Goal: Task Accomplishment & Management: Complete application form

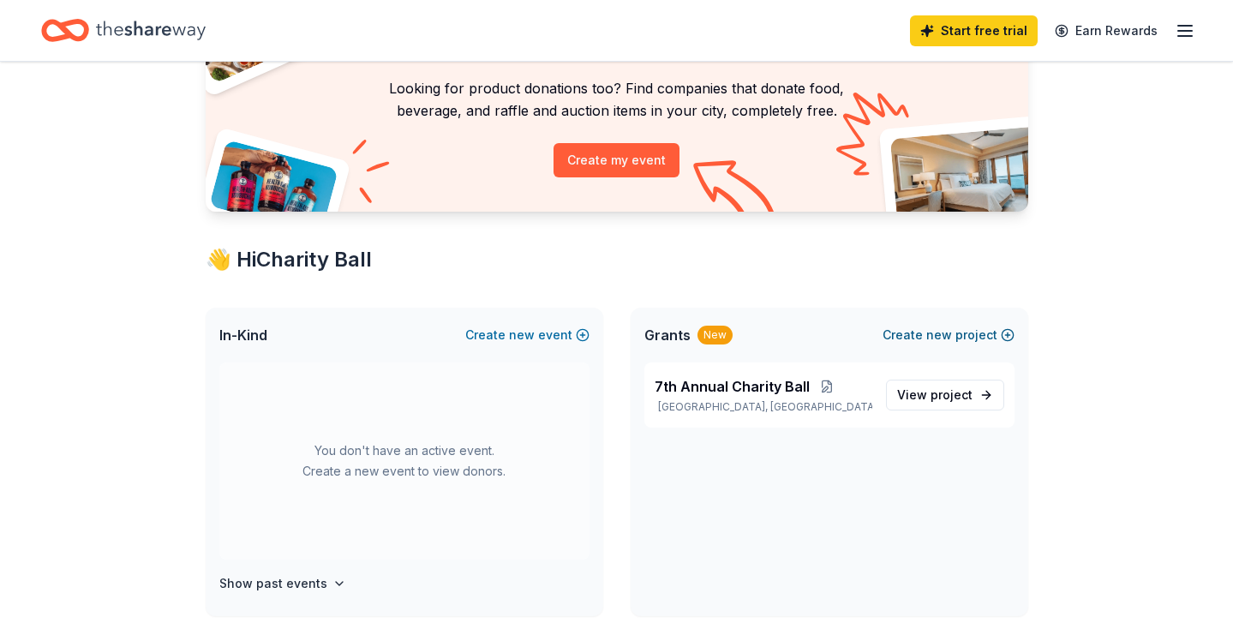
scroll to position [134, 0]
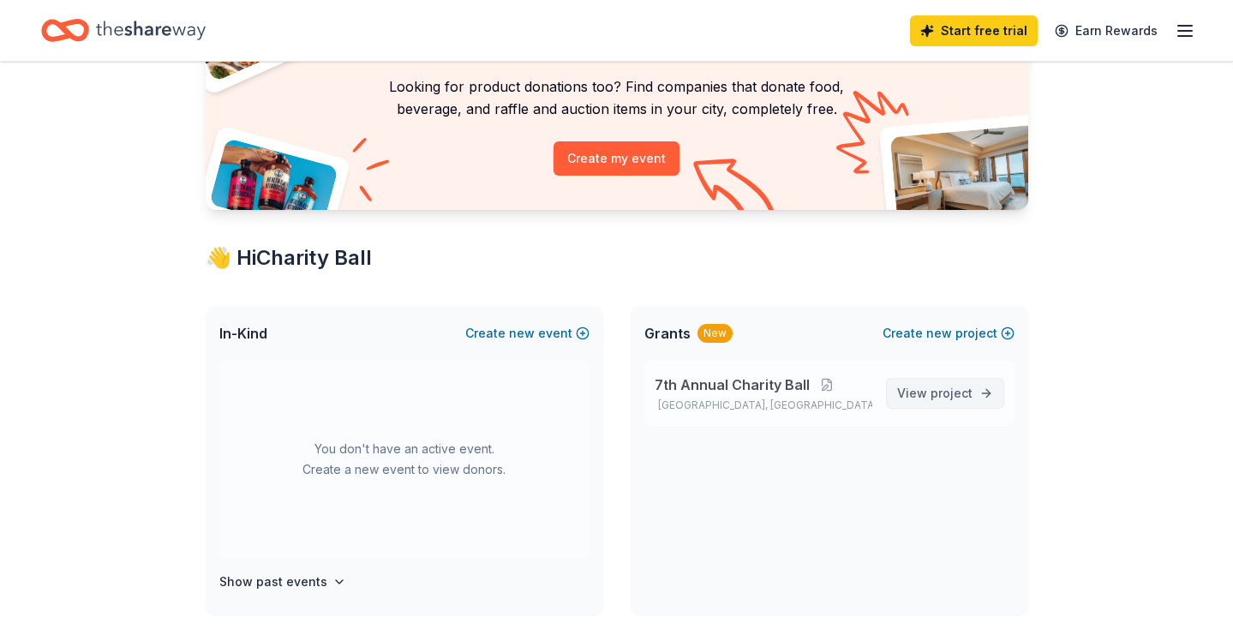
click at [935, 399] on span "View project" at bounding box center [934, 393] width 75 height 21
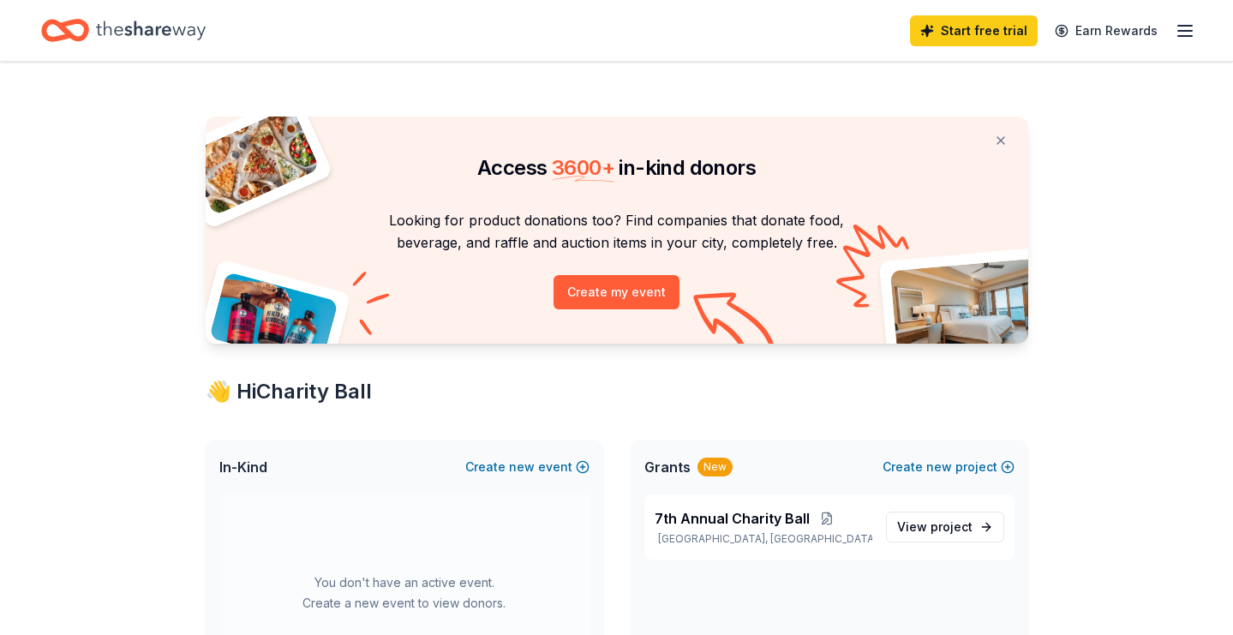
scroll to position [134, 0]
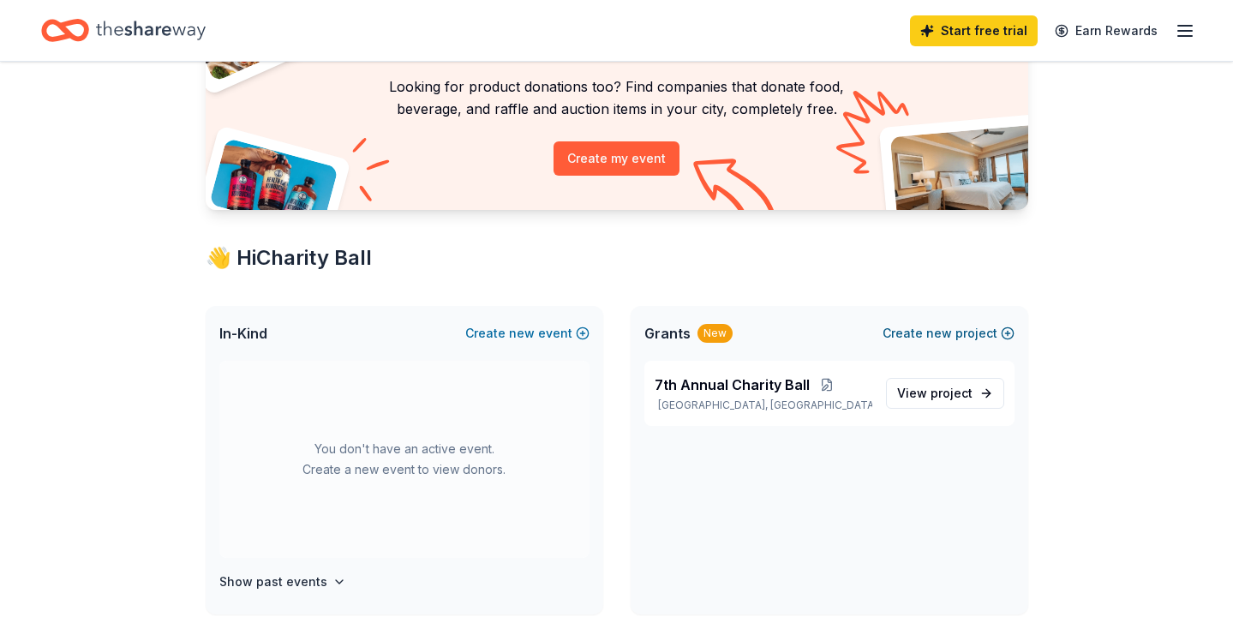
click at [924, 336] on button "Create new project" at bounding box center [948, 333] width 132 height 21
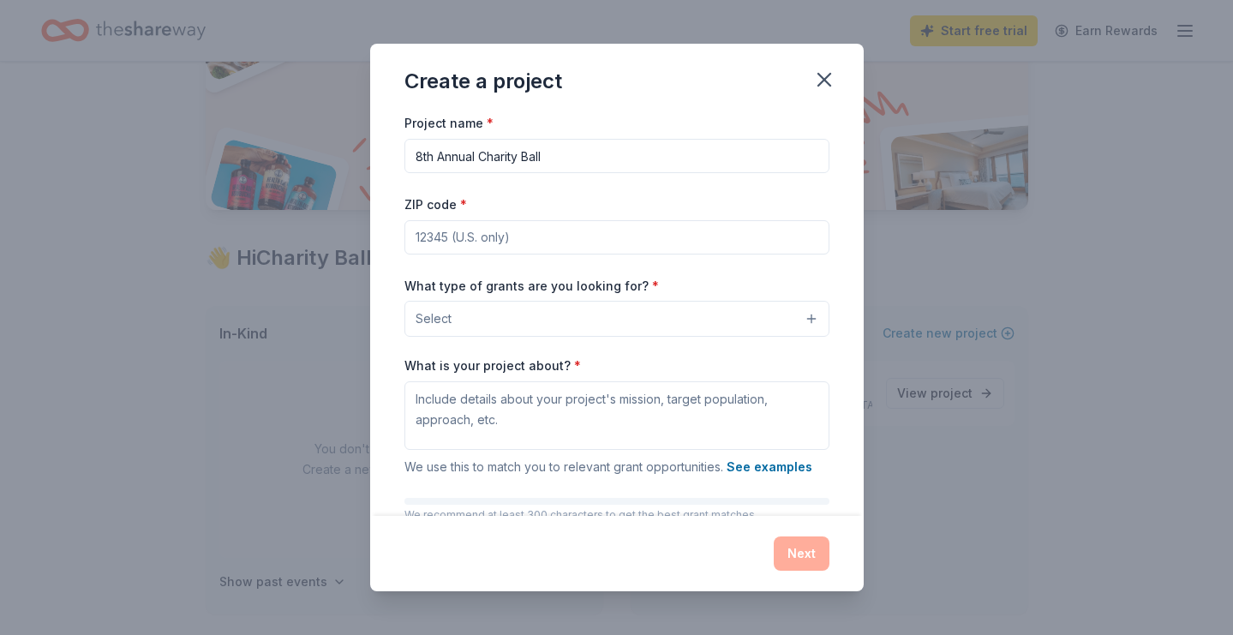
type input "8th Annual Charity Ball"
type input "08822"
click at [671, 337] on div "Project name * 8th Annual Charity Ball ZIP code * 08822 What type of grants are…" at bounding box center [616, 347] width 425 height 470
click at [666, 320] on button "Select" at bounding box center [616, 319] width 425 height 36
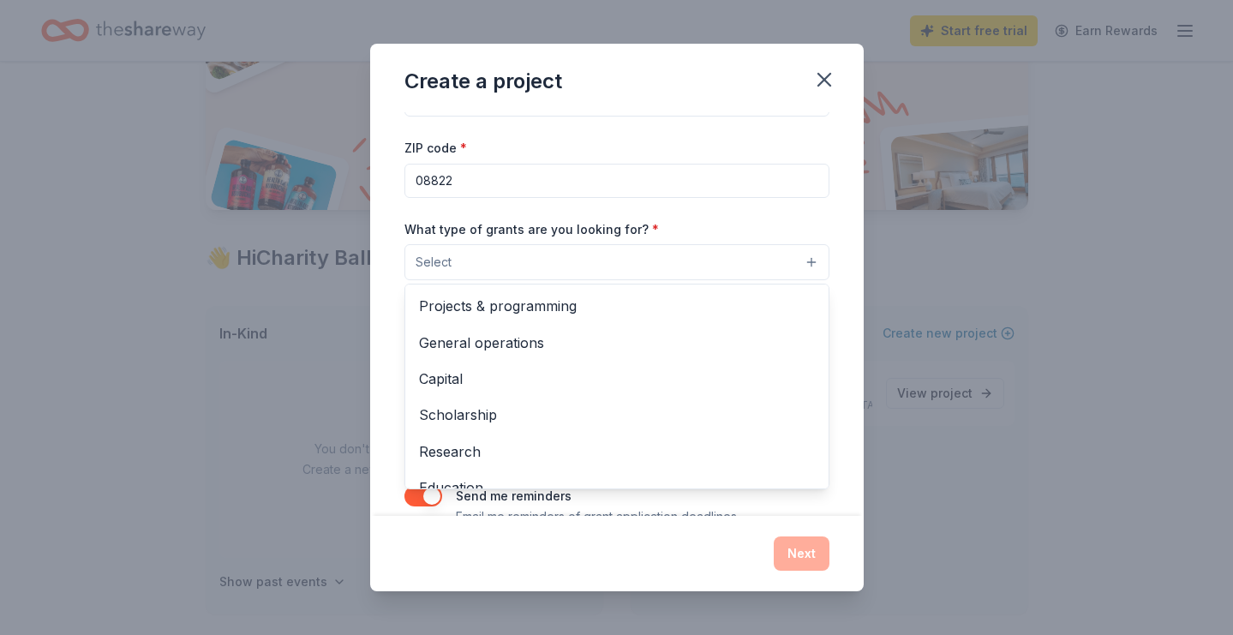
scroll to position [0, 0]
click at [815, 85] on div "Create a project Project name * 8th Annual Charity Ball ZIP code * 08822 What t…" at bounding box center [616, 317] width 493 height 546
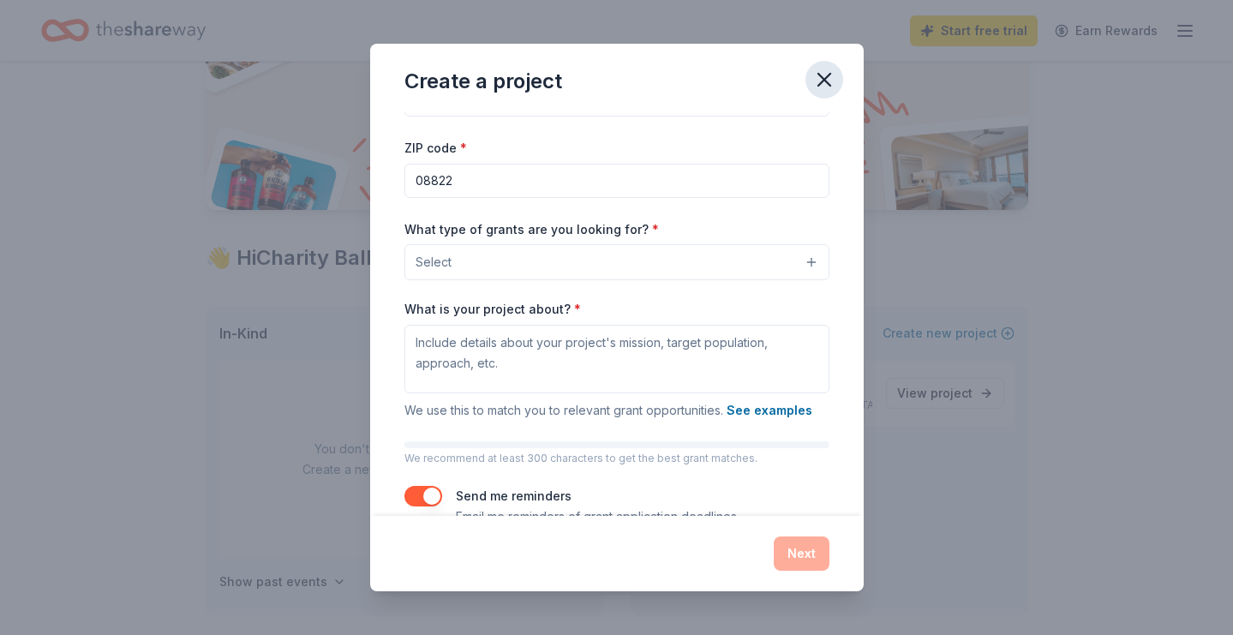
click at [822, 71] on icon "button" at bounding box center [824, 80] width 24 height 24
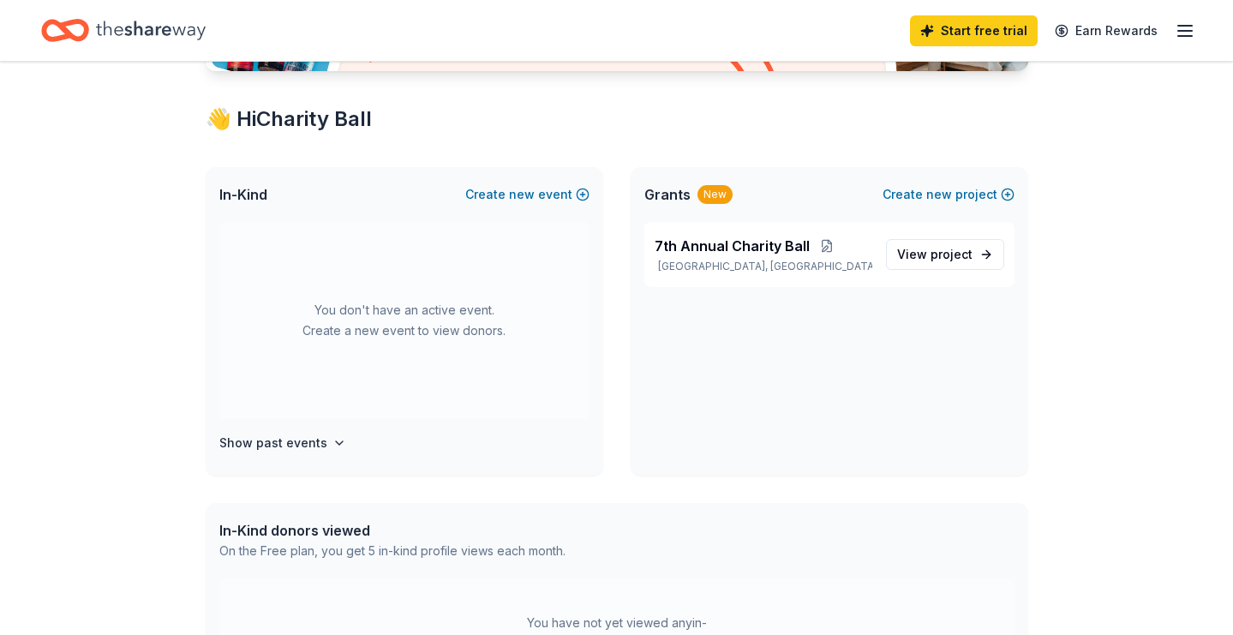
scroll to position [272, 0]
click at [1005, 182] on div "Grants New Create new project" at bounding box center [828, 195] width 397 height 55
click at [993, 194] on button "Create new project" at bounding box center [948, 195] width 132 height 21
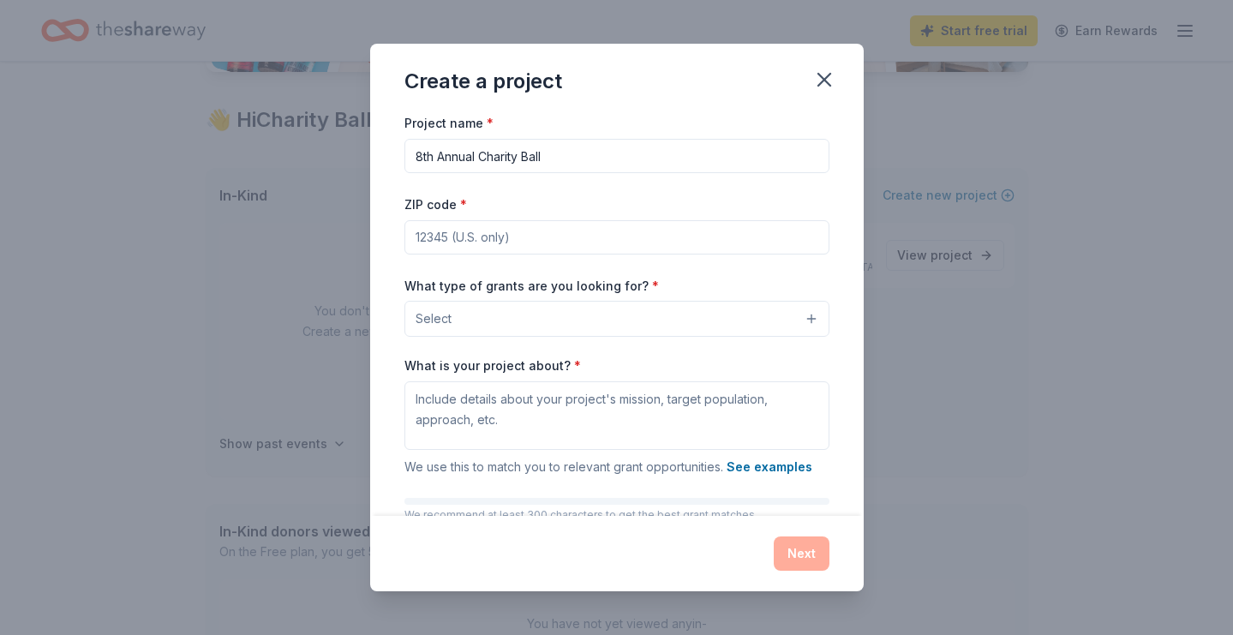
type input "8th Annual Charity Ball"
type input "07079"
click at [608, 347] on div "Project name * 8th Annual Charity Ball ZIP code * 07079 What type of grants are…" at bounding box center [616, 347] width 425 height 470
click at [608, 320] on button "Select" at bounding box center [616, 319] width 425 height 36
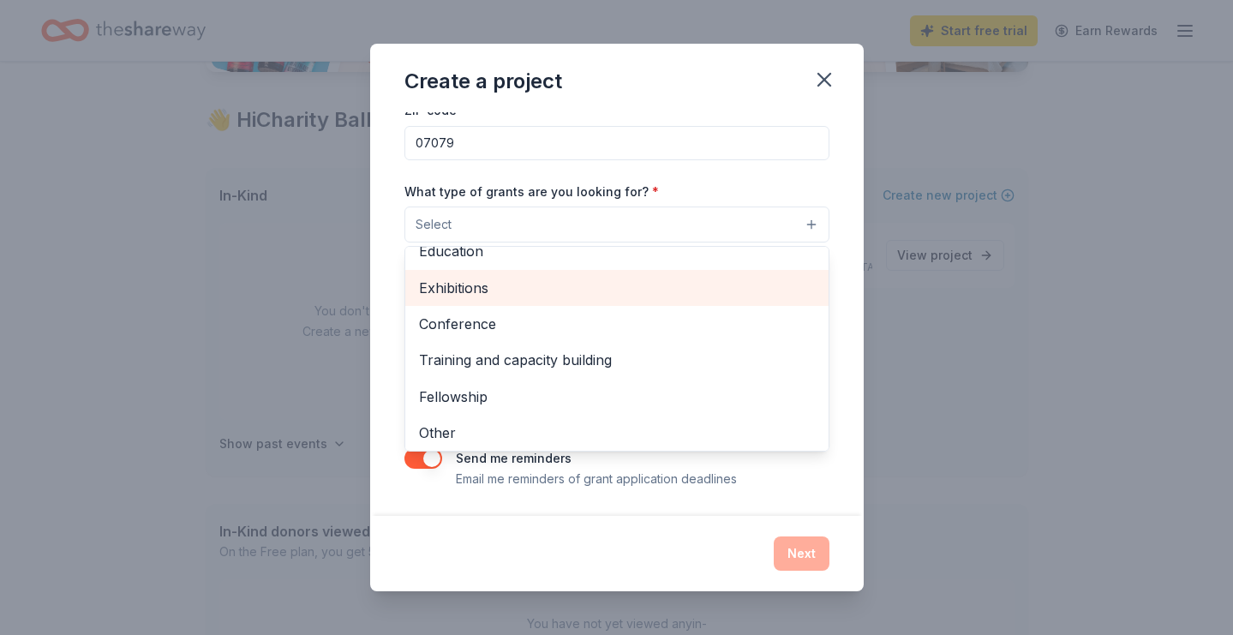
scroll to position [93, 0]
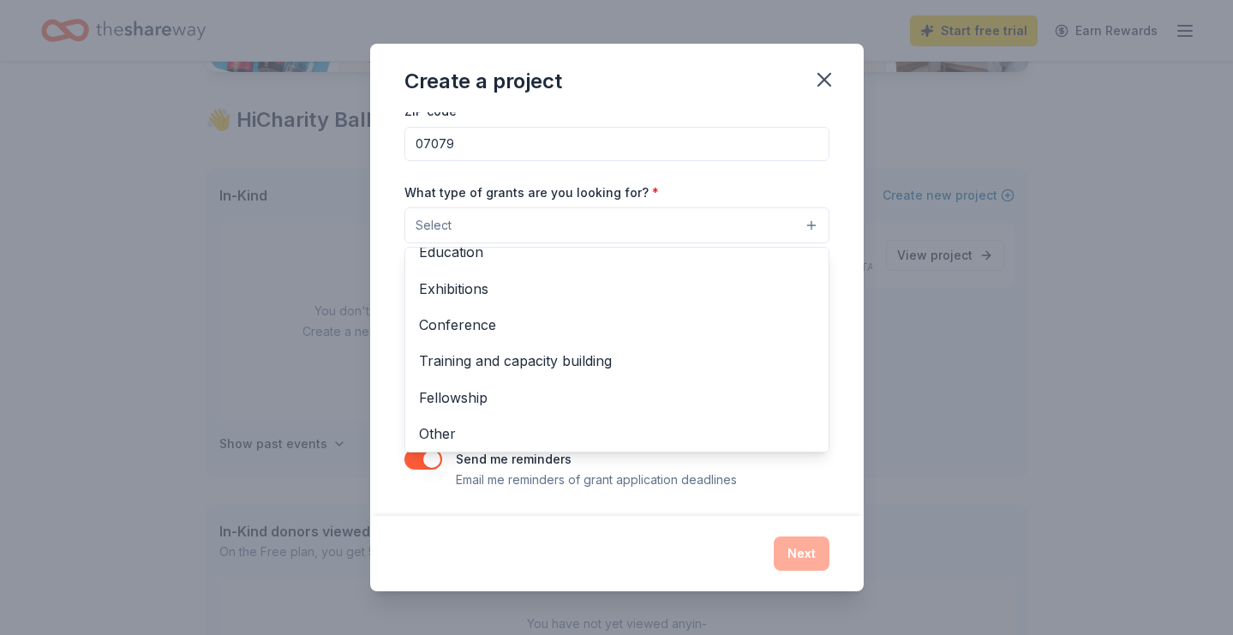
click at [827, 87] on div "Create a project Project name * 8th Annual Charity Ball ZIP code * 07079 What t…" at bounding box center [616, 317] width 493 height 546
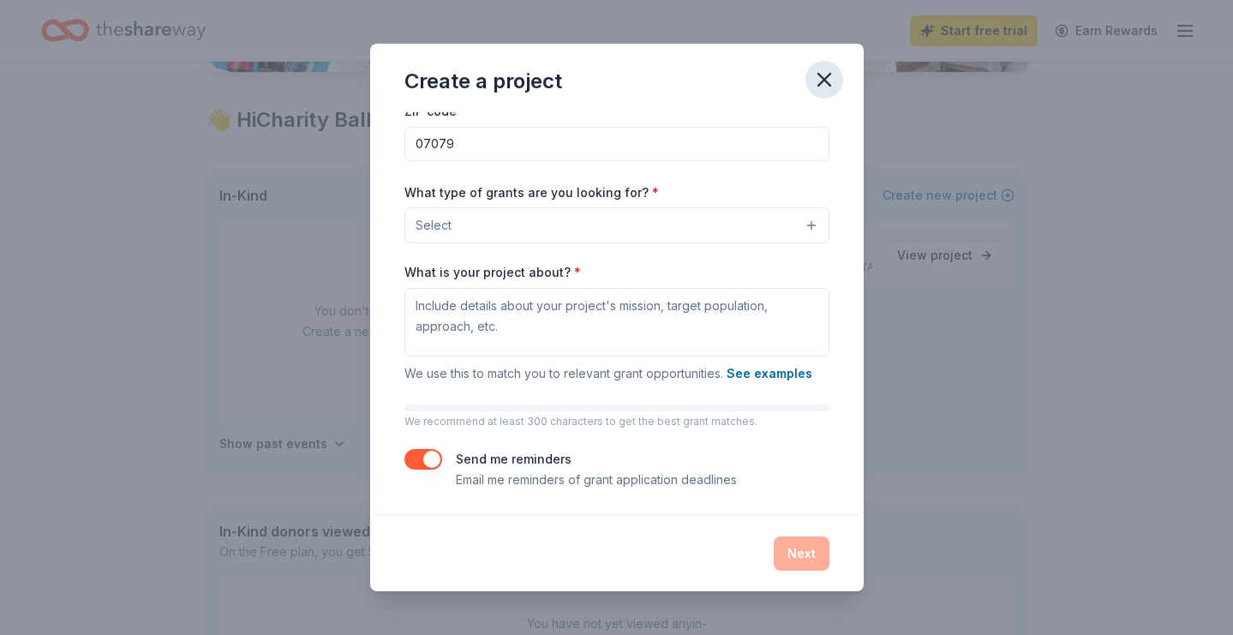
click at [823, 81] on icon "button" at bounding box center [824, 80] width 12 height 12
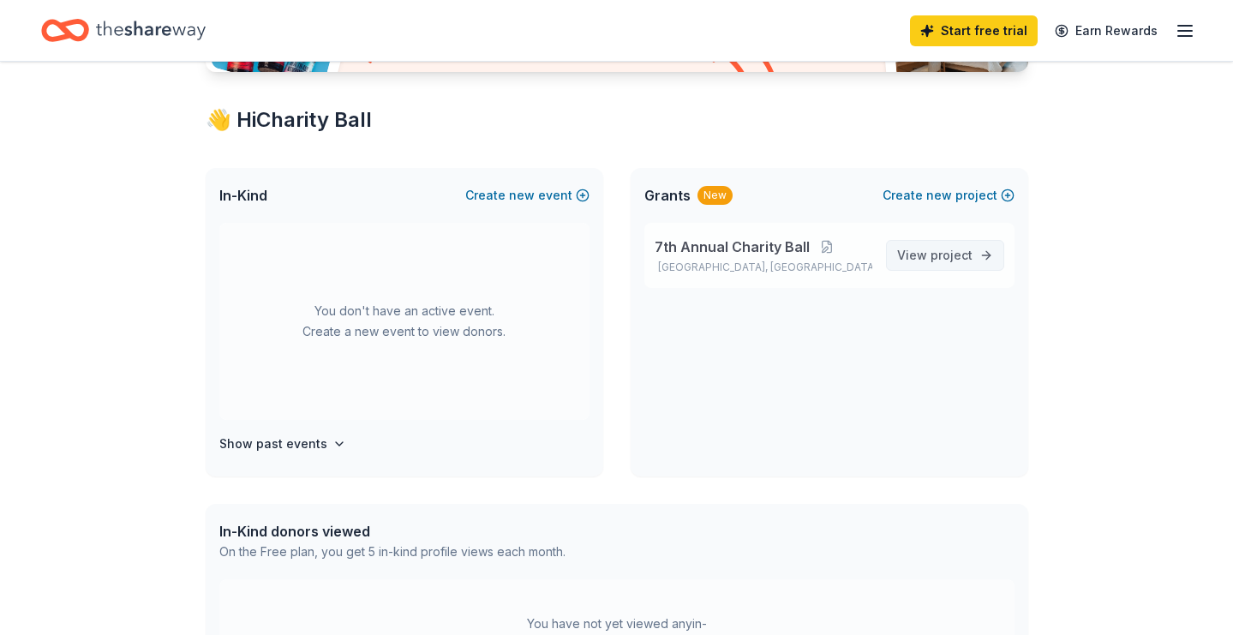
click at [951, 254] on span "project" at bounding box center [951, 255] width 42 height 15
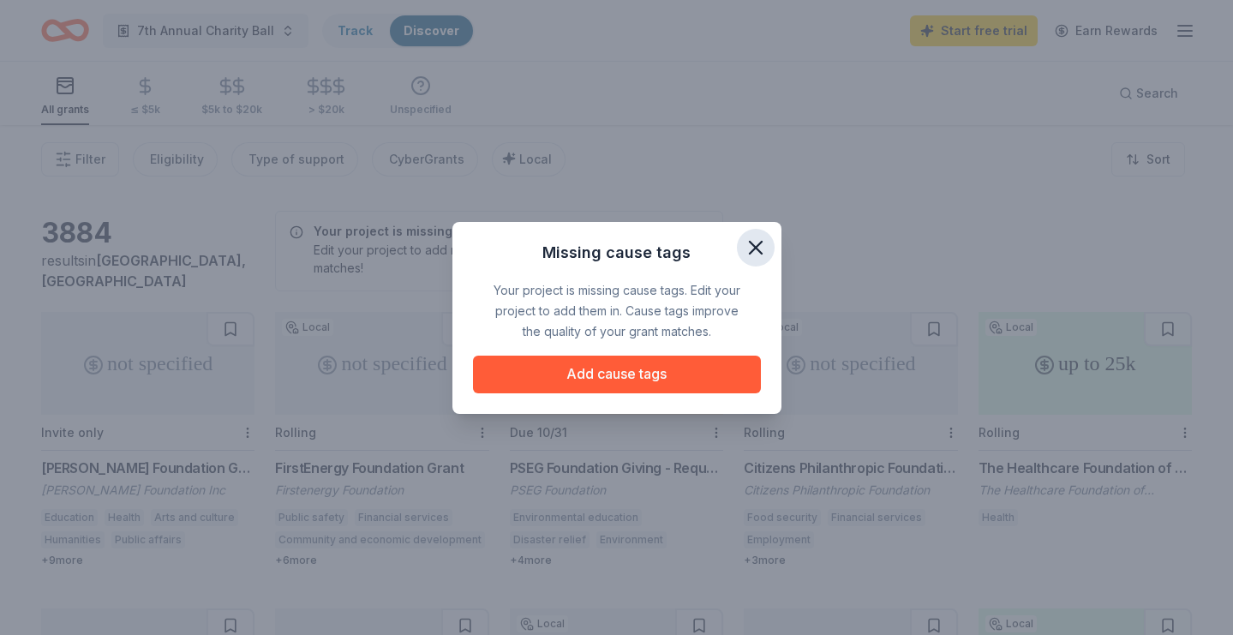
click at [765, 247] on icon "button" at bounding box center [756, 248] width 24 height 24
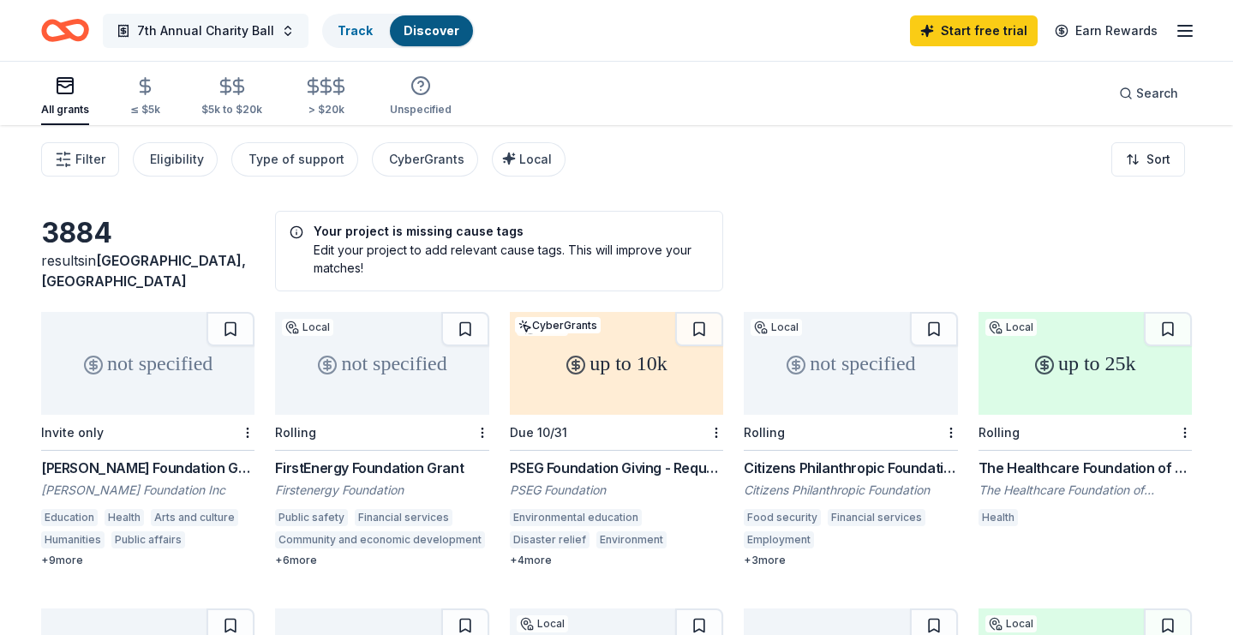
click at [260, 39] on span "7th Annual Charity Ball" at bounding box center [205, 31] width 137 height 21
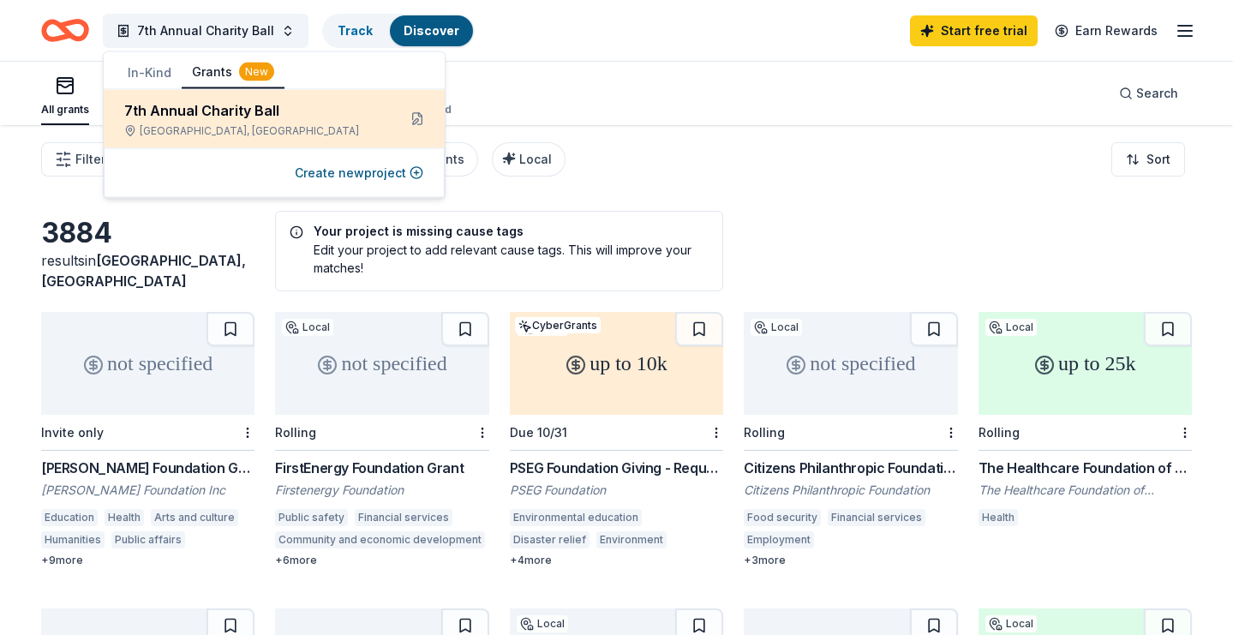
click at [298, 146] on div "7th Annual Charity Ball South Orange, NJ" at bounding box center [274, 119] width 341 height 58
click at [417, 118] on button at bounding box center [416, 118] width 27 height 27
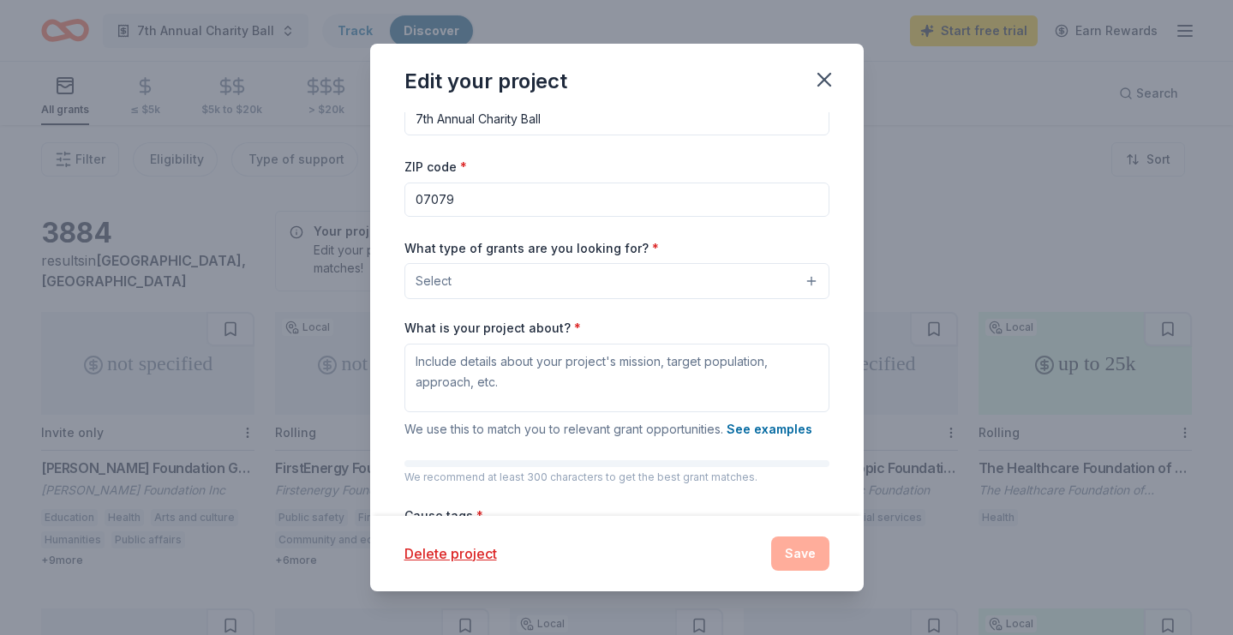
scroll to position [54, 0]
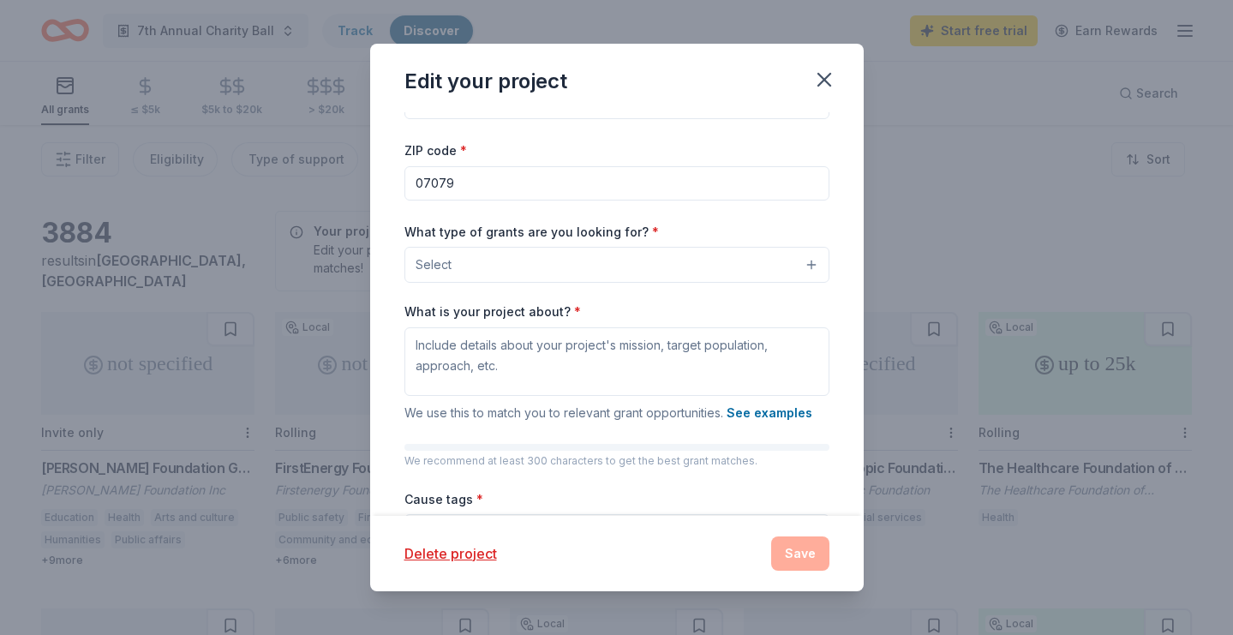
click at [556, 258] on button "Select" at bounding box center [616, 265] width 425 height 36
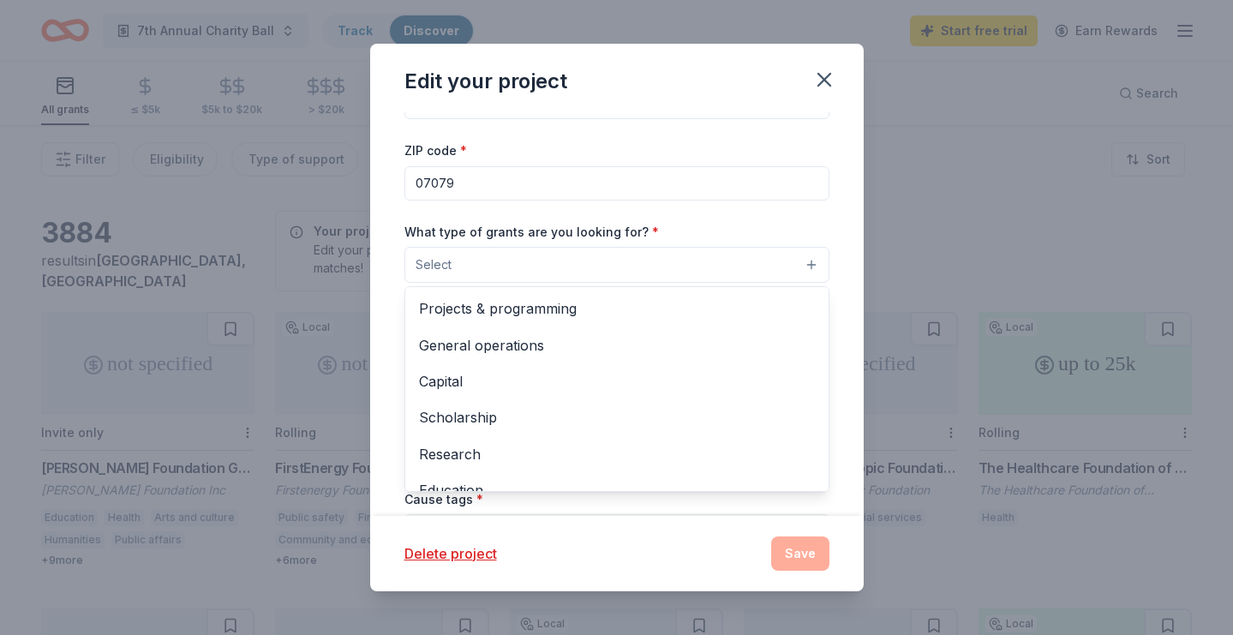
click at [555, 257] on button "Select" at bounding box center [616, 265] width 425 height 36
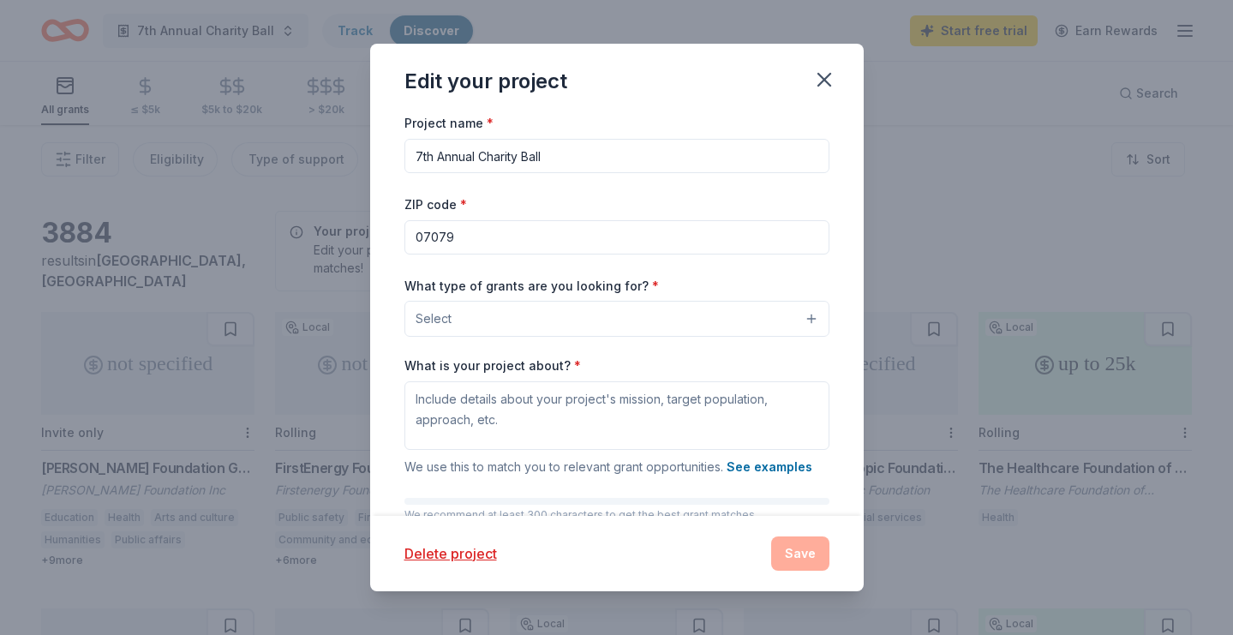
scroll to position [0, 0]
click at [821, 66] on button "button" at bounding box center [824, 80] width 38 height 38
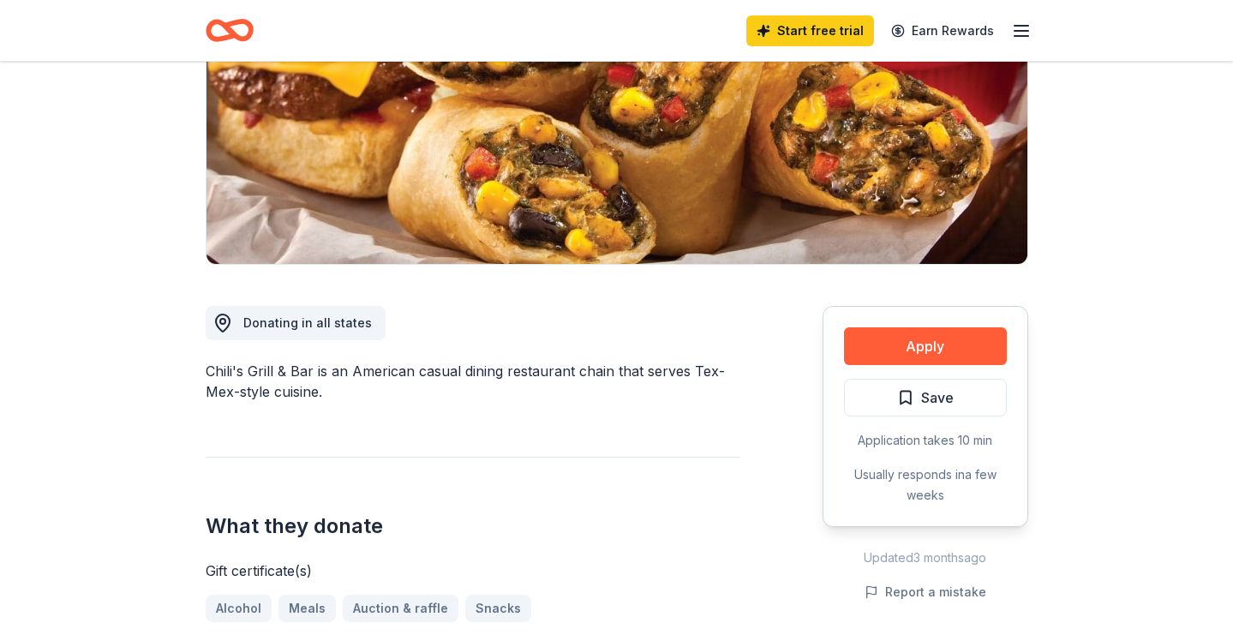
scroll to position [259, 0]
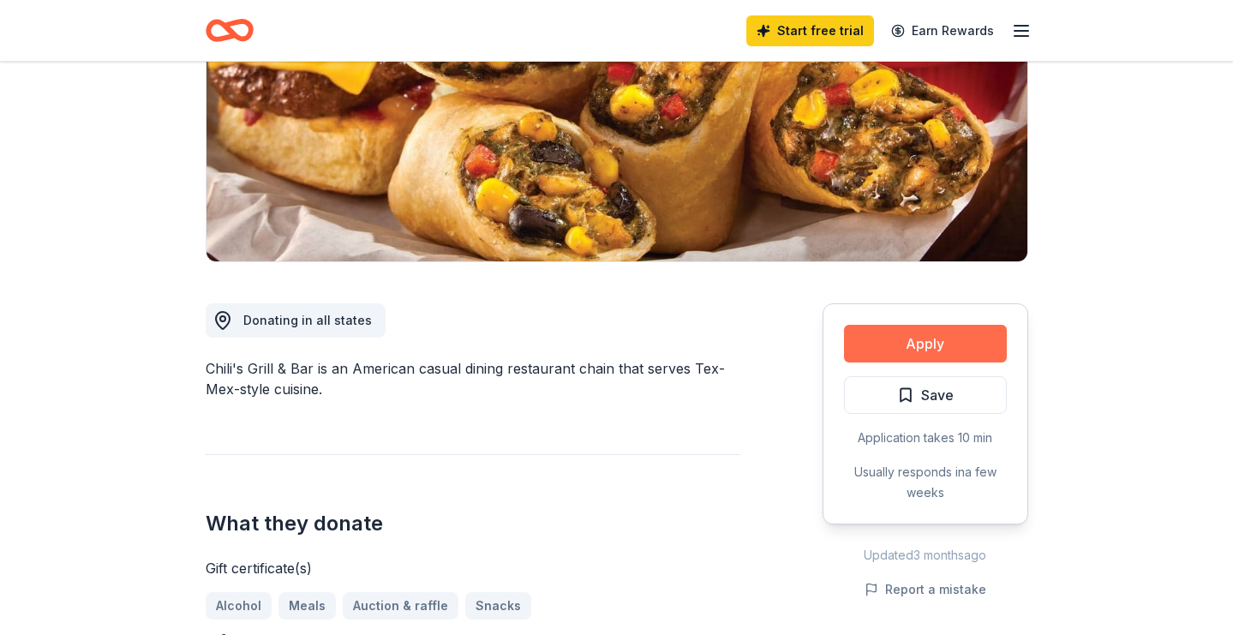
click at [881, 357] on button "Apply" at bounding box center [925, 344] width 163 height 38
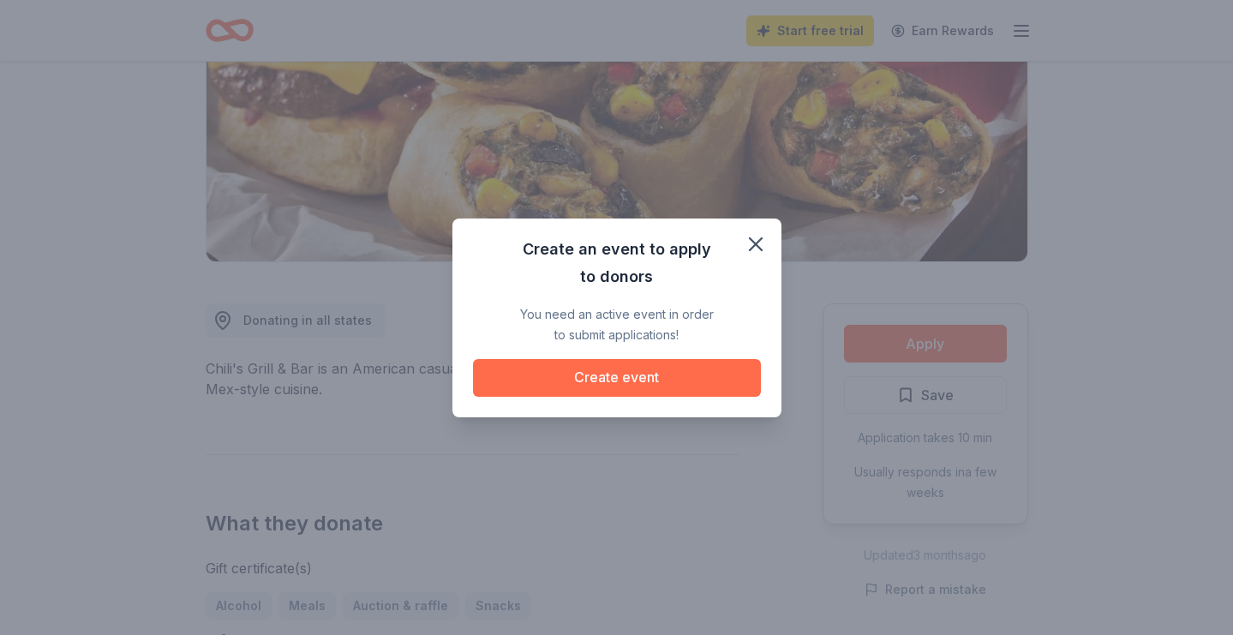
click at [708, 379] on button "Create event" at bounding box center [617, 378] width 288 height 38
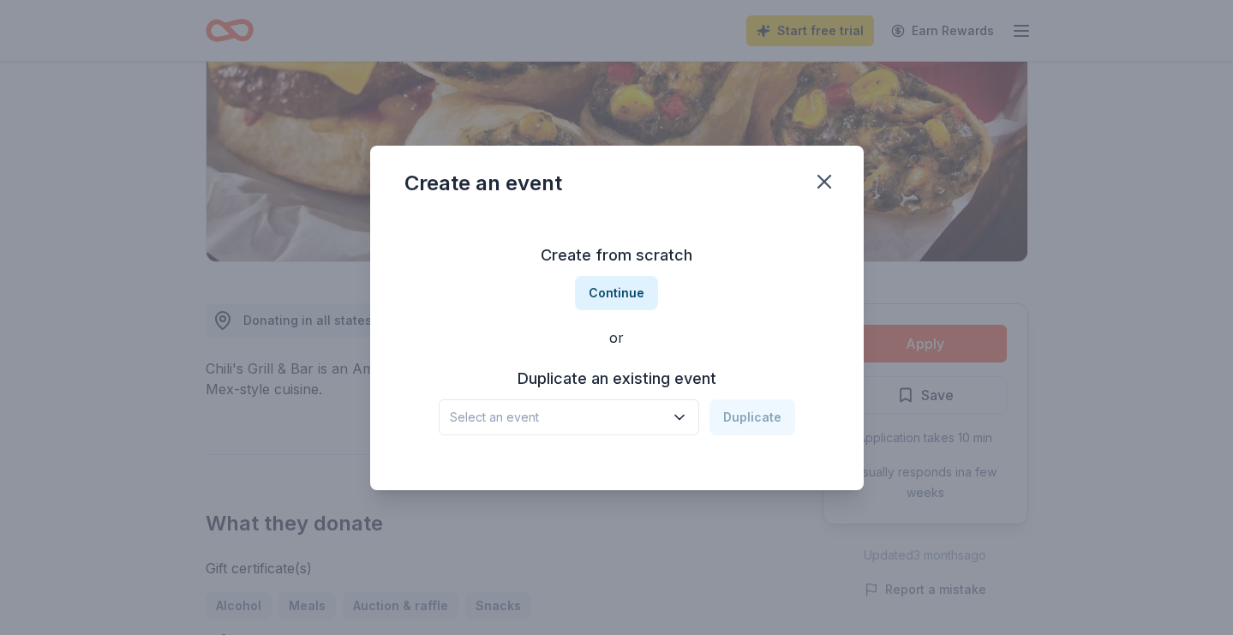
click at [617, 412] on span "Select an event" at bounding box center [557, 417] width 214 height 21
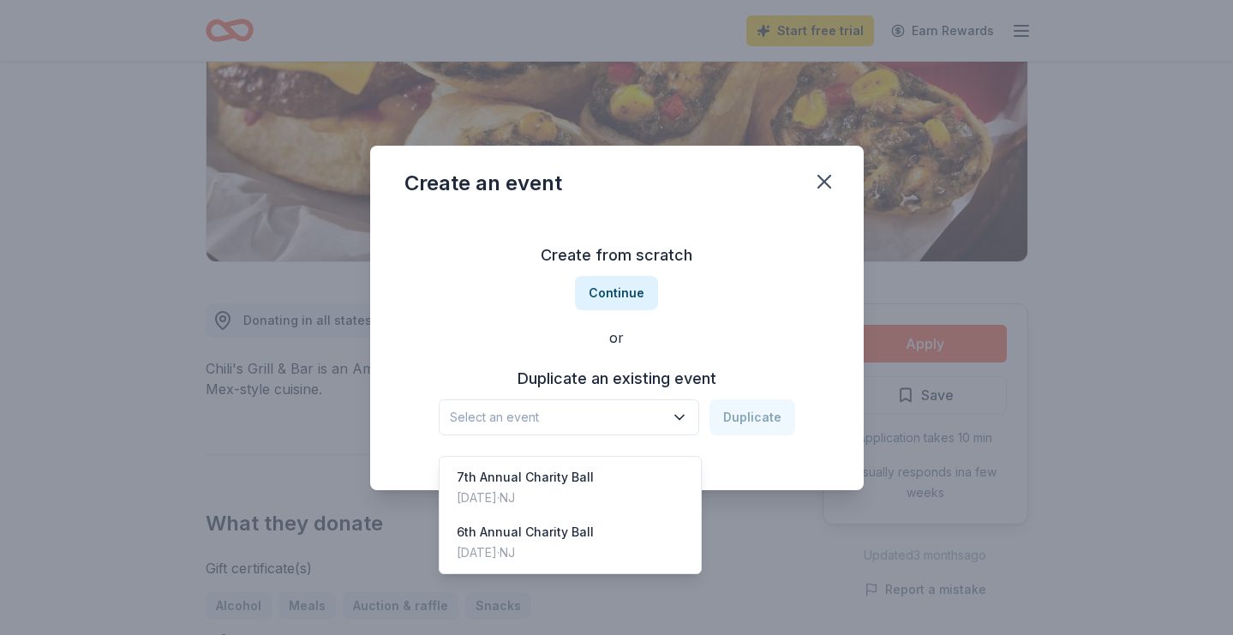
click at [820, 198] on div "Create an event Create from scratch Continue or Duplicate an existing event Sel…" at bounding box center [616, 318] width 493 height 344
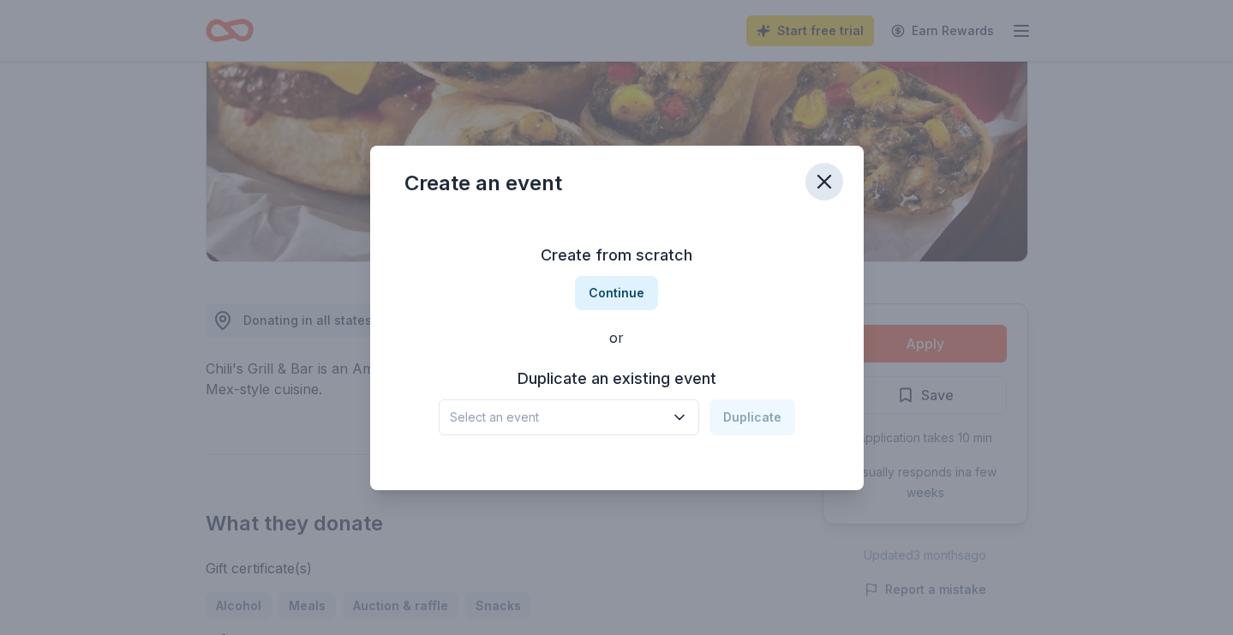
click at [820, 178] on icon "button" at bounding box center [824, 182] width 12 height 12
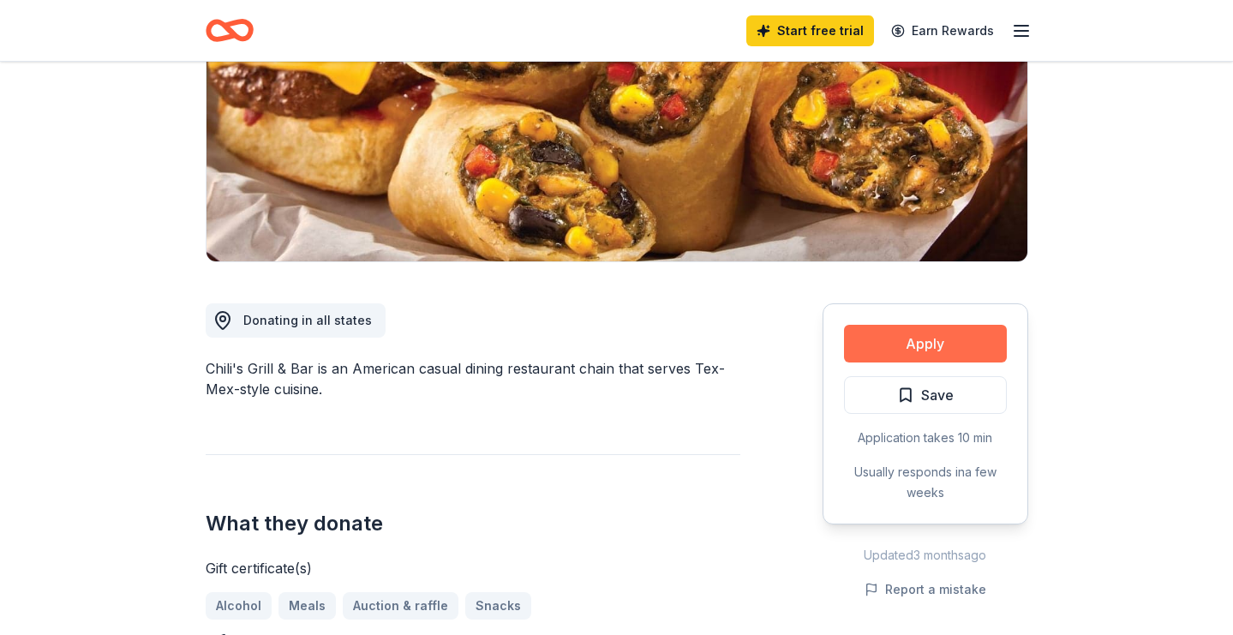
click at [882, 345] on button "Apply" at bounding box center [925, 344] width 163 height 38
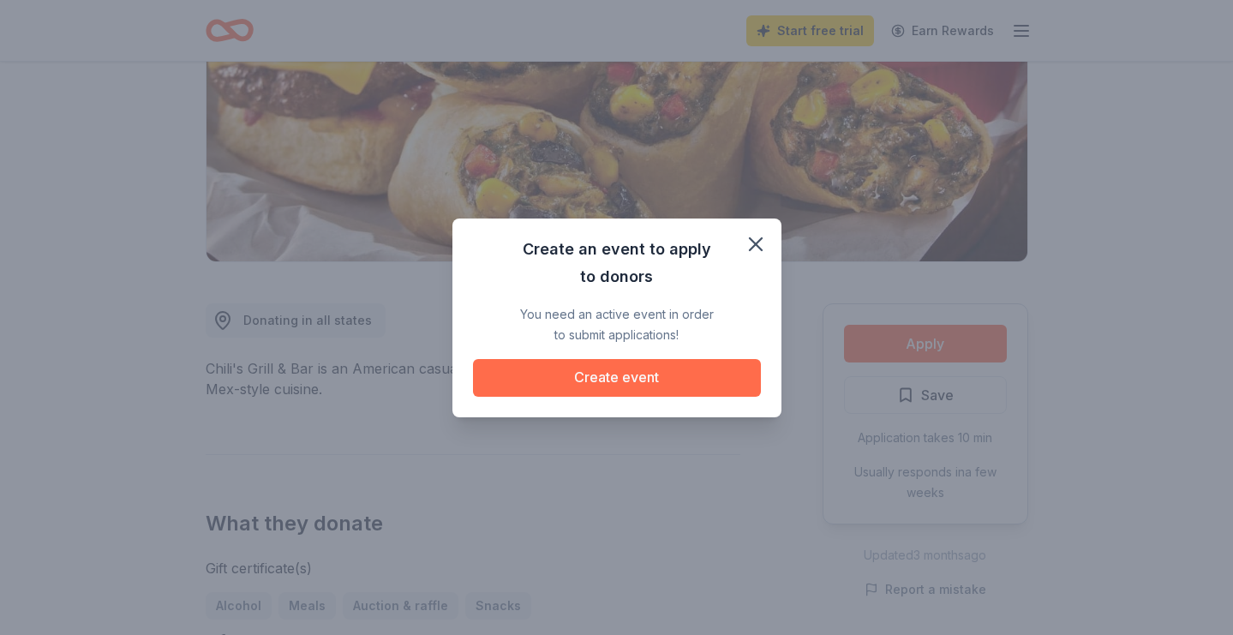
click at [636, 380] on button "Create event" at bounding box center [617, 378] width 288 height 38
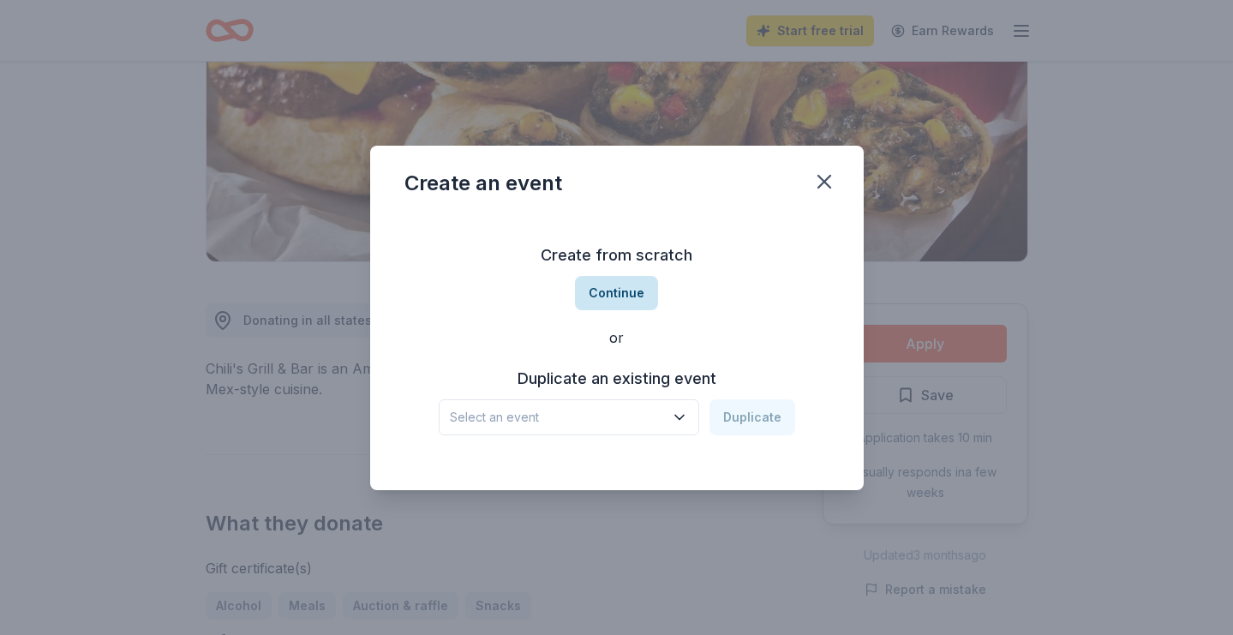
click at [613, 297] on button "Continue" at bounding box center [616, 293] width 83 height 34
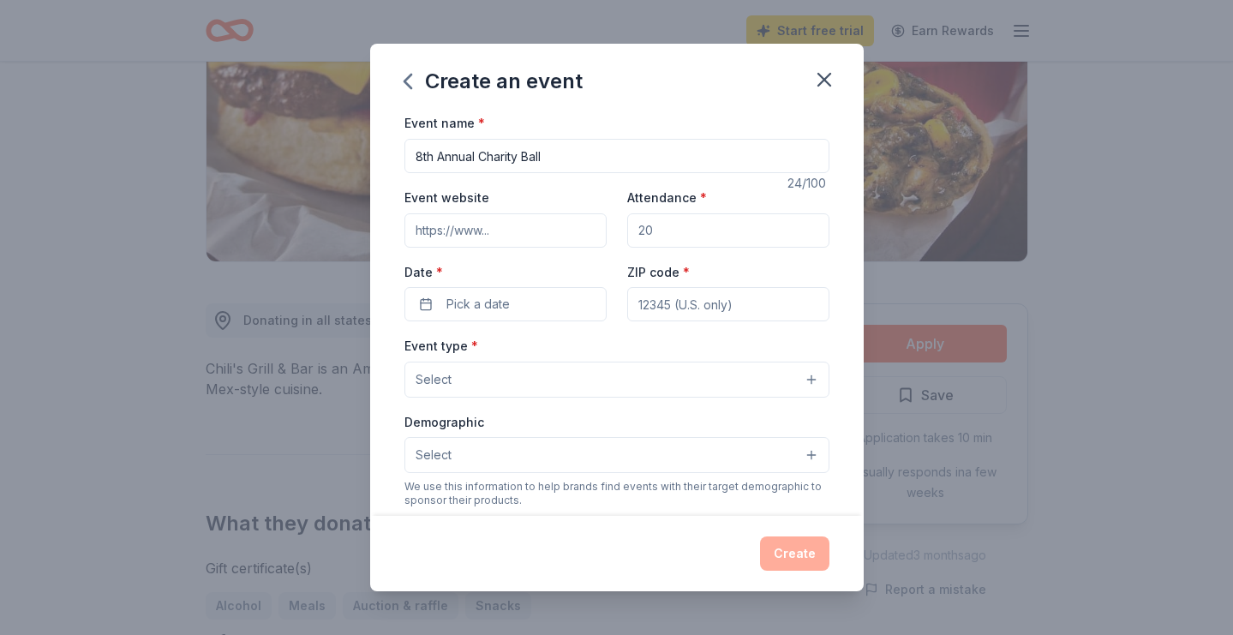
type input "8th Annual Charity Ball"
click at [545, 235] on input "Event website" at bounding box center [505, 230] width 202 height 34
paste input "[URL][DOMAIN_NAME]"
type input "[URL][DOMAIN_NAME]"
click at [707, 222] on input "Attendance *" at bounding box center [728, 230] width 202 height 34
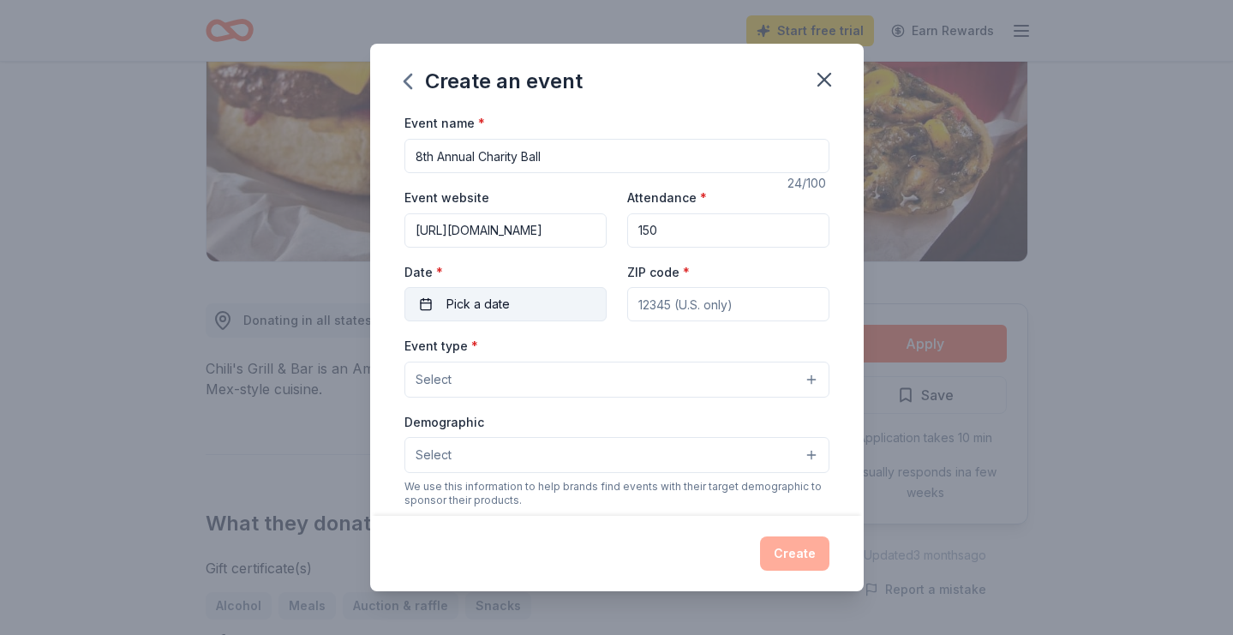
type input "150"
click at [524, 307] on button "Pick a date" at bounding box center [505, 304] width 202 height 34
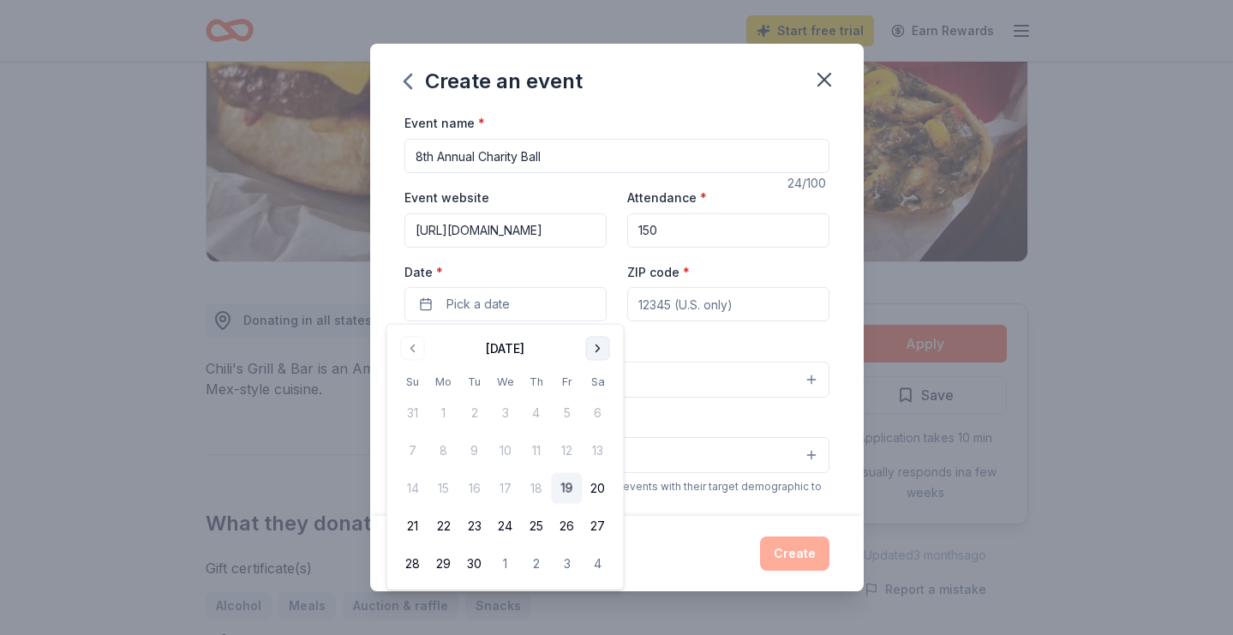
click at [603, 350] on button "Go to next month" at bounding box center [598, 349] width 24 height 24
click at [605, 419] on button "6" at bounding box center [597, 412] width 31 height 31
click at [685, 324] on div "Event name * 8th Annual Charity Ball 24 /100 Event website https://sites.google…" at bounding box center [616, 507] width 425 height 791
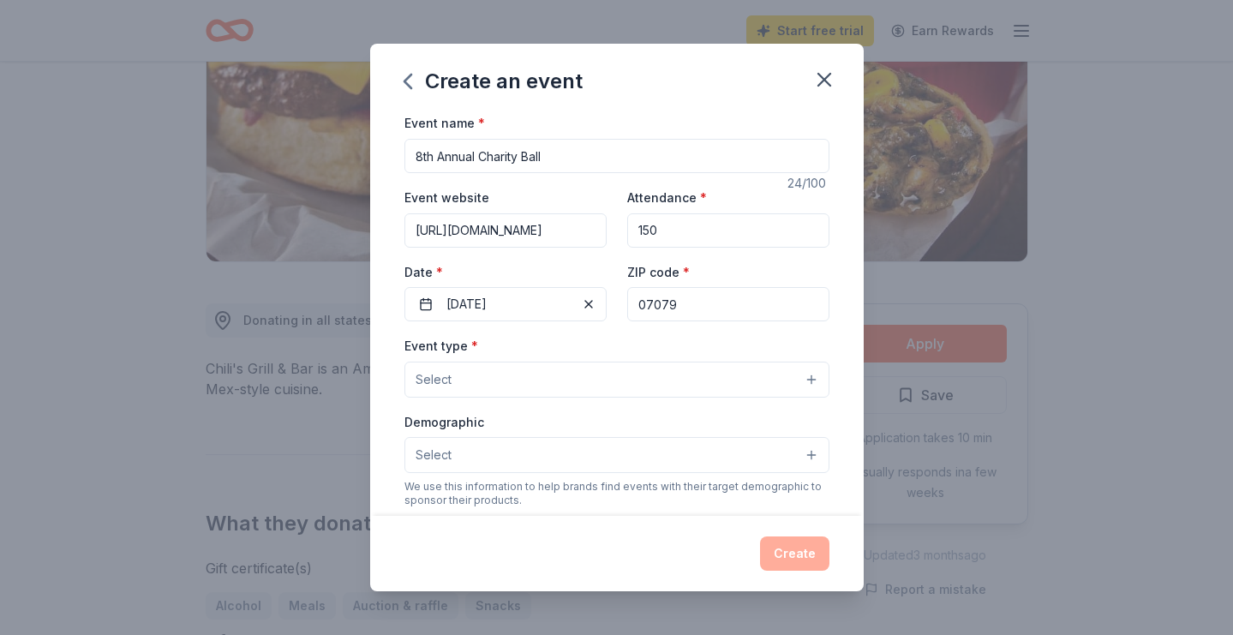
type input "07079"
click at [624, 372] on button "Select" at bounding box center [616, 379] width 425 height 36
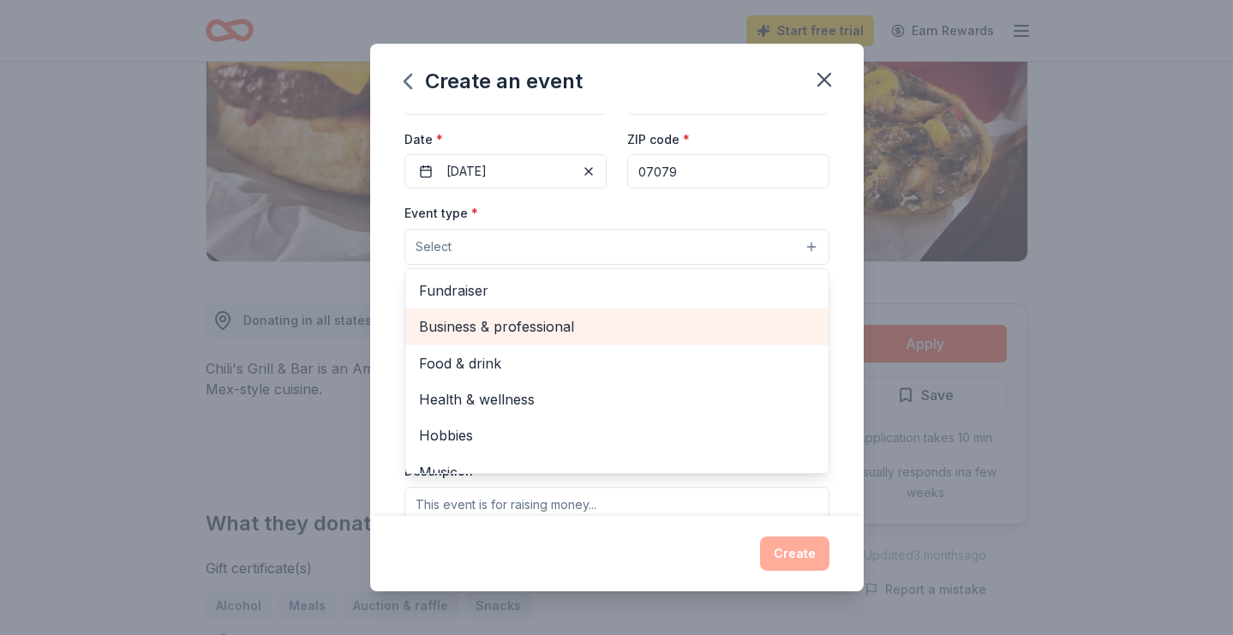
scroll to position [0, 0]
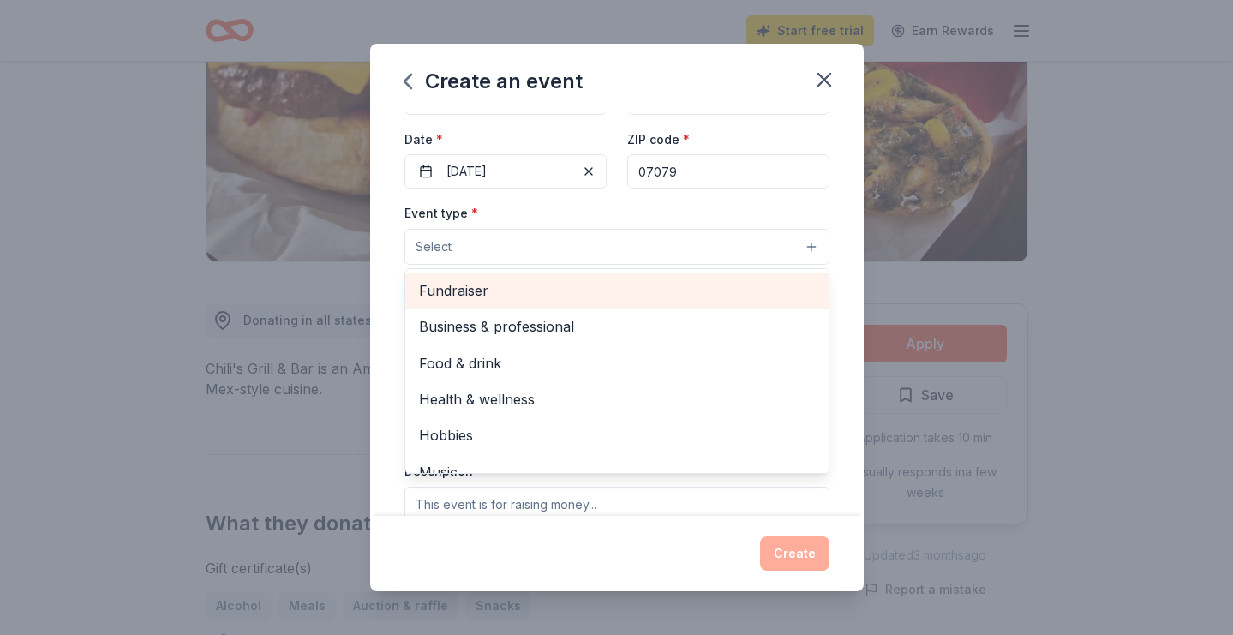
click at [703, 279] on span "Fundraiser" at bounding box center [617, 290] width 396 height 22
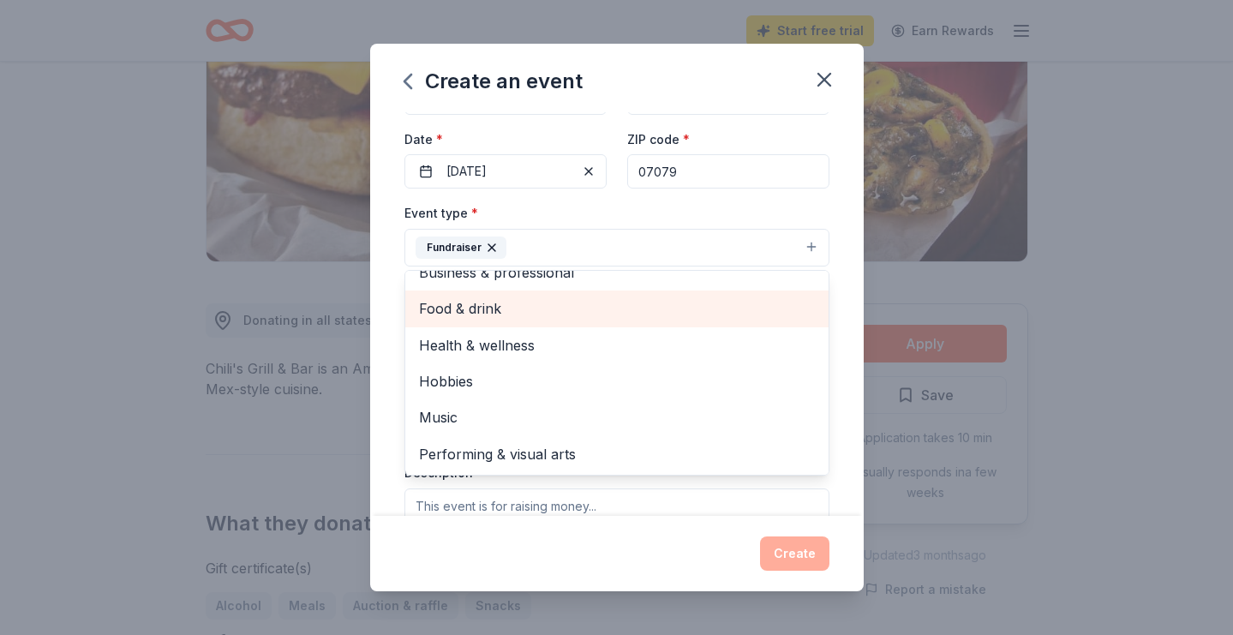
scroll to position [19, 0]
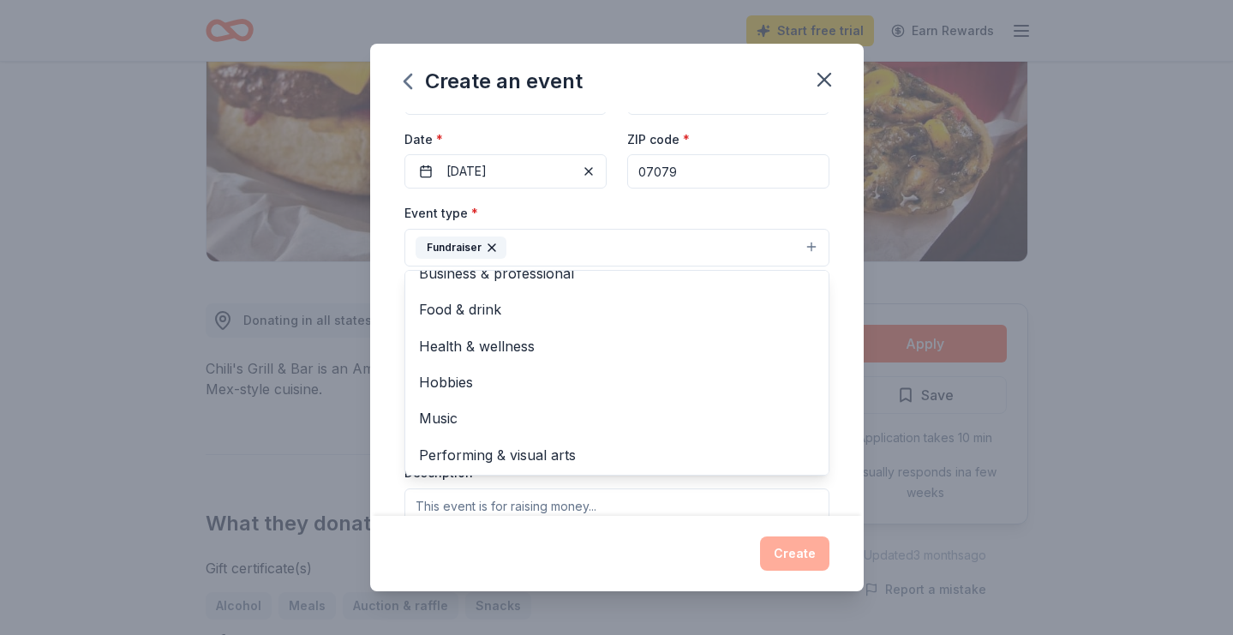
click at [622, 245] on button "Fundraiser" at bounding box center [616, 248] width 425 height 38
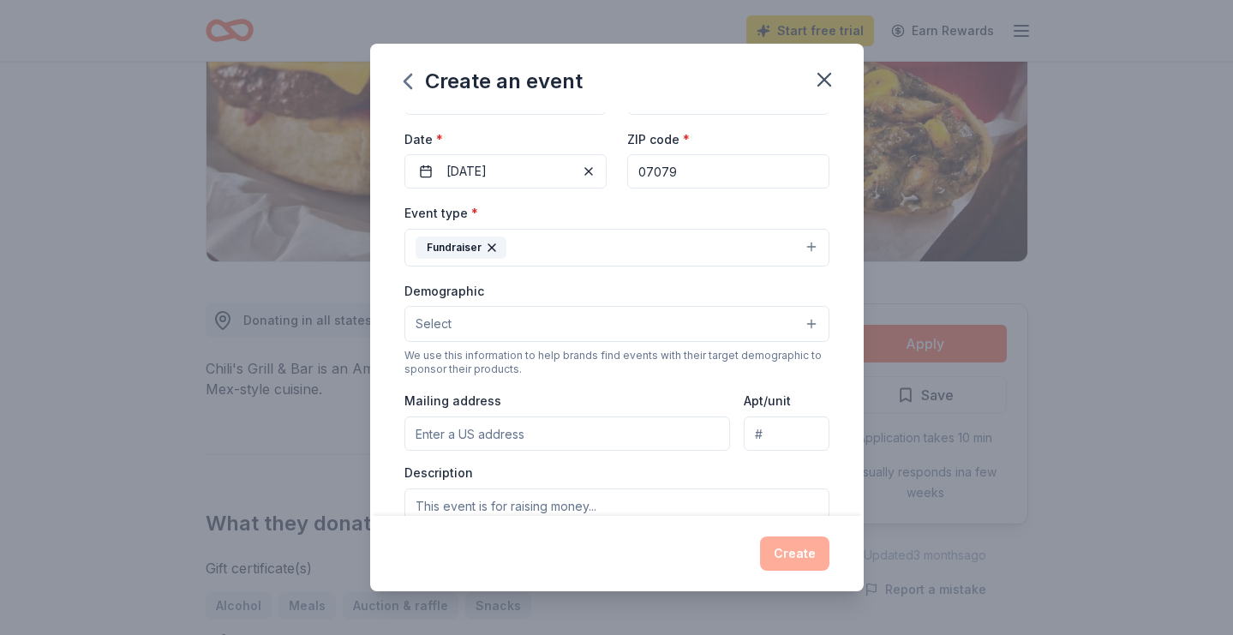
scroll to position [145, 0]
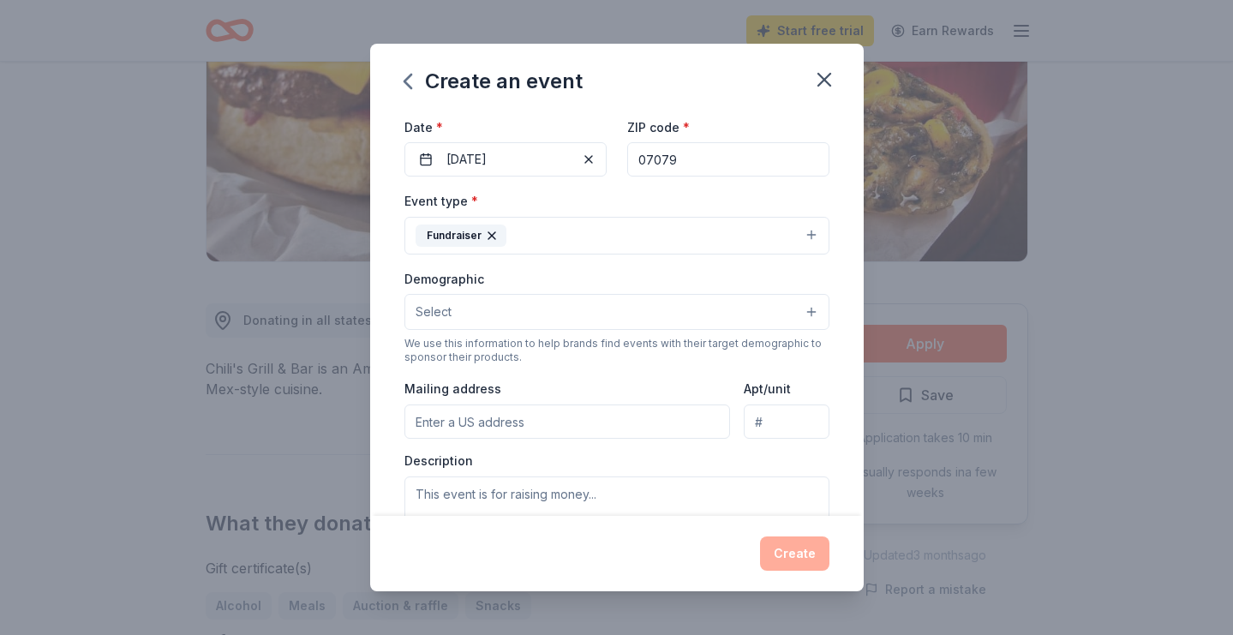
click at [711, 320] on button "Select" at bounding box center [616, 312] width 425 height 36
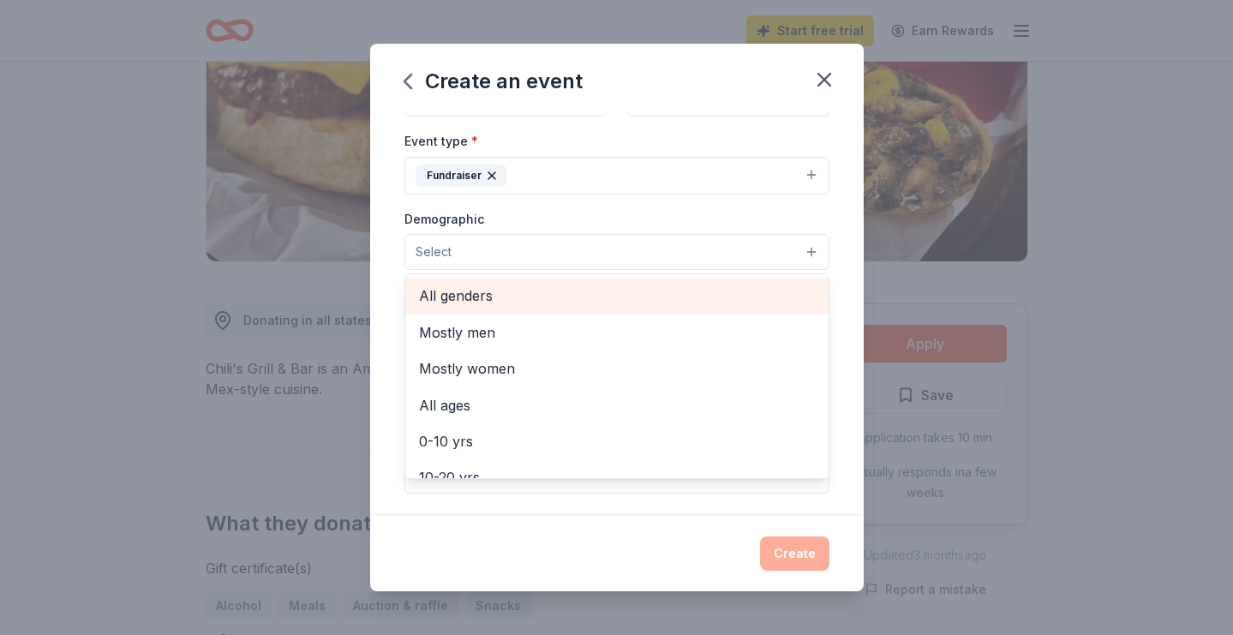
scroll to position [0, 0]
click at [676, 298] on span "All genders" at bounding box center [617, 295] width 396 height 22
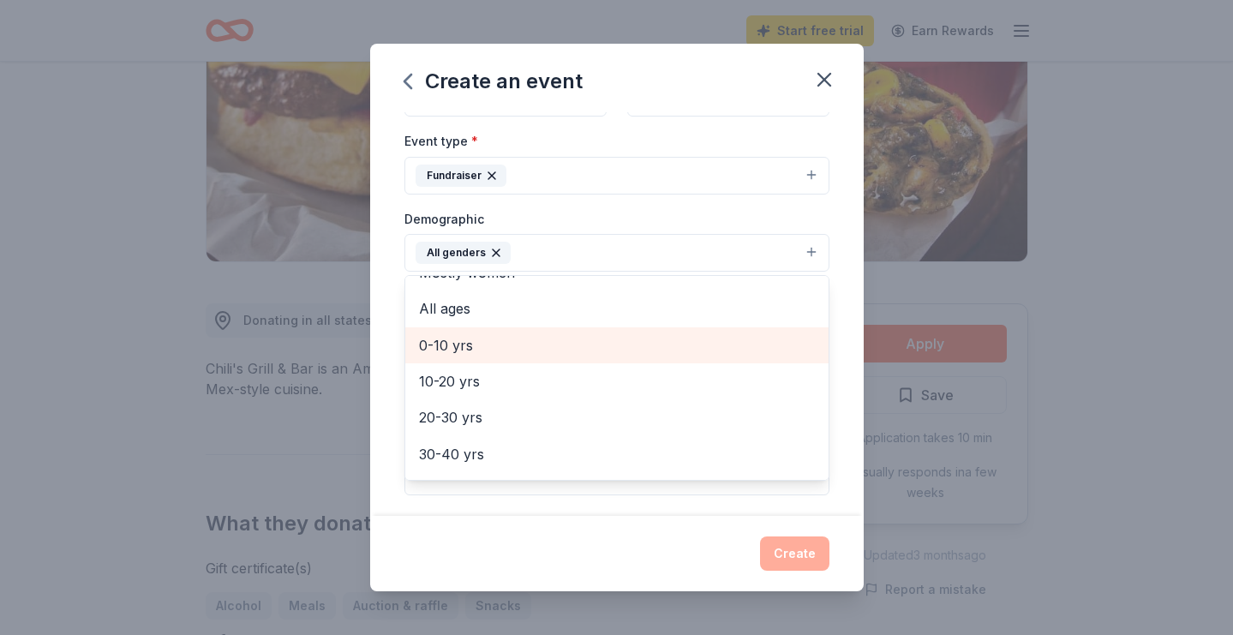
scroll to position [66, 0]
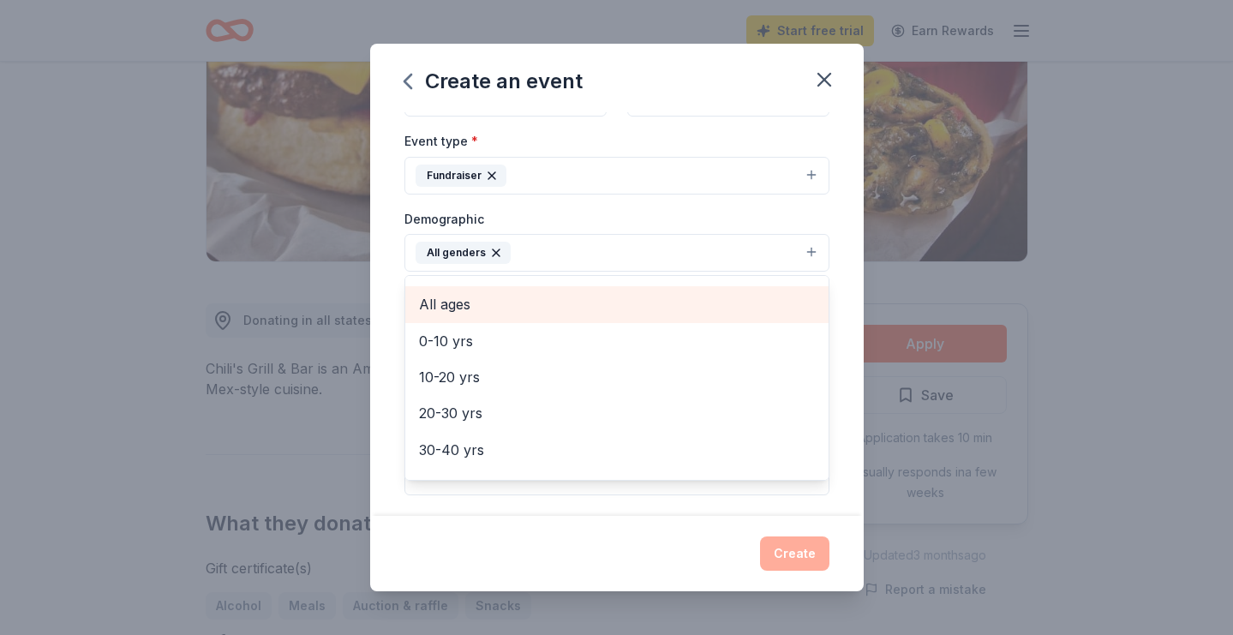
click at [624, 308] on span "All ages" at bounding box center [617, 304] width 396 height 22
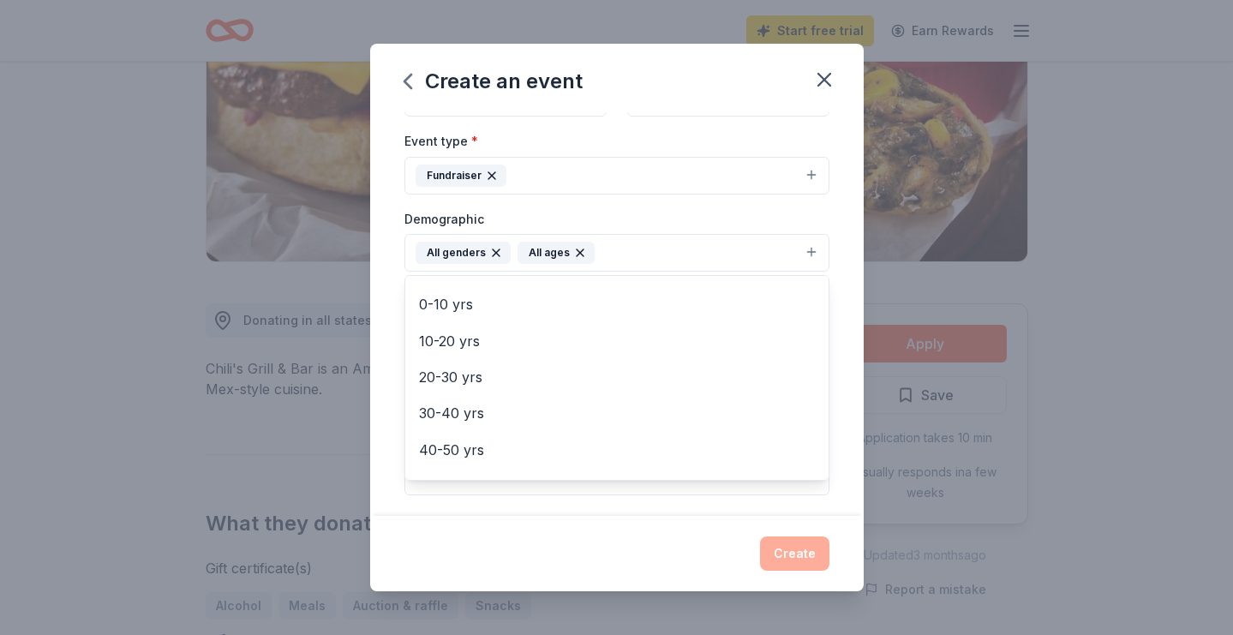
click at [841, 310] on div "Event name * 8th Annual Charity Ball 24 /100 Event website https://sites.google…" at bounding box center [616, 313] width 493 height 403
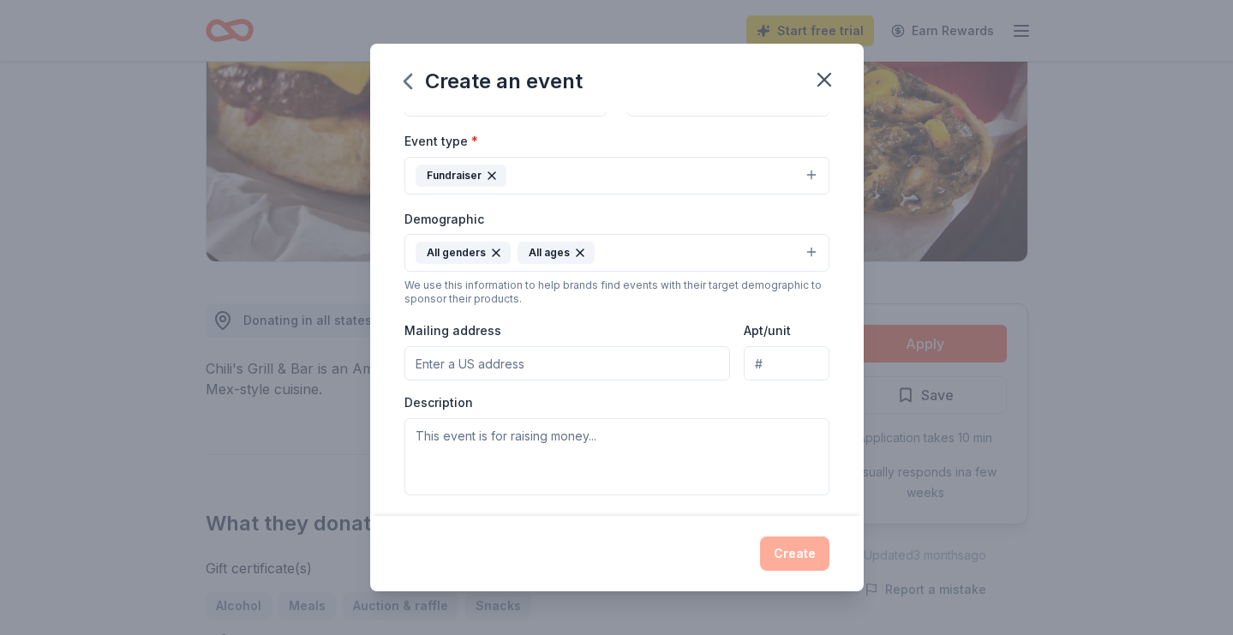
click at [616, 378] on div "Event type * Fundraiser Demographic All genders All ages We use this informatio…" at bounding box center [616, 312] width 425 height 364
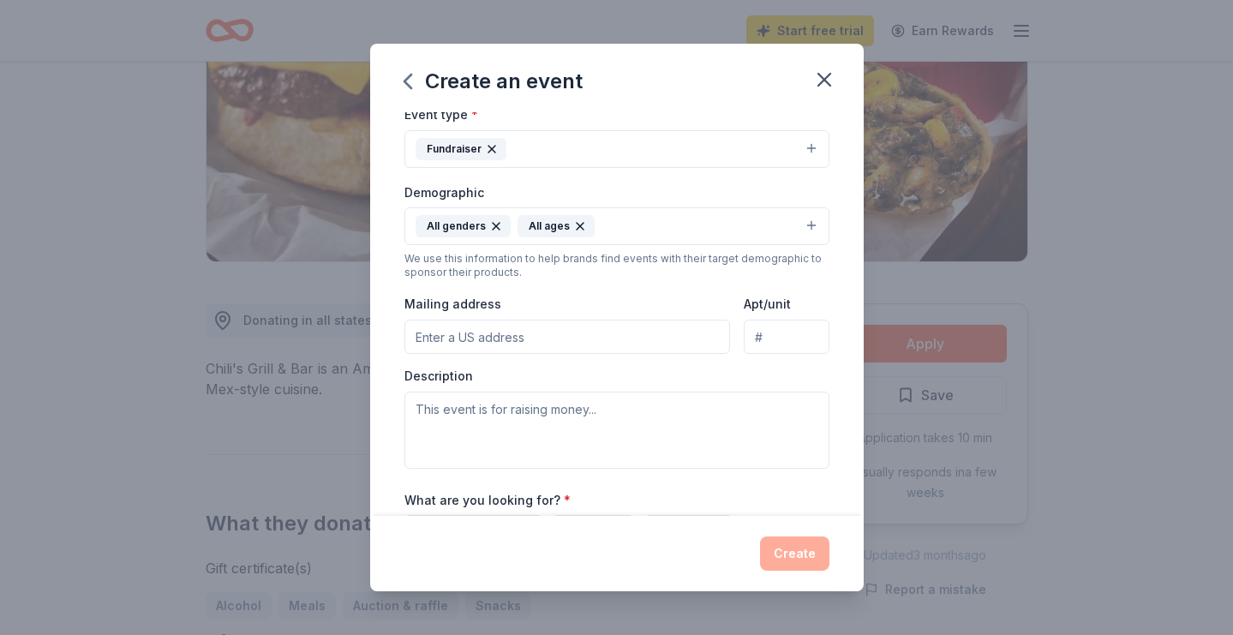
scroll to position [228, 0]
type input "15 Devonshire Court, Flemington, NJ, 08822"
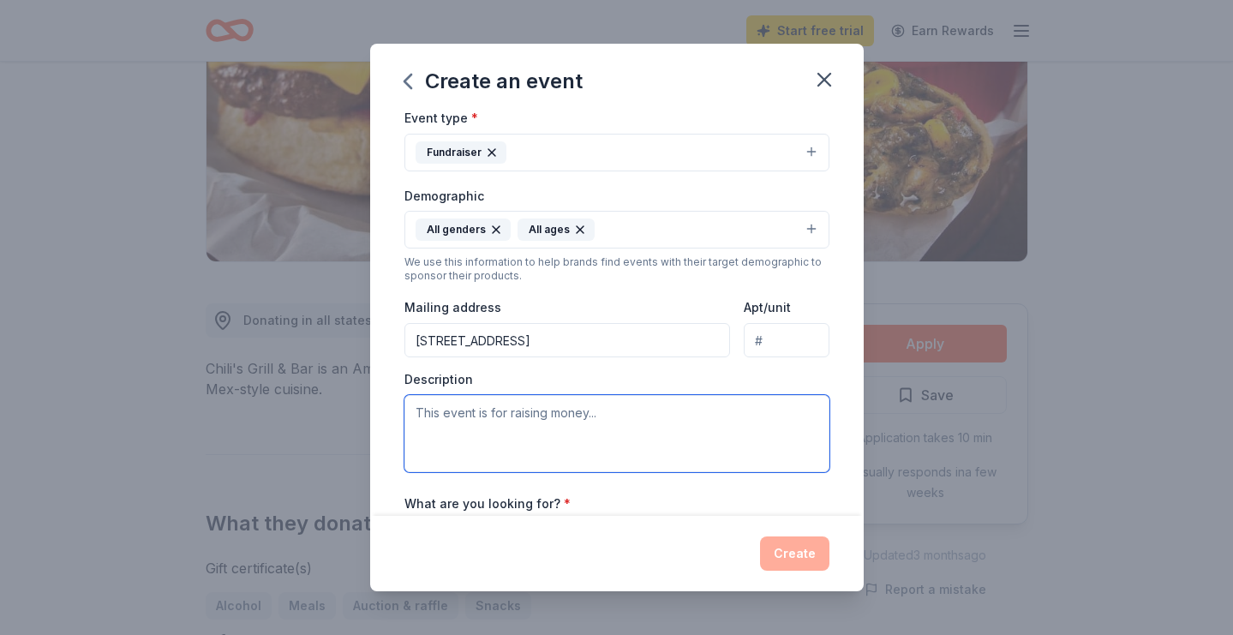
click at [616, 428] on textarea at bounding box center [616, 433] width 425 height 77
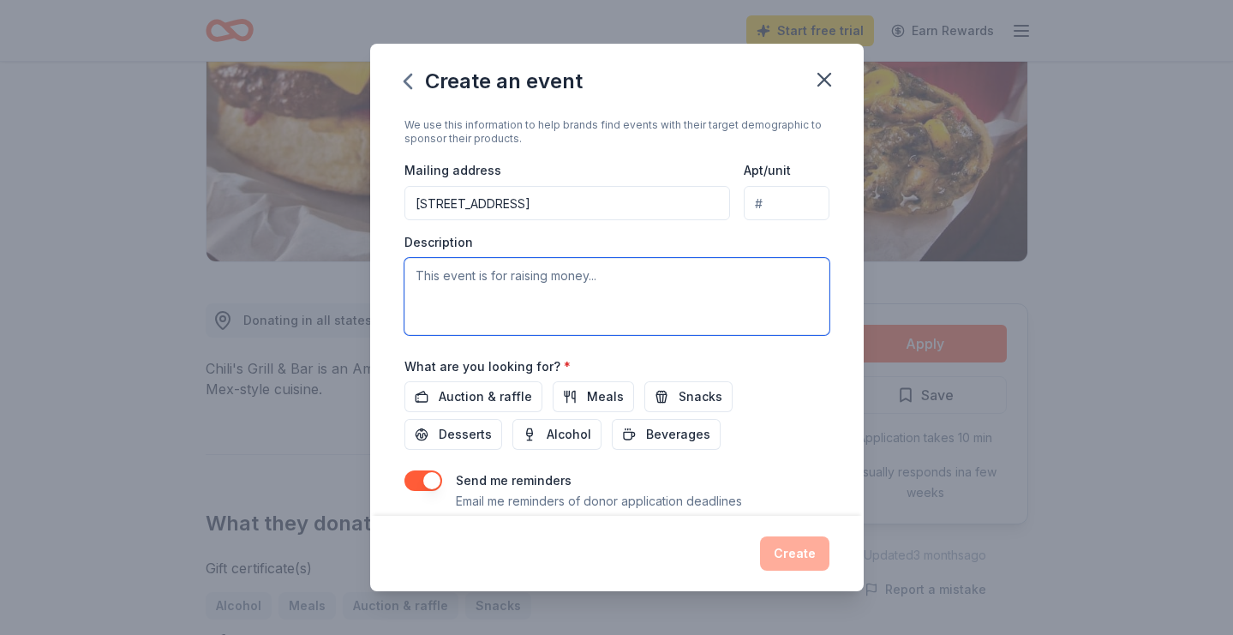
scroll to position [364, 0]
paste textarea "The 8th Annual Charity Ball, hosted by Alpha Phi Omega at [GEOGRAPHIC_DATA], is…"
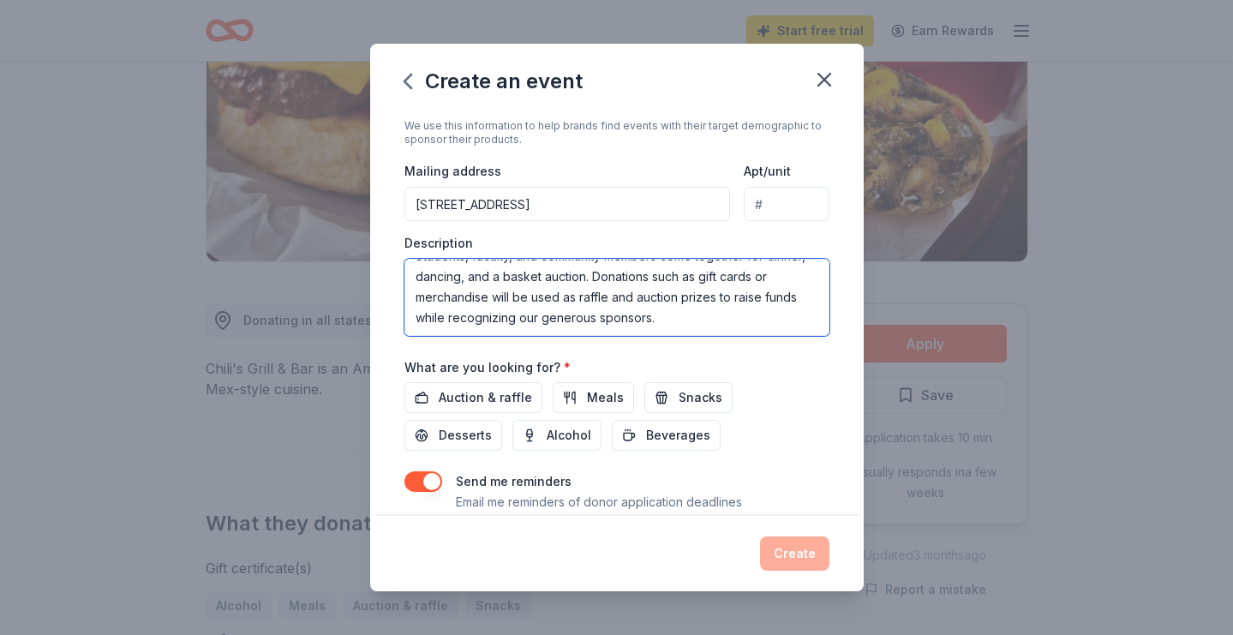
scroll to position [62, 0]
click at [530, 320] on textarea "The 8th Annual Charity Ball, hosted by Alpha Phi Omega at [GEOGRAPHIC_DATA], is…" at bounding box center [616, 297] width 425 height 77
click at [694, 320] on textarea "The 8th Annual Charity Ball, hosted by Alpha Phi Omega at [GEOGRAPHIC_DATA], is…" at bounding box center [616, 297] width 425 height 77
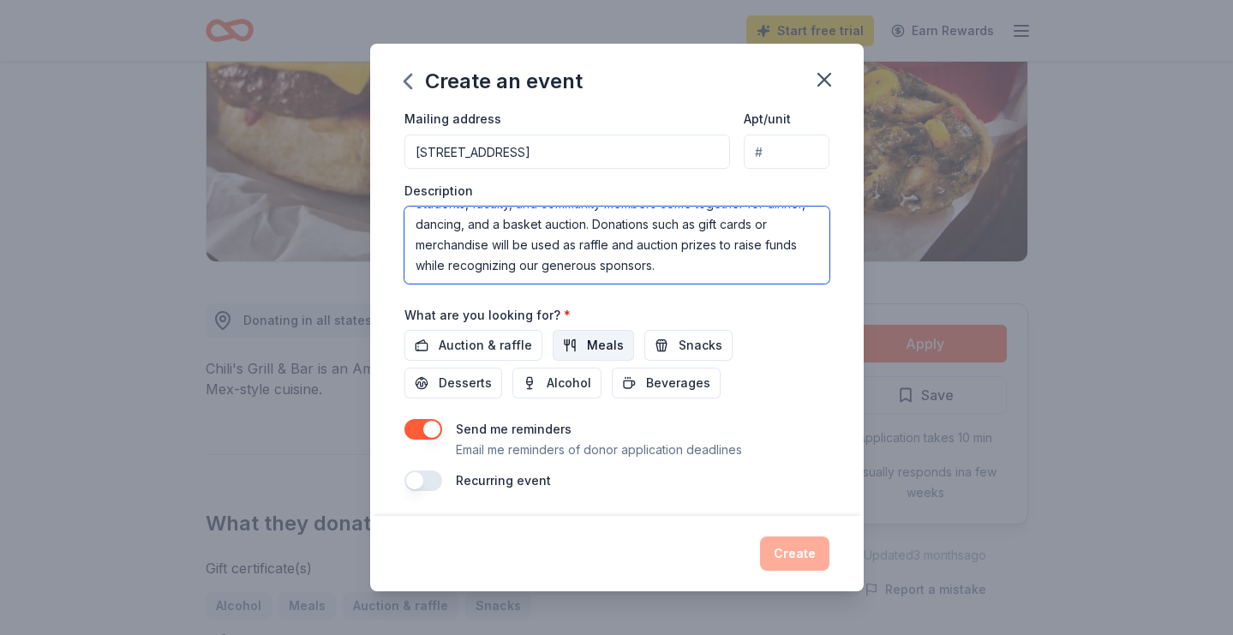
scroll to position [415, 0]
type textarea "The 8th Annual Charity Ball, hosted by Alpha Phi Omega at [GEOGRAPHIC_DATA], is…"
click at [519, 346] on span "Auction & raffle" at bounding box center [485, 346] width 93 height 21
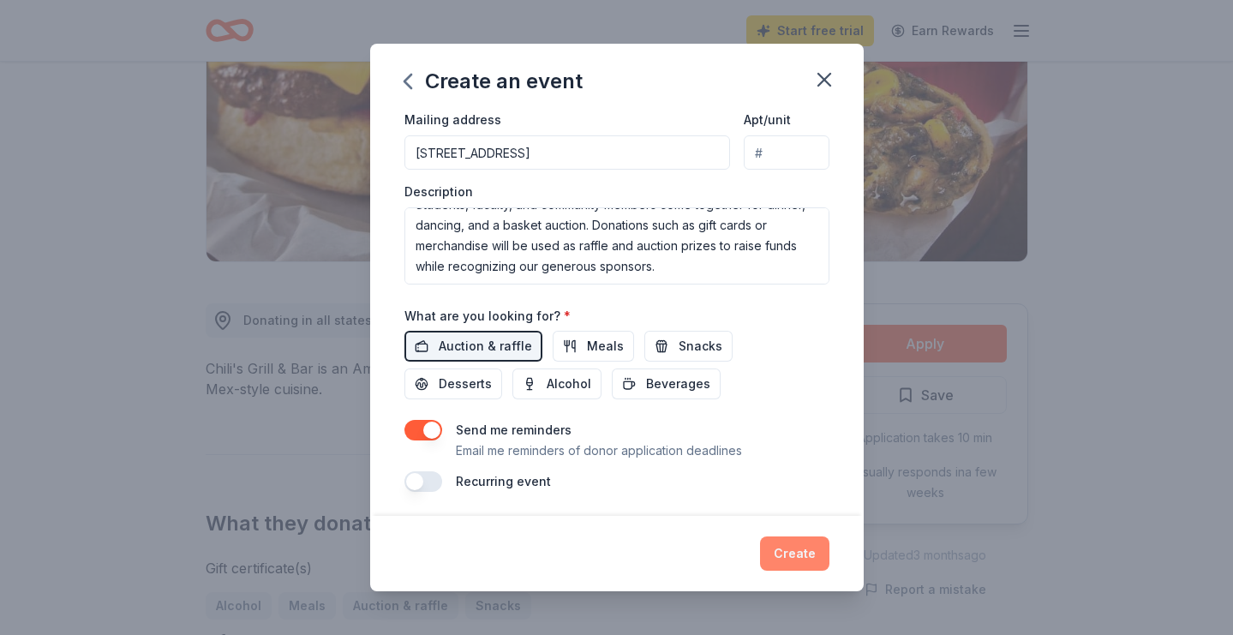
click at [803, 555] on button "Create" at bounding box center [794, 553] width 69 height 34
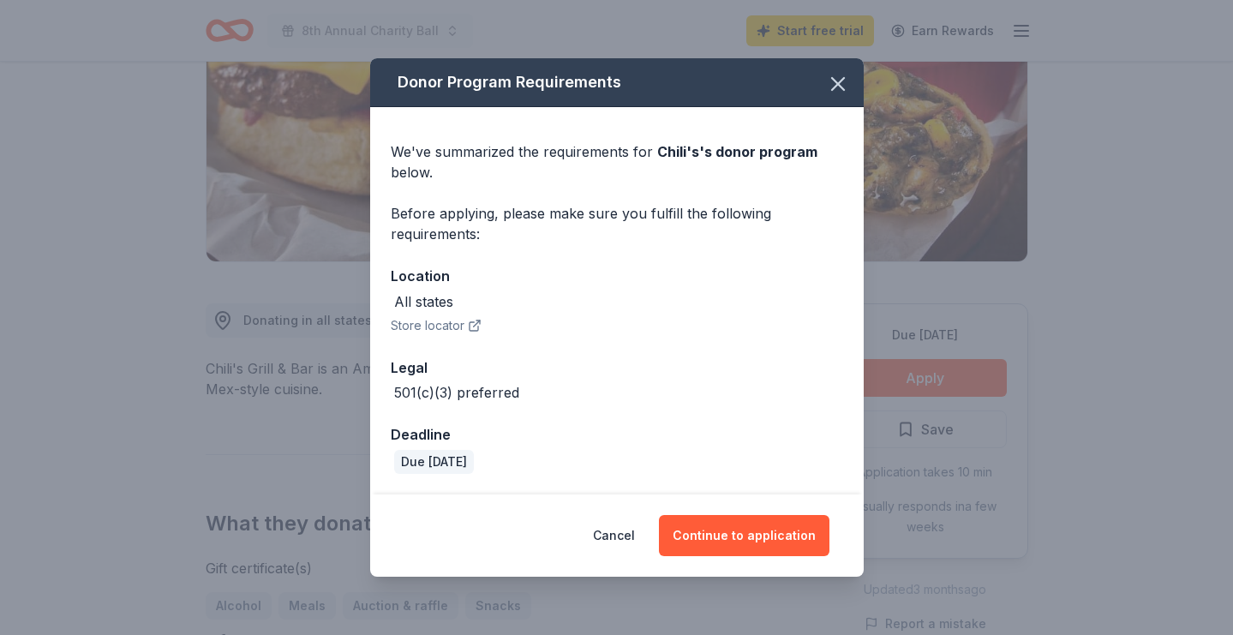
click at [469, 323] on icon "button" at bounding box center [473, 326] width 9 height 9
click at [415, 302] on div "All states" at bounding box center [423, 301] width 59 height 21
click at [735, 546] on button "Continue to application" at bounding box center [744, 535] width 170 height 41
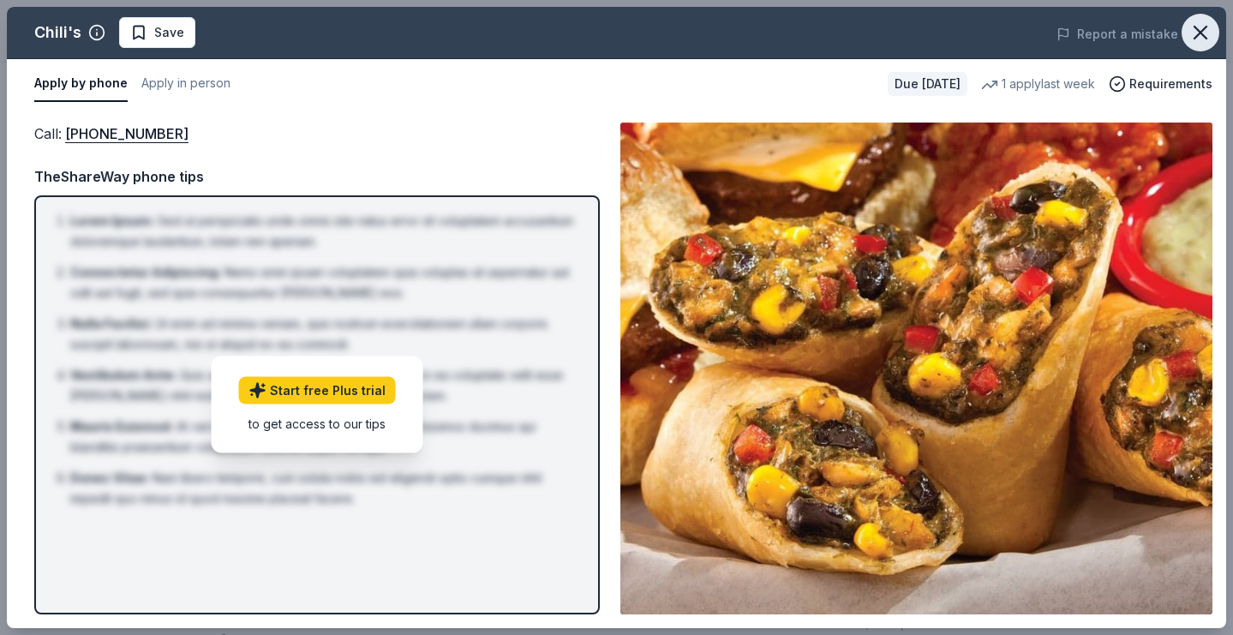
click at [1206, 27] on icon "button" at bounding box center [1200, 33] width 12 height 12
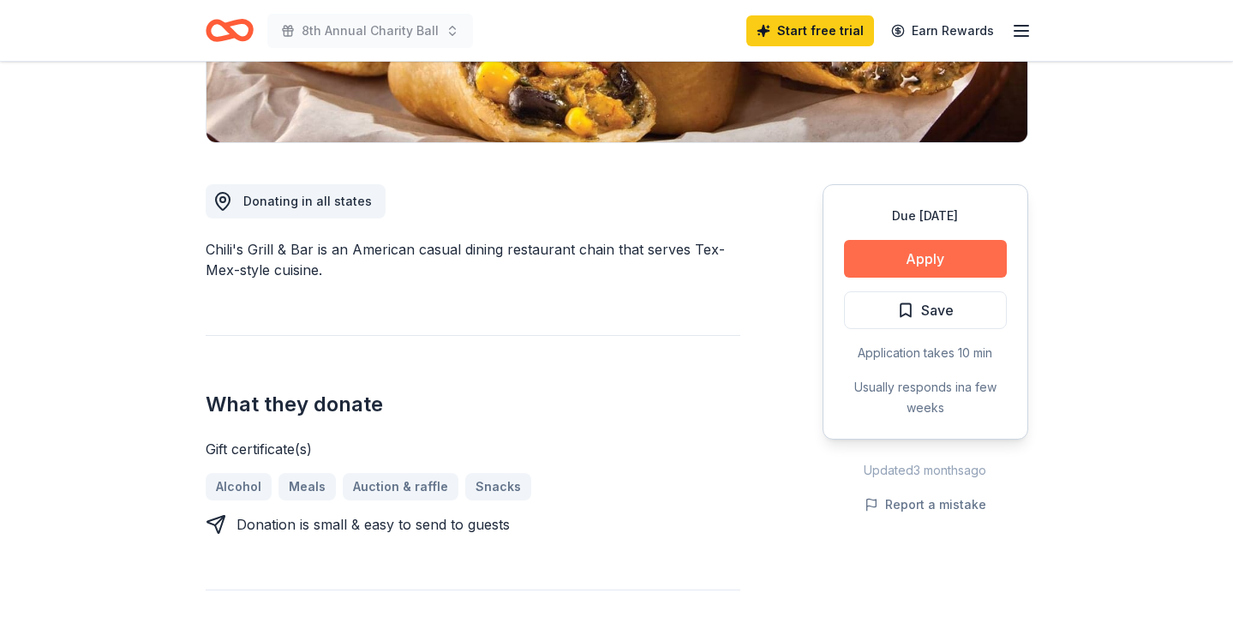
scroll to position [379, 0]
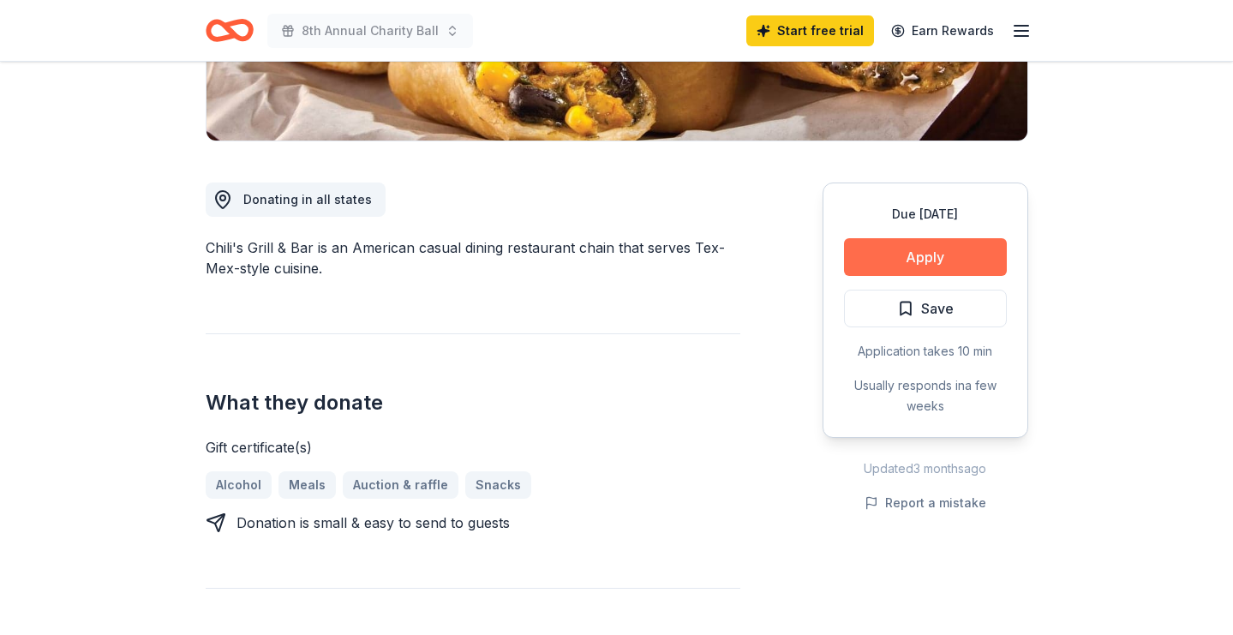
click at [923, 252] on button "Apply" at bounding box center [925, 257] width 163 height 38
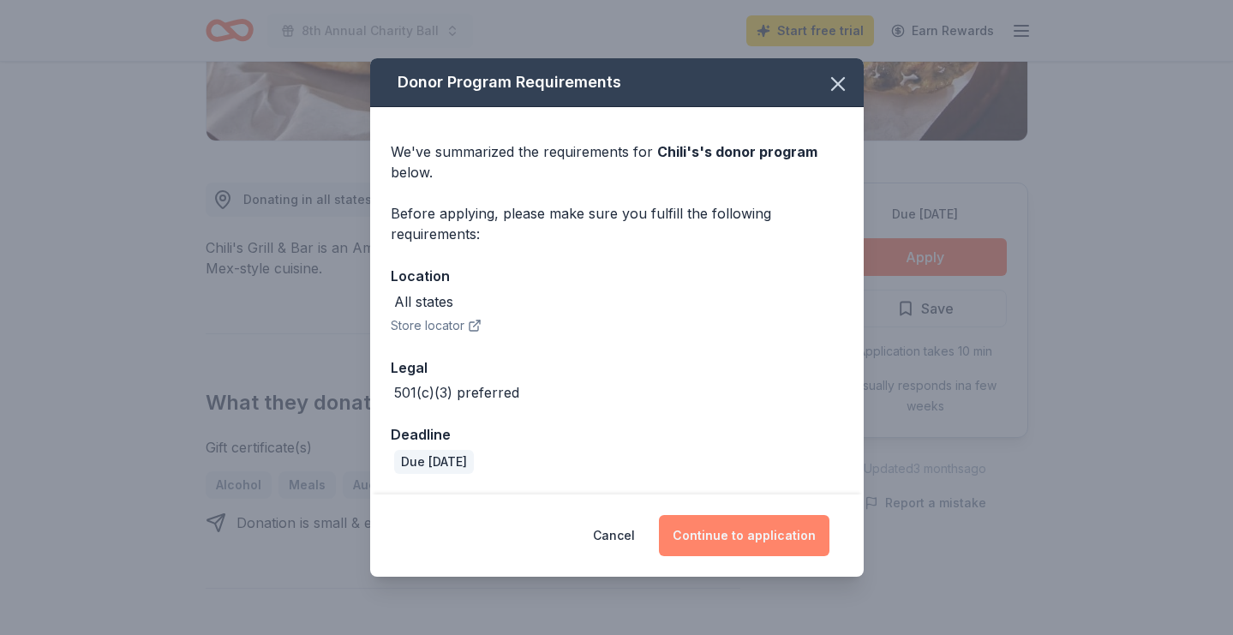
click at [730, 525] on button "Continue to application" at bounding box center [744, 535] width 170 height 41
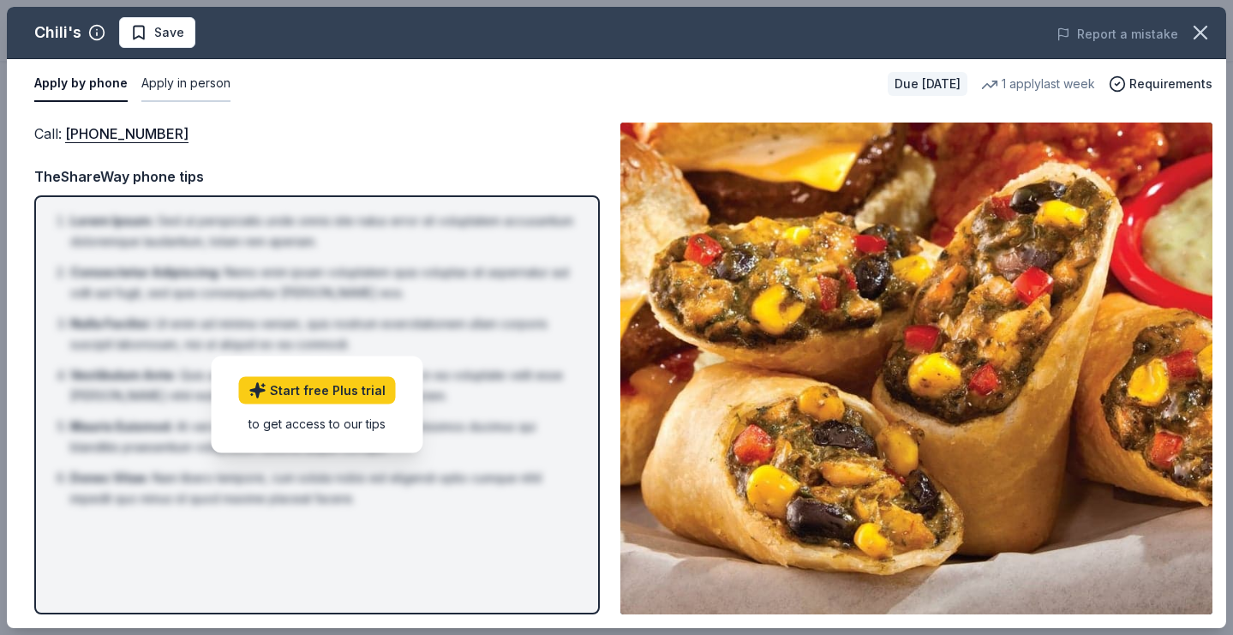
click at [189, 89] on button "Apply in person" at bounding box center [185, 84] width 89 height 36
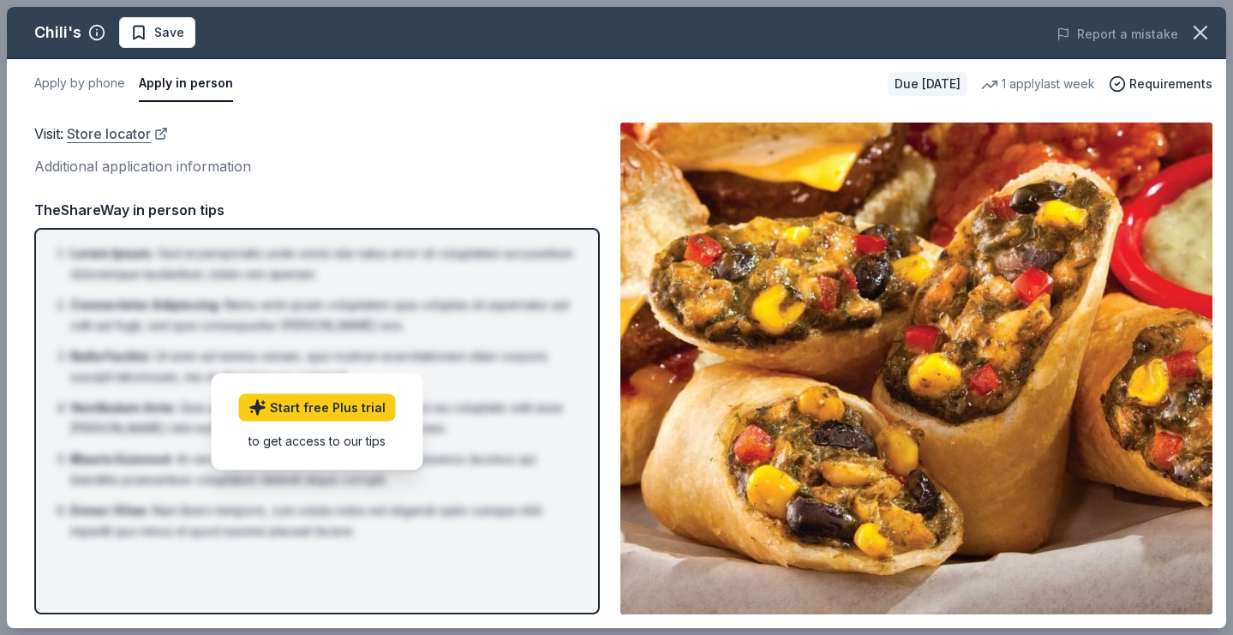
click at [134, 130] on link "Store locator" at bounding box center [117, 133] width 101 height 22
click at [87, 91] on button "Apply by phone" at bounding box center [79, 84] width 91 height 36
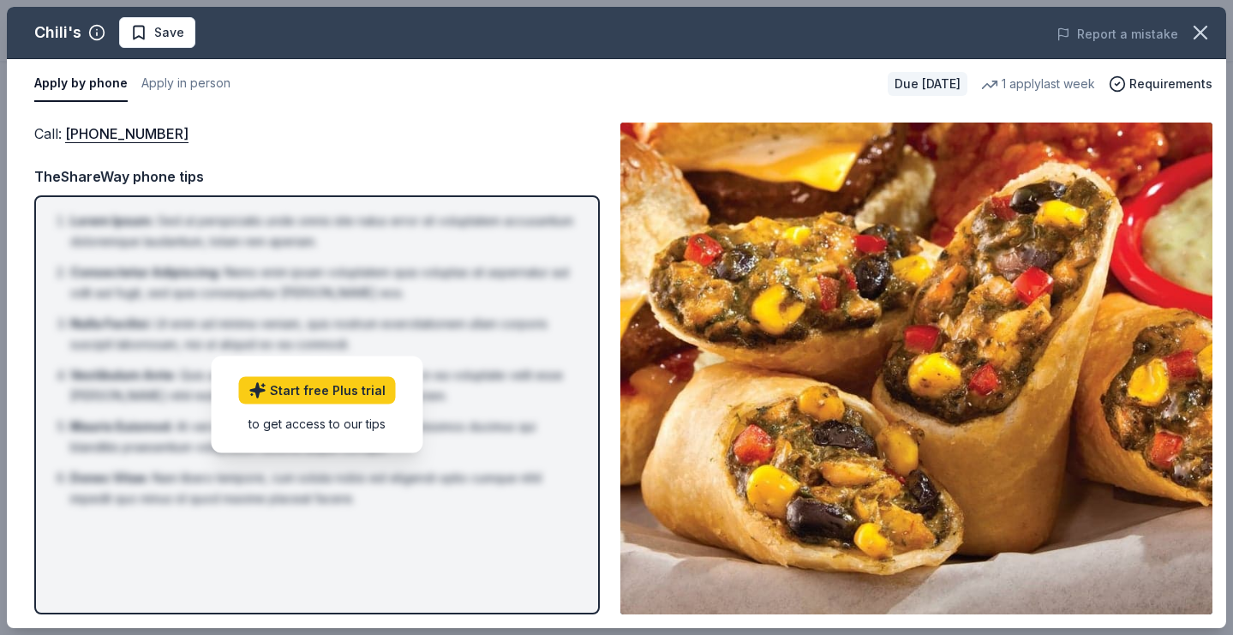
click at [1048, 75] on div "1 apply last week" at bounding box center [1038, 84] width 114 height 21
drag, startPoint x: 59, startPoint y: 125, endPoint x: 209, endPoint y: 125, distance: 149.9
click at [209, 125] on div "Call : (559) 432-3711" at bounding box center [316, 133] width 565 height 22
drag, startPoint x: 178, startPoint y: 134, endPoint x: 74, endPoint y: 132, distance: 104.5
click at [74, 132] on div "Call : (559) 432-3711" at bounding box center [316, 133] width 565 height 22
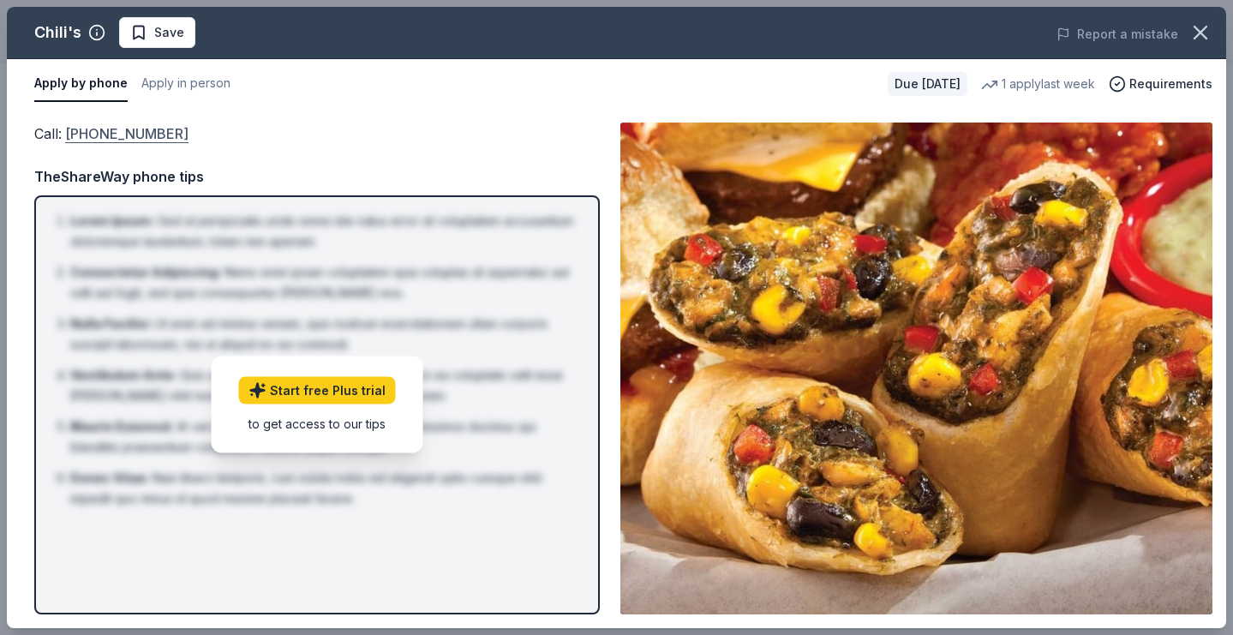
click at [99, 134] on link "(559) 432-3711" at bounding box center [126, 133] width 123 height 22
click at [1189, 41] on icon "button" at bounding box center [1200, 33] width 24 height 24
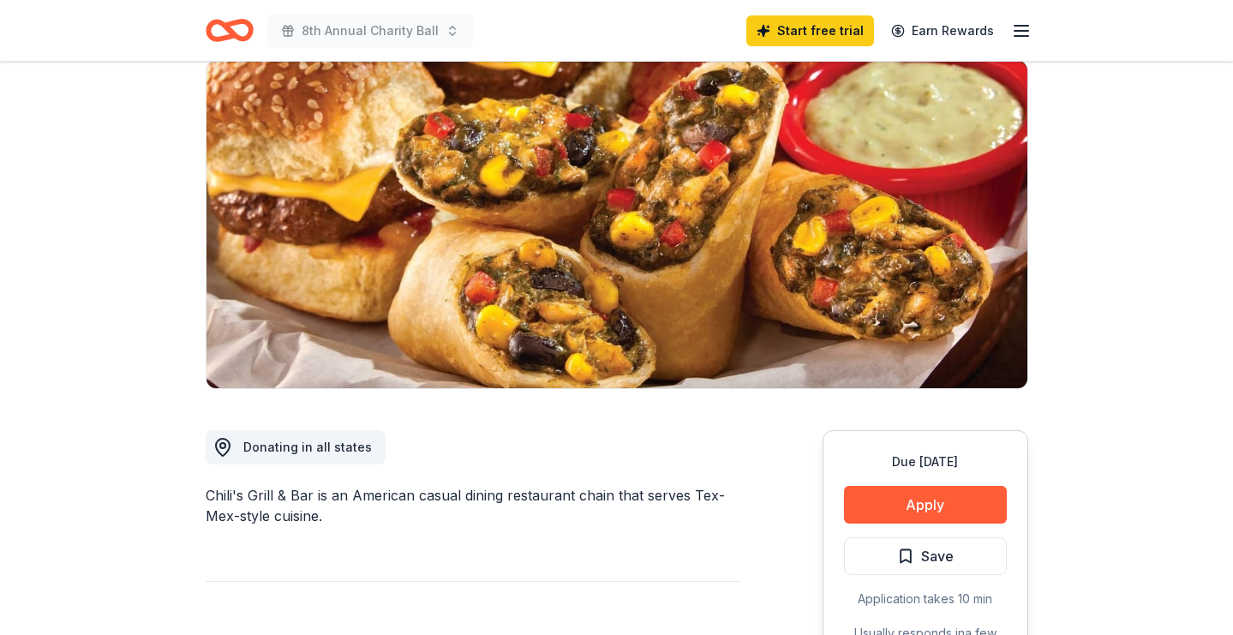
scroll to position [94, 0]
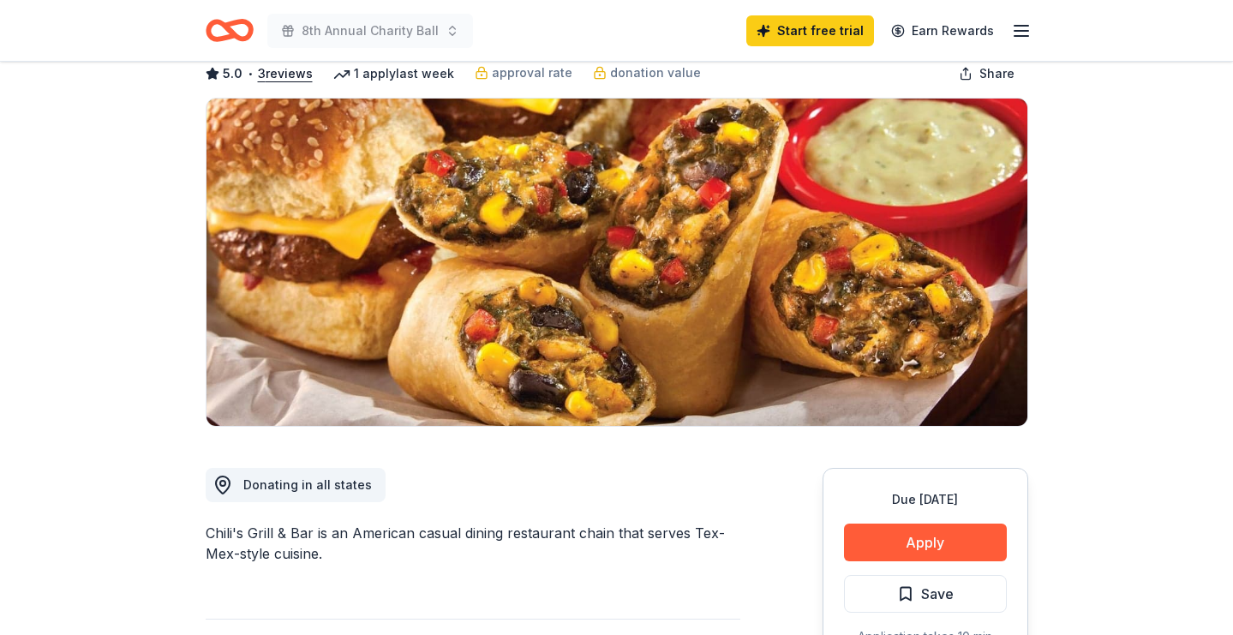
click at [258, 43] on div "8th Annual Charity Ball" at bounding box center [339, 30] width 267 height 40
click at [241, 36] on icon "Home" at bounding box center [230, 30] width 48 height 40
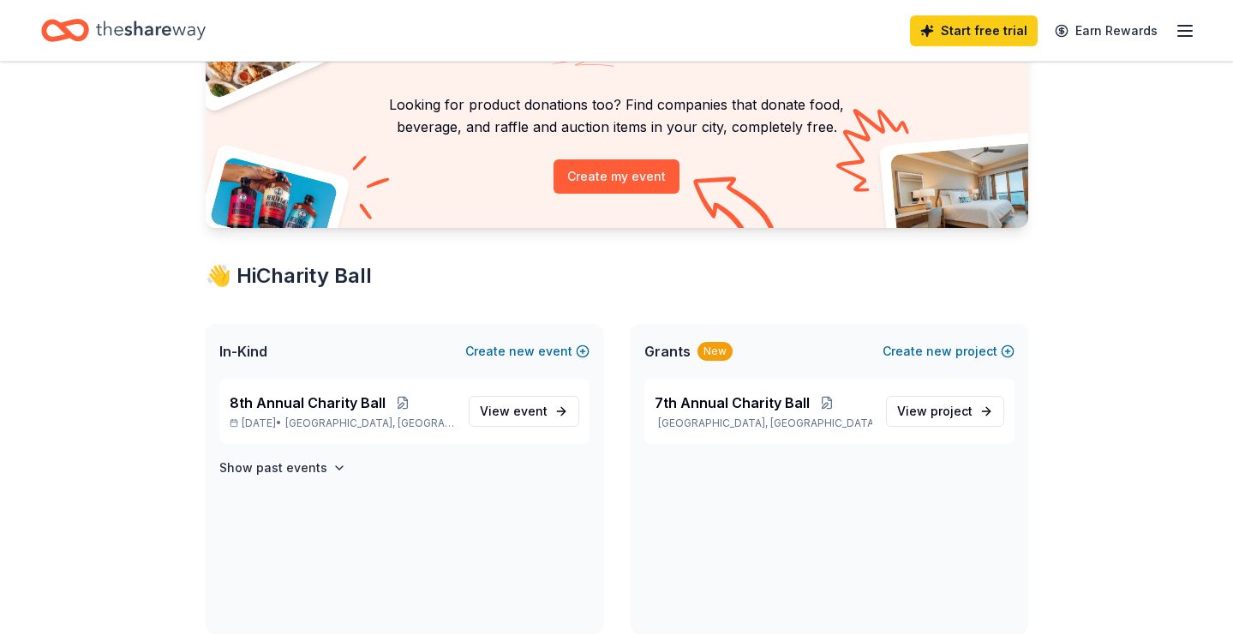
scroll to position [124, 0]
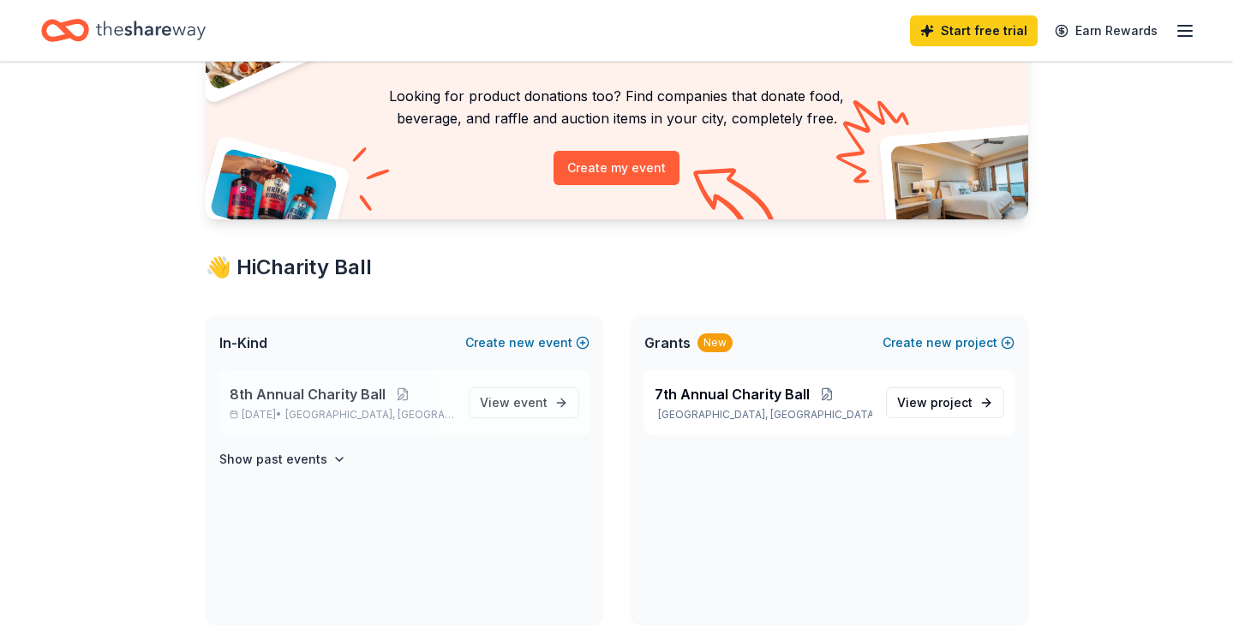
click at [392, 410] on span "South Orange Village, NJ" at bounding box center [369, 415] width 169 height 14
click at [382, 400] on p "8th Annual Charity Ball" at bounding box center [342, 394] width 225 height 21
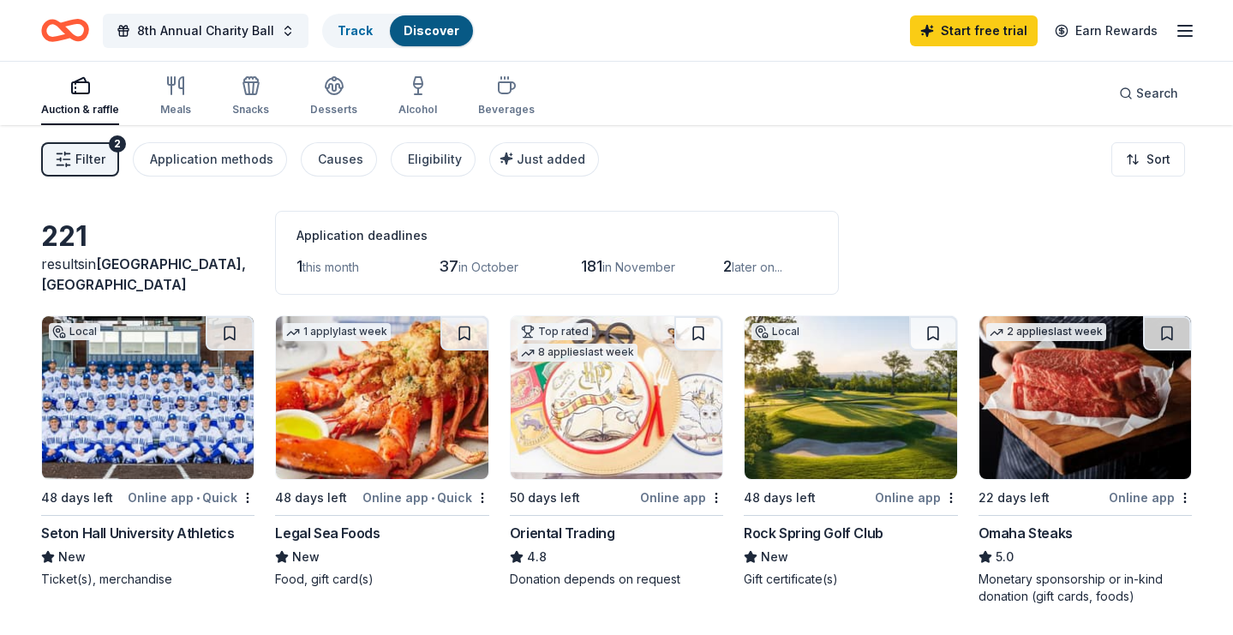
click at [89, 171] on button "Filter 2" at bounding box center [80, 159] width 78 height 34
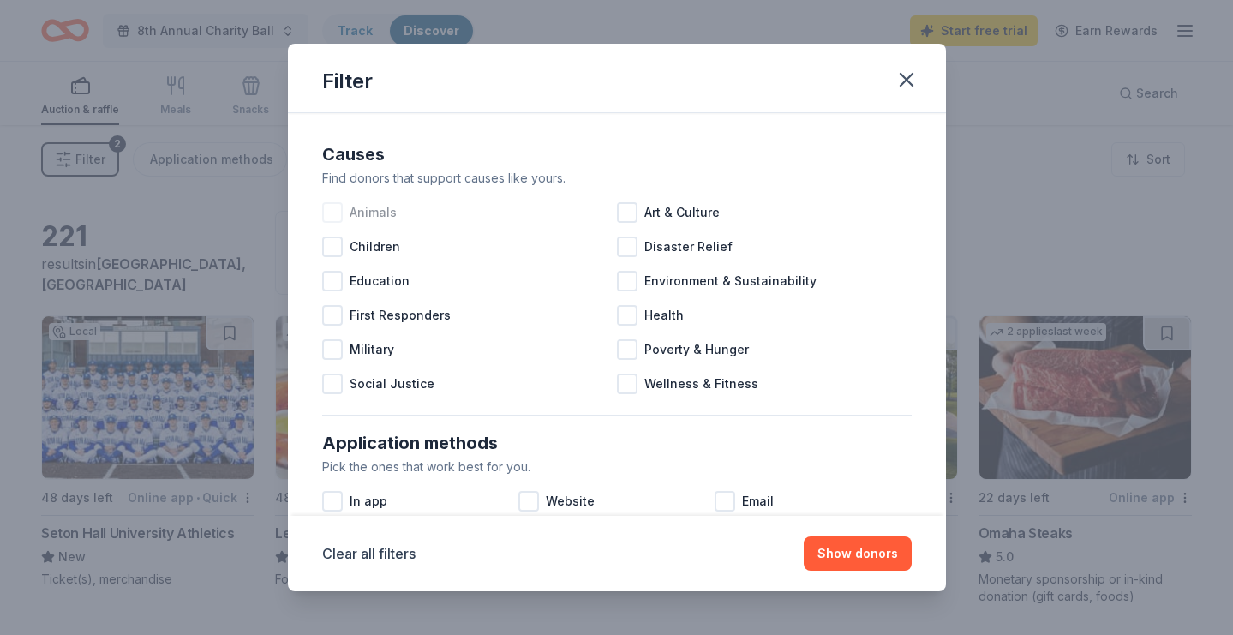
click at [359, 219] on span "Animals" at bounding box center [372, 212] width 47 height 21
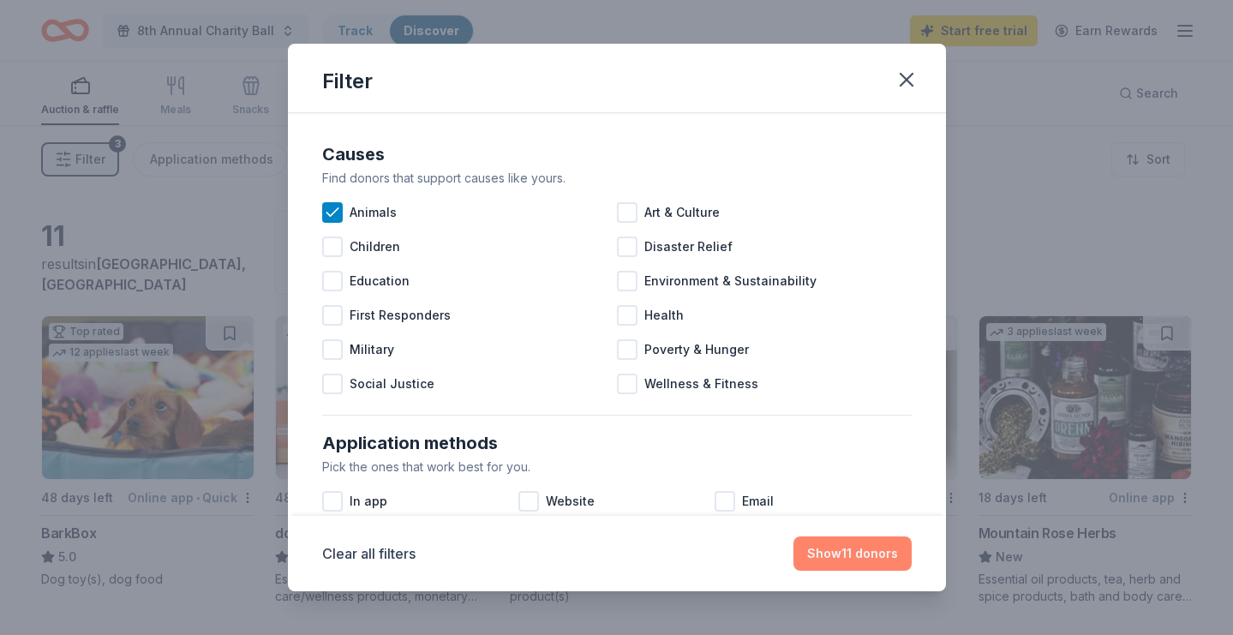
click at [862, 556] on button "Show 11 donors" at bounding box center [852, 553] width 118 height 34
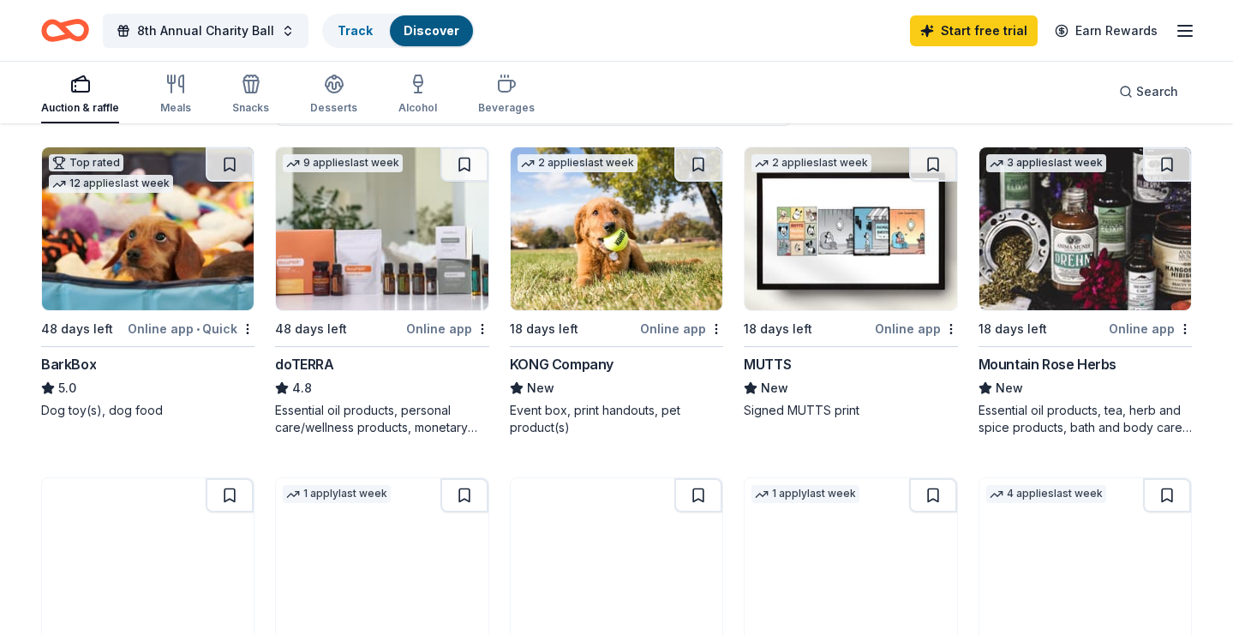
scroll to position [185, 0]
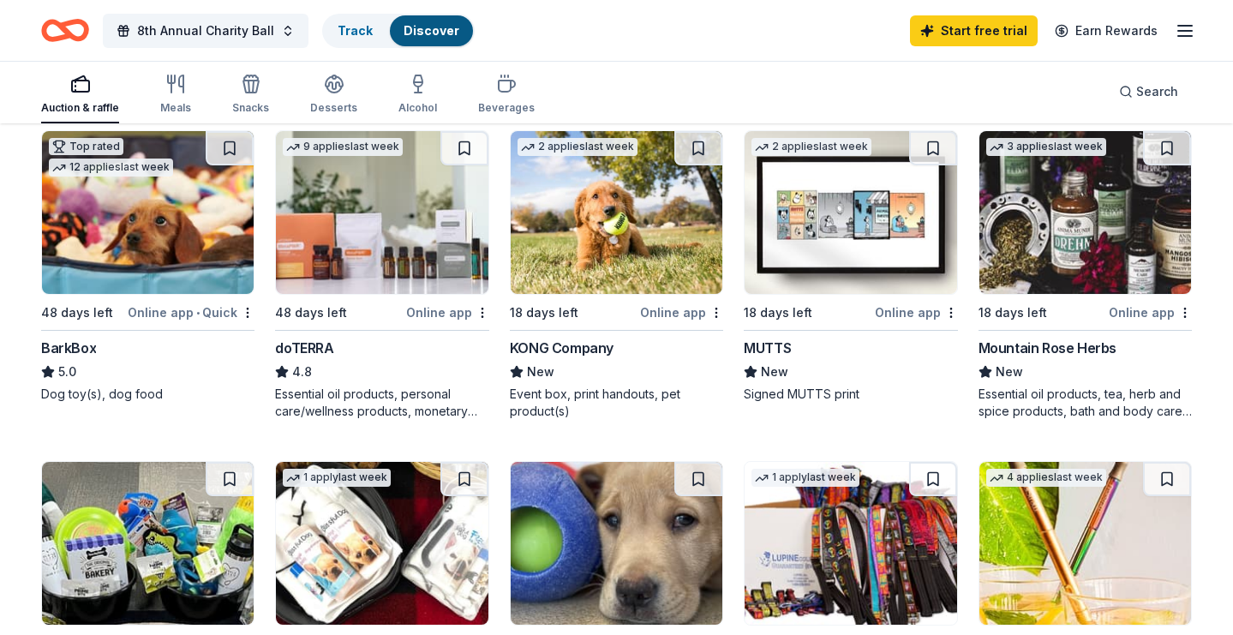
click at [187, 242] on img at bounding box center [148, 212] width 212 height 163
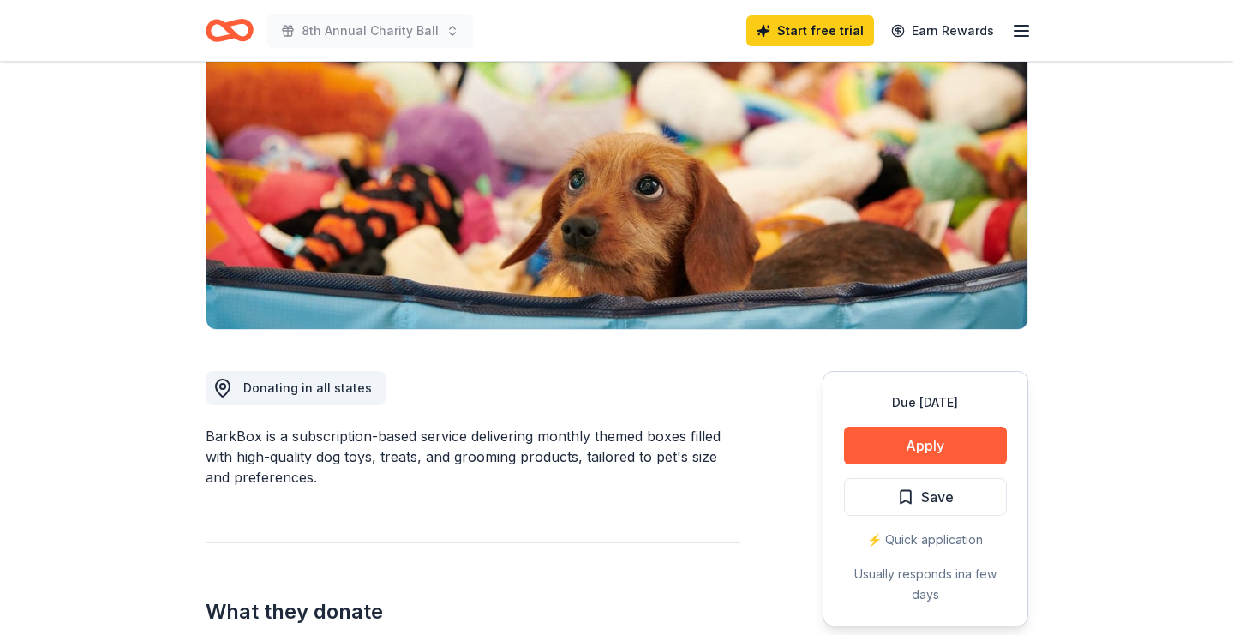
scroll to position [218, 0]
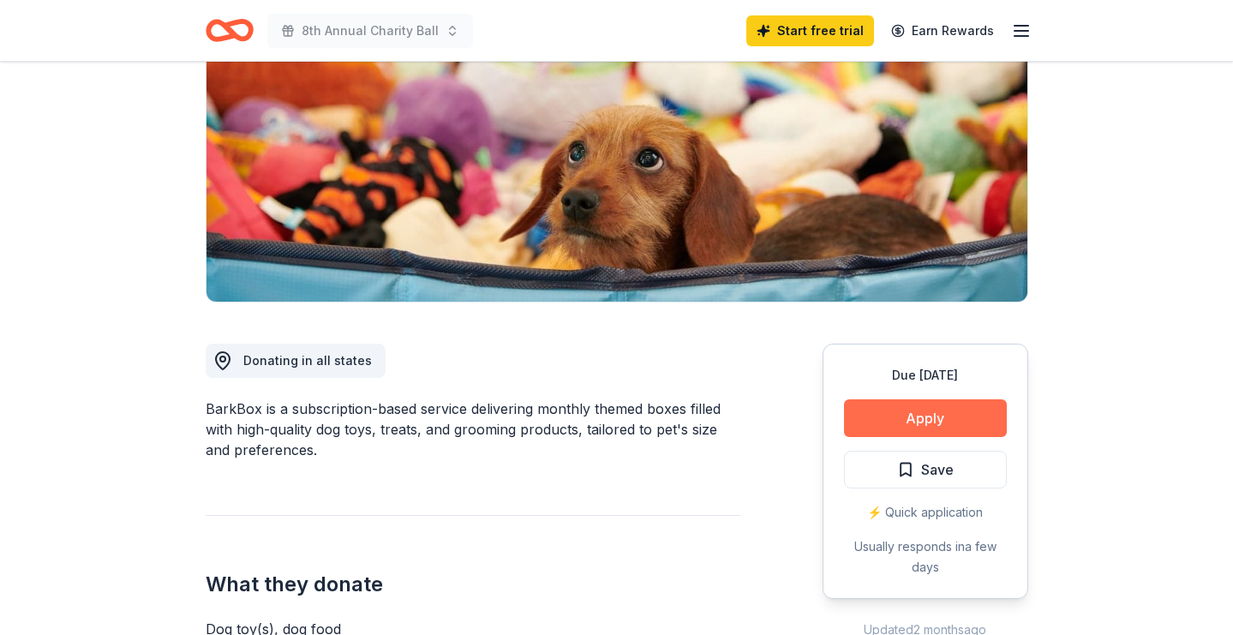
click at [872, 410] on button "Apply" at bounding box center [925, 418] width 163 height 38
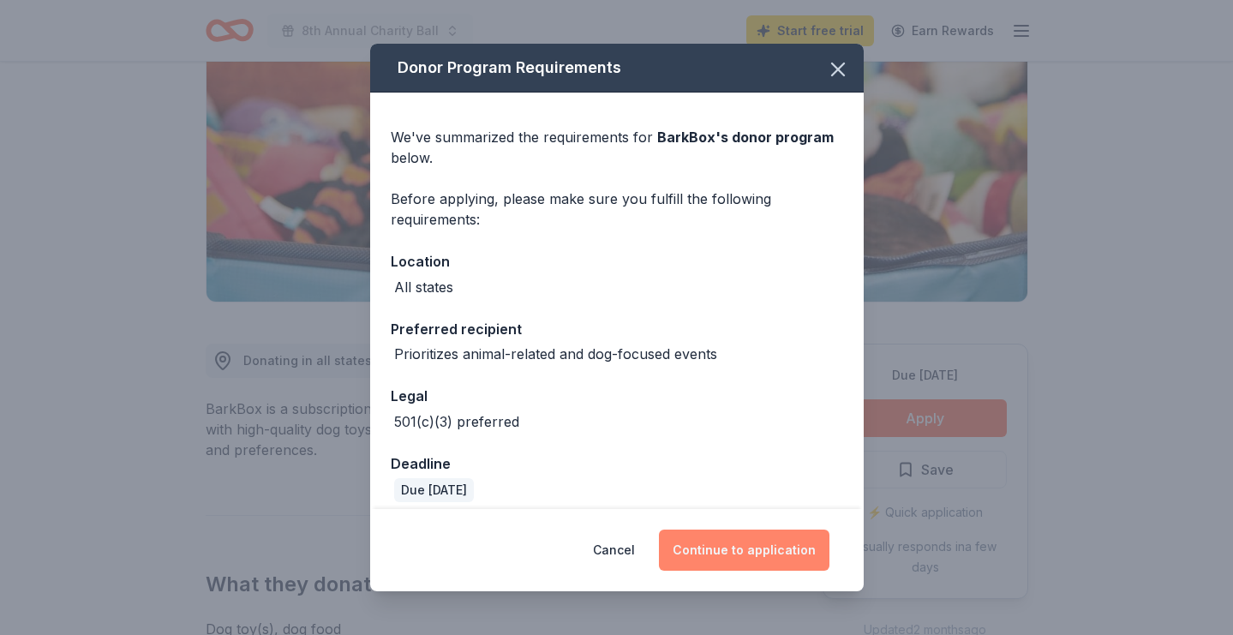
click at [742, 536] on button "Continue to application" at bounding box center [744, 549] width 170 height 41
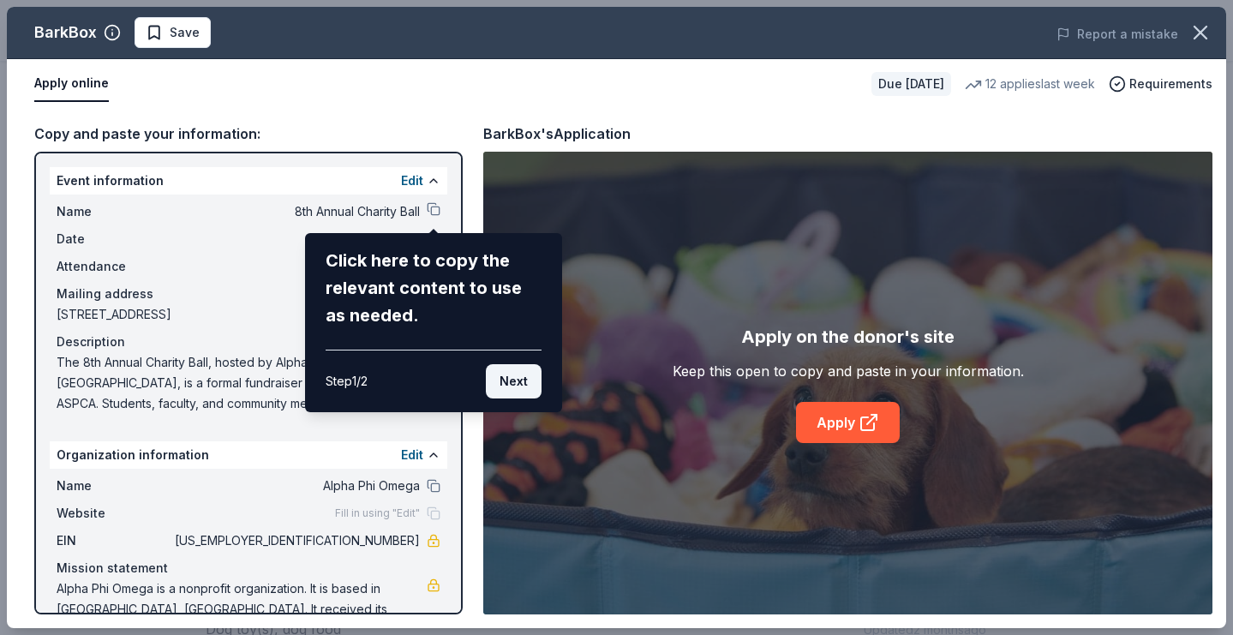
click at [522, 385] on button "Next" at bounding box center [514, 381] width 56 height 34
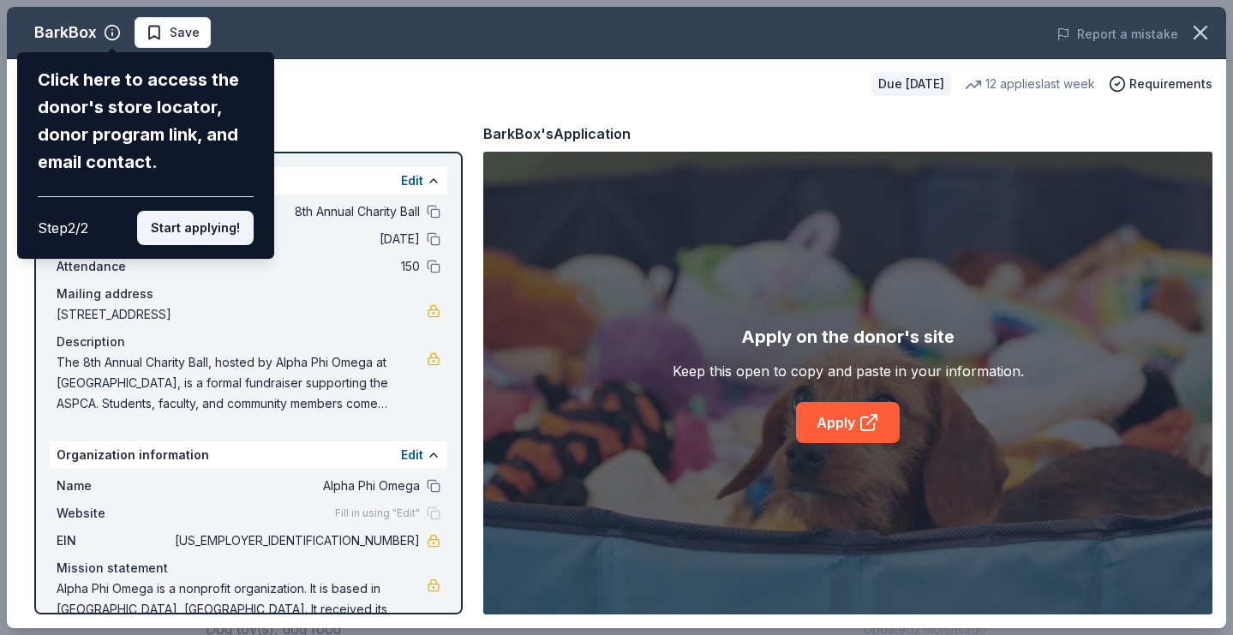
click at [236, 211] on button "Start applying!" at bounding box center [195, 228] width 116 height 34
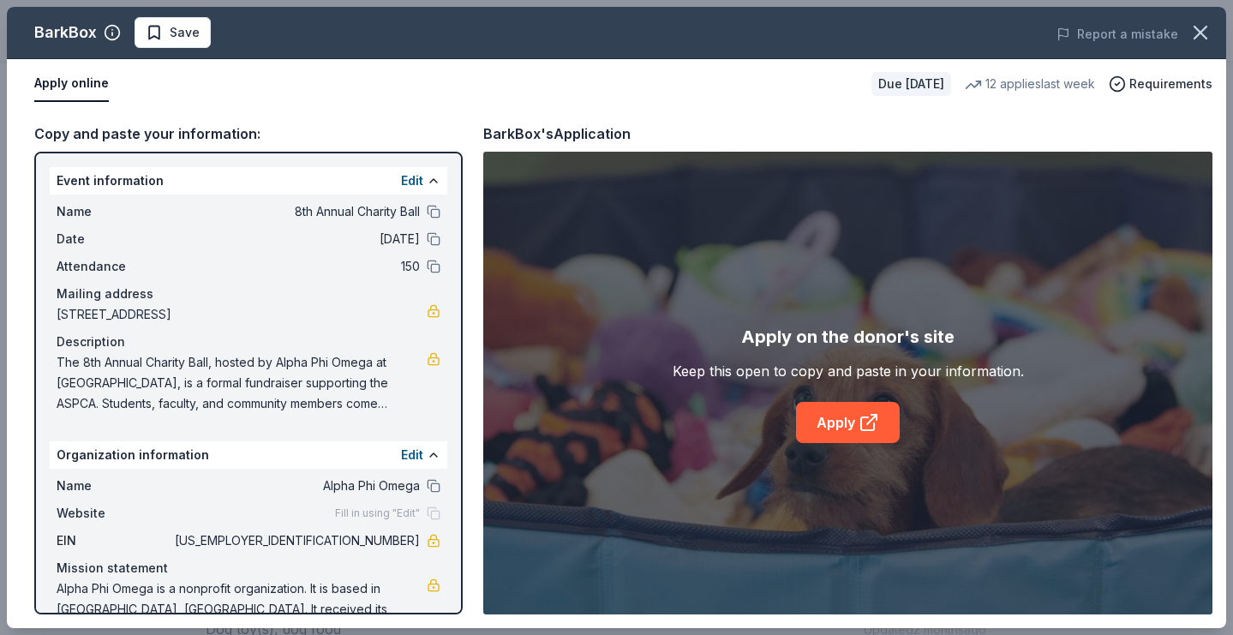
click at [413, 462] on div "BarkBox Save Report a mistake Apply online Due in 48 days 12 applies last week …" at bounding box center [616, 317] width 1219 height 621
click at [409, 453] on div "BarkBox Save Report a mistake Apply online Due in 48 days 12 applies last week …" at bounding box center [616, 317] width 1219 height 621
click at [821, 426] on div "BarkBox Save Report a mistake Apply online Due in 48 days 12 applies last week …" at bounding box center [616, 317] width 1219 height 621
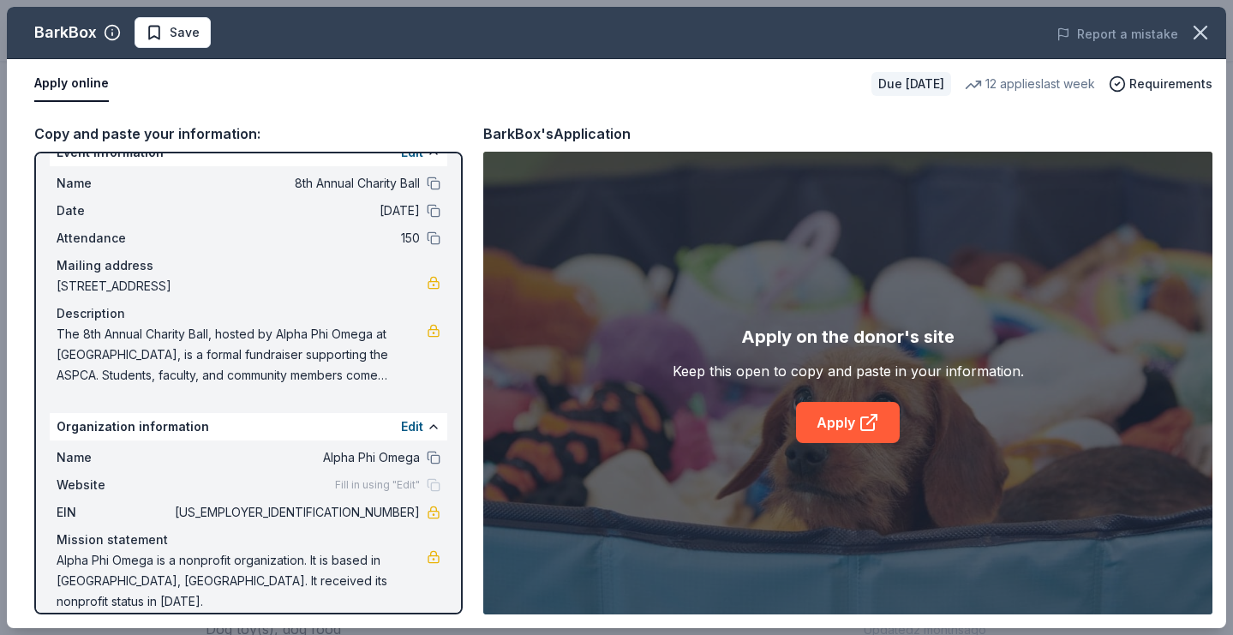
scroll to position [27, 0]
click at [427, 486] on div "Fill in using "Edit"" at bounding box center [387, 486] width 105 height 14
click at [409, 428] on button "Edit" at bounding box center [412, 427] width 22 height 21
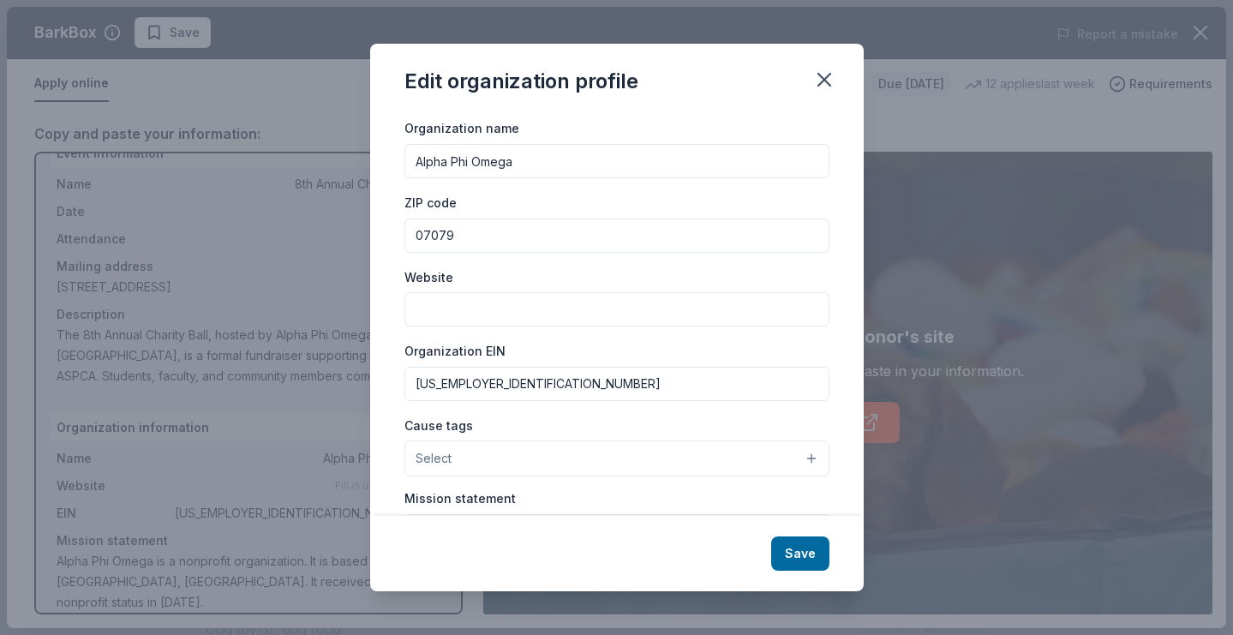
scroll to position [23, 0]
click at [490, 332] on div "Organization name Alpha Phi Omega ZIP code 07079 Website Organization EIN 22-38…" at bounding box center [616, 377] width 425 height 515
click at [485, 319] on input "Website" at bounding box center [616, 312] width 425 height 34
paste input "[URL][DOMAIN_NAME]"
type input "[URL][DOMAIN_NAME]"
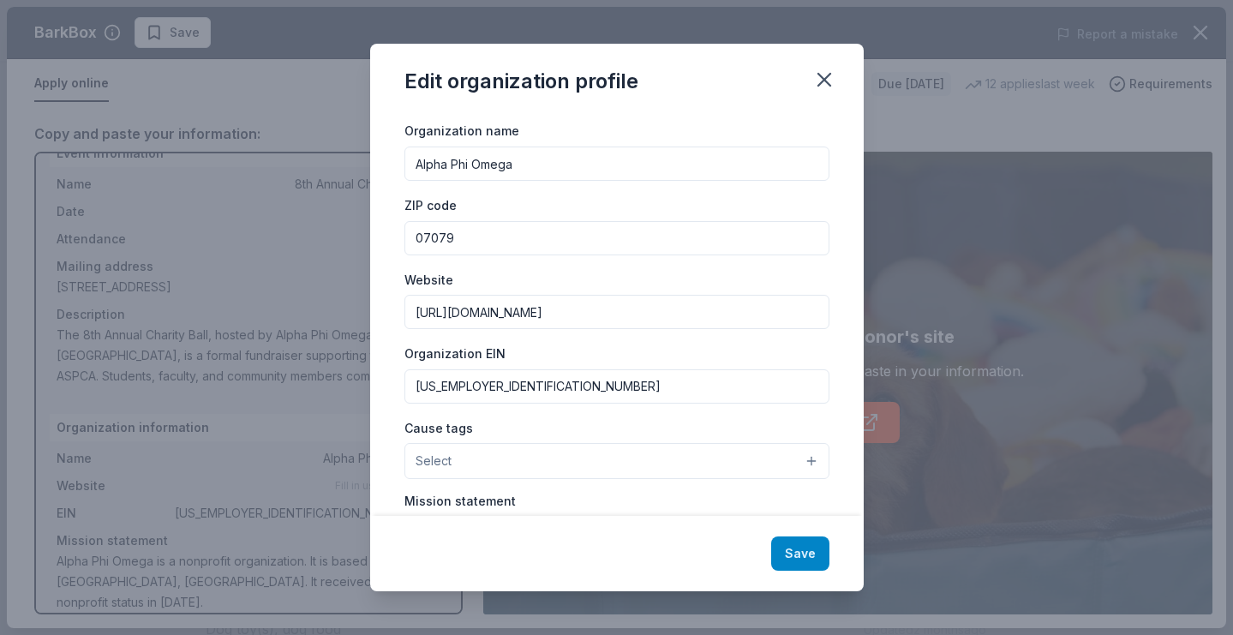
click at [807, 566] on button "Save" at bounding box center [800, 553] width 58 height 34
click at [821, 544] on div "Save" at bounding box center [616, 553] width 493 height 75
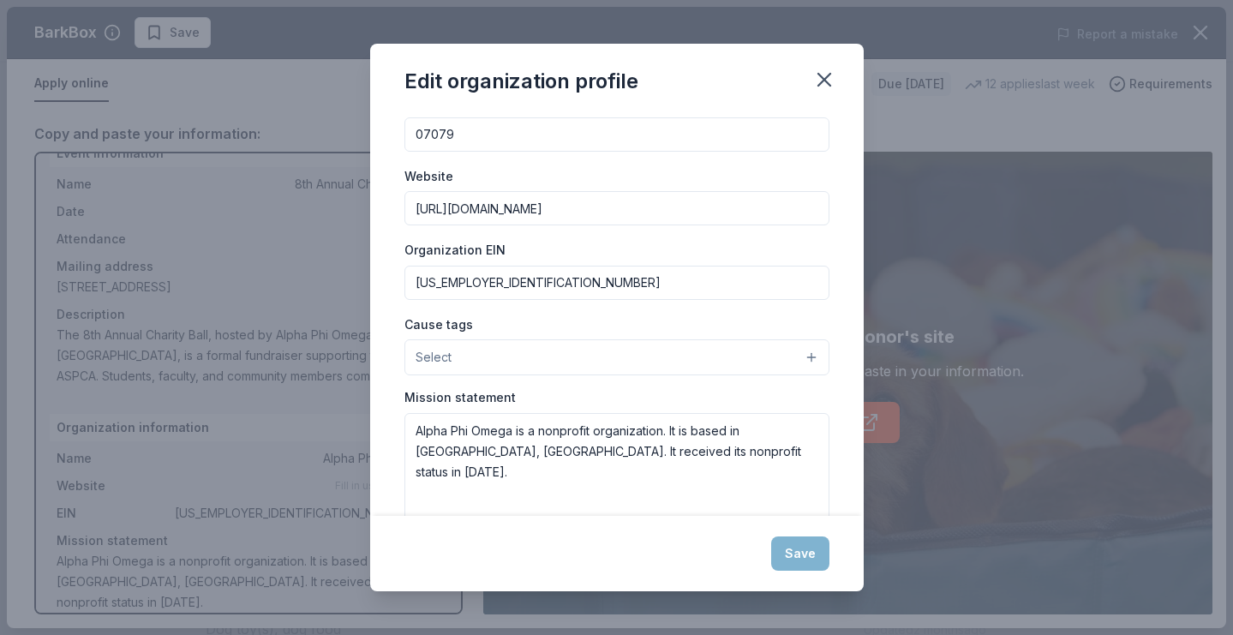
scroll to position [99, 0]
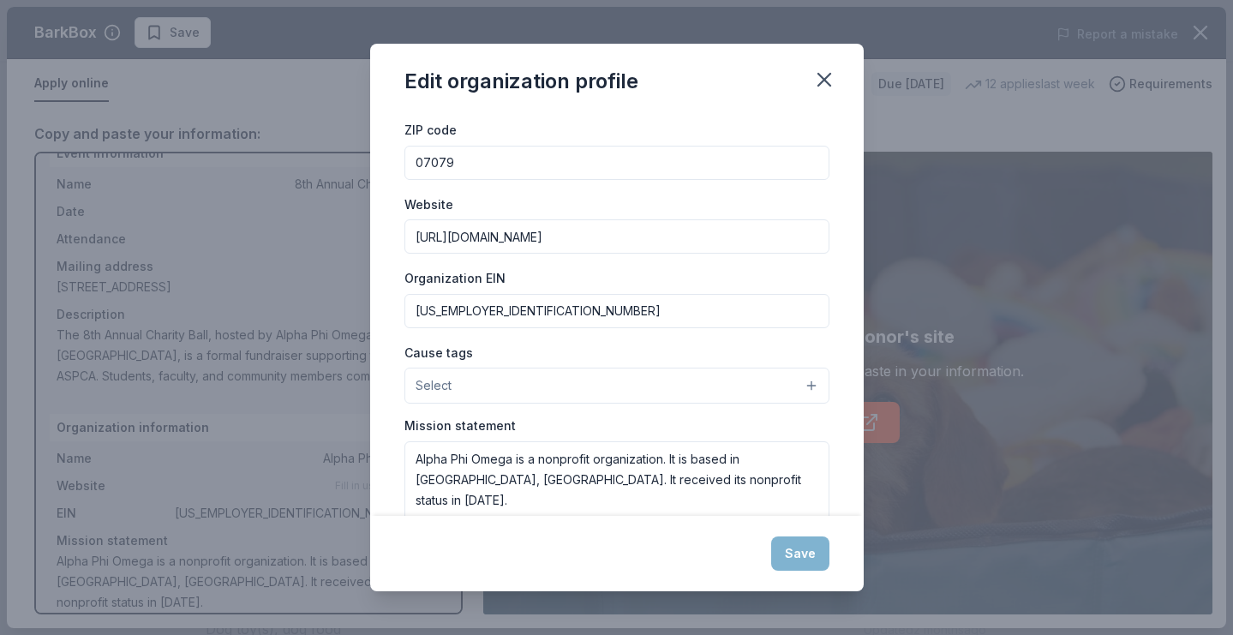
click at [763, 234] on input "[URL][DOMAIN_NAME]" at bounding box center [616, 236] width 425 height 34
click at [712, 305] on input "[US_EMPLOYER_IDENTIFICATION_NUMBER]" at bounding box center [616, 311] width 425 height 34
click at [805, 518] on div "Save" at bounding box center [616, 553] width 493 height 75
click at [808, 561] on div "Save" at bounding box center [616, 553] width 493 height 75
click at [813, 92] on icon "button" at bounding box center [824, 80] width 24 height 24
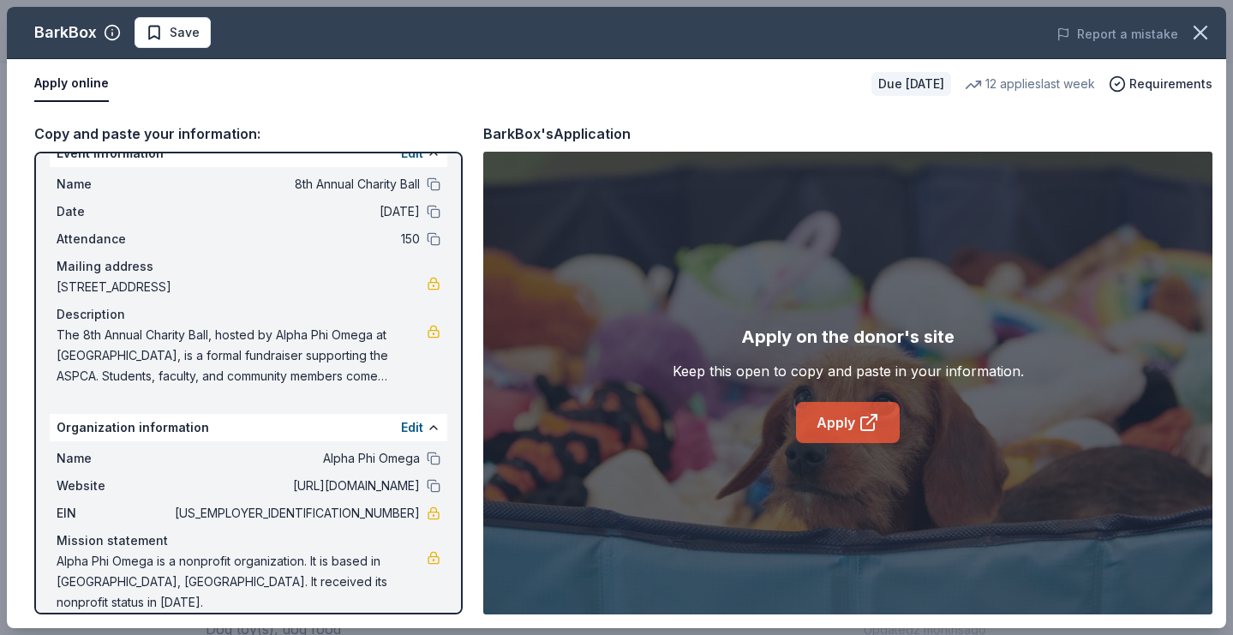
click at [823, 429] on link "Apply" at bounding box center [848, 422] width 104 height 41
click at [1187, 34] on button "button" at bounding box center [1200, 33] width 38 height 38
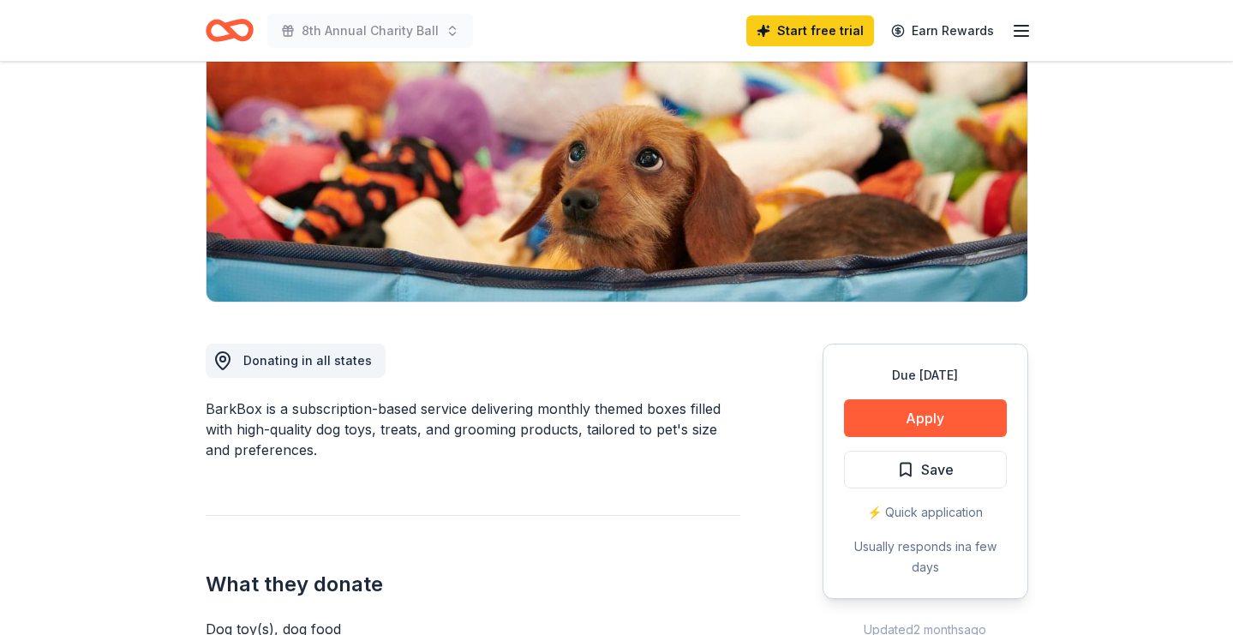
click at [222, 35] on icon "Home" at bounding box center [230, 30] width 48 height 40
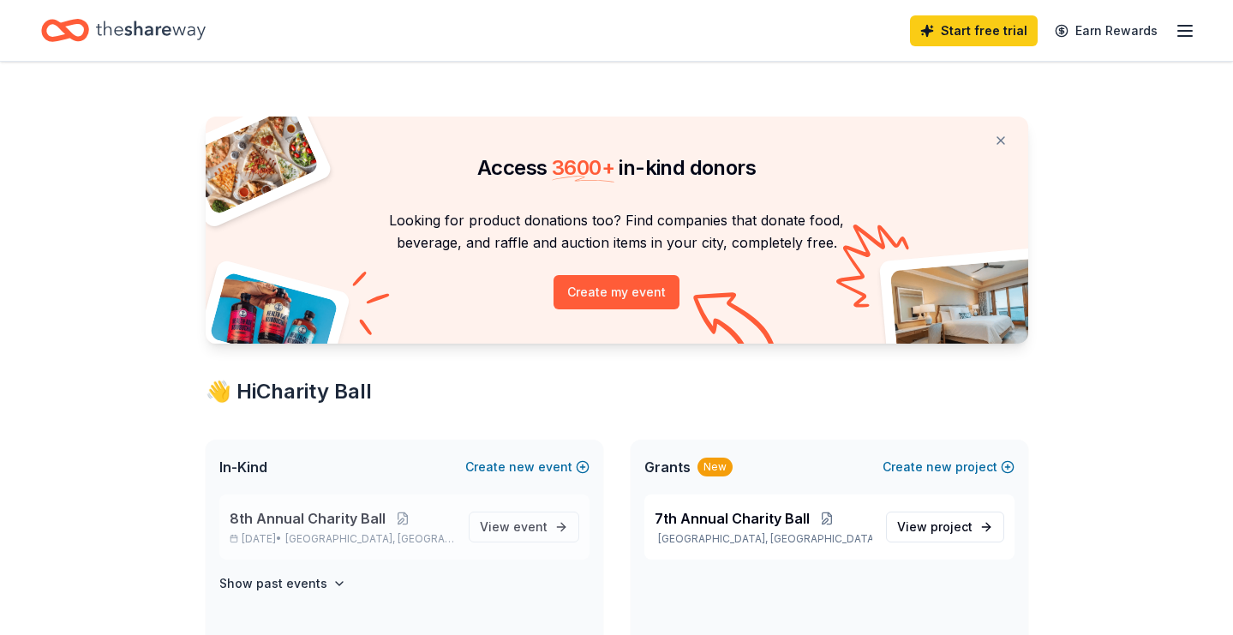
click at [381, 505] on div "8th Annual Charity Ball Dec 06, 2025 • South Orange Village, NJ View event" at bounding box center [404, 526] width 370 height 65
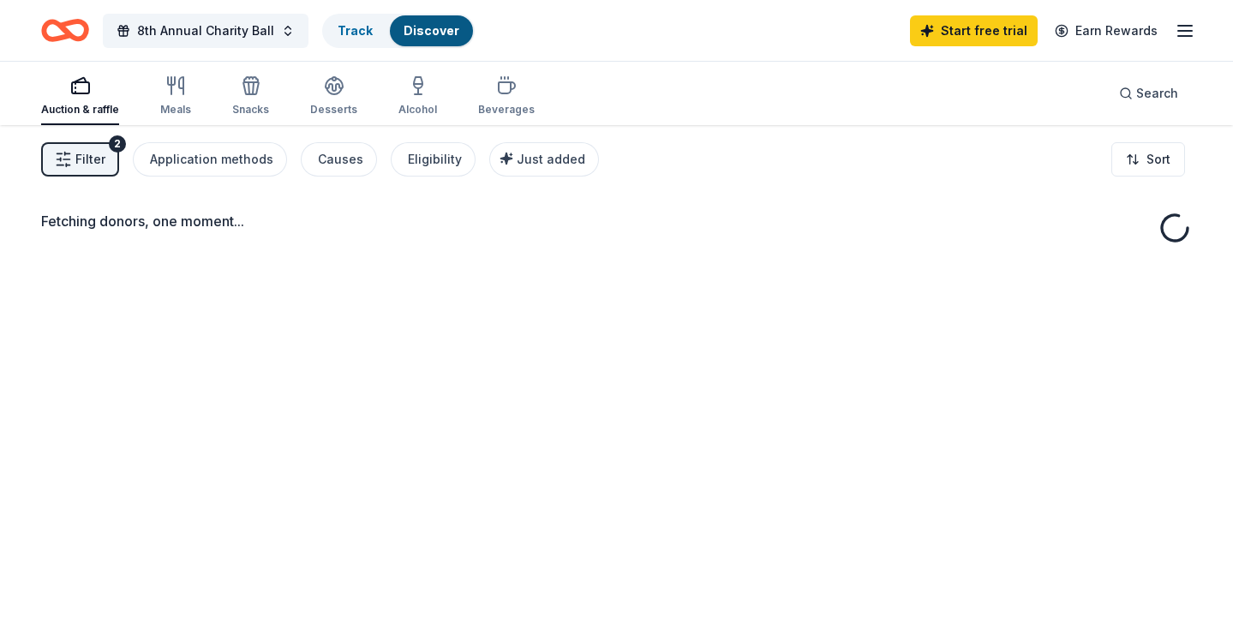
click at [105, 151] on button "Filter 2" at bounding box center [80, 159] width 78 height 34
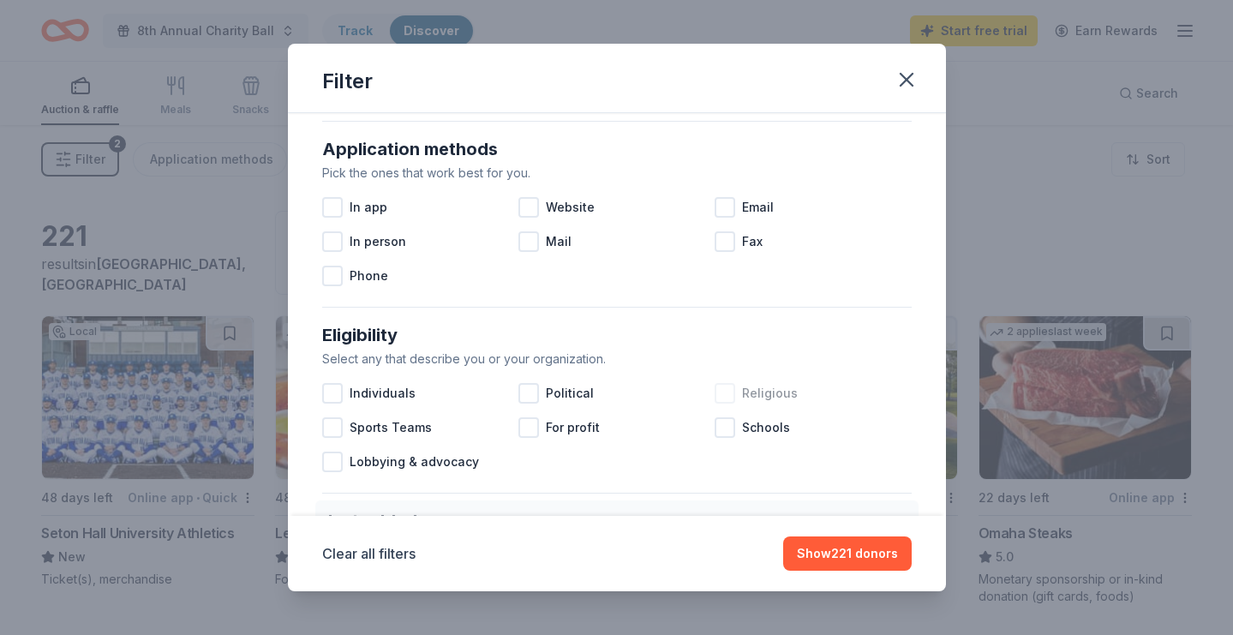
scroll to position [223, 0]
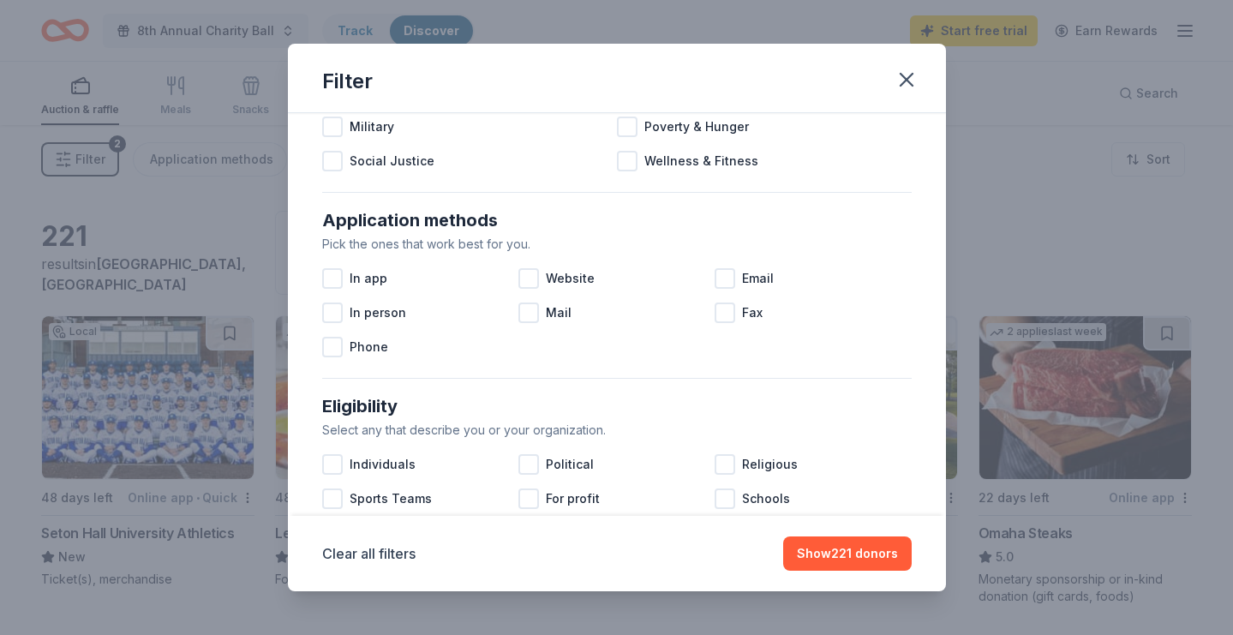
click at [924, 88] on div "Filter" at bounding box center [617, 78] width 658 height 69
click at [909, 81] on icon "button" at bounding box center [906, 80] width 24 height 24
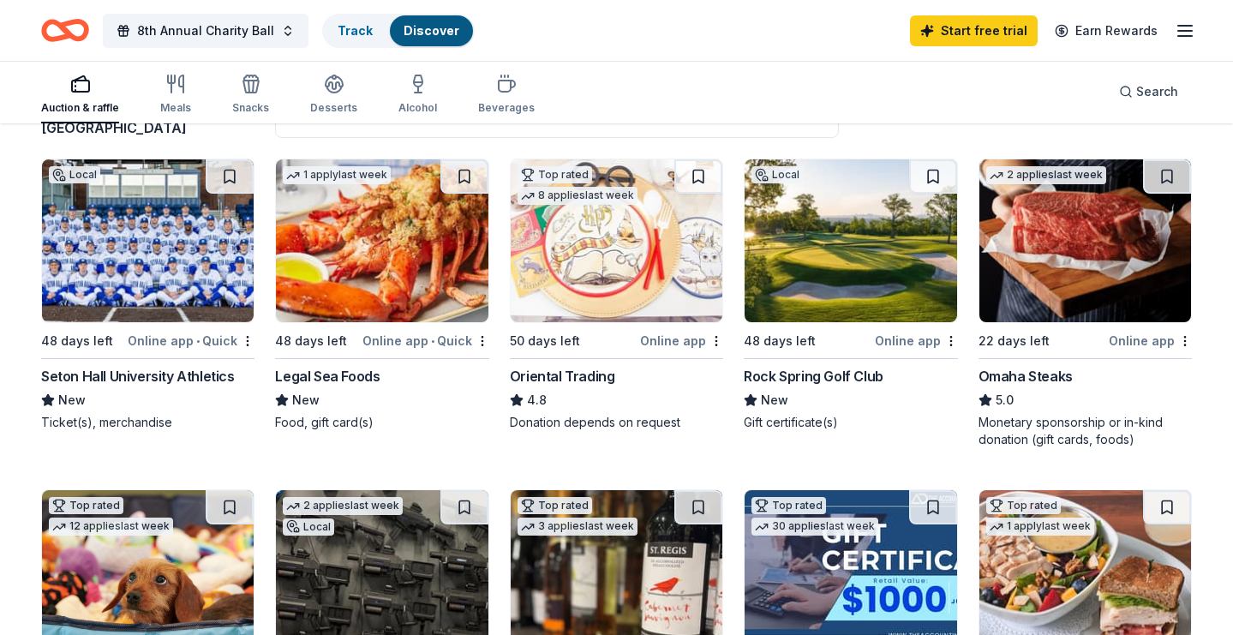
scroll to position [158, 0]
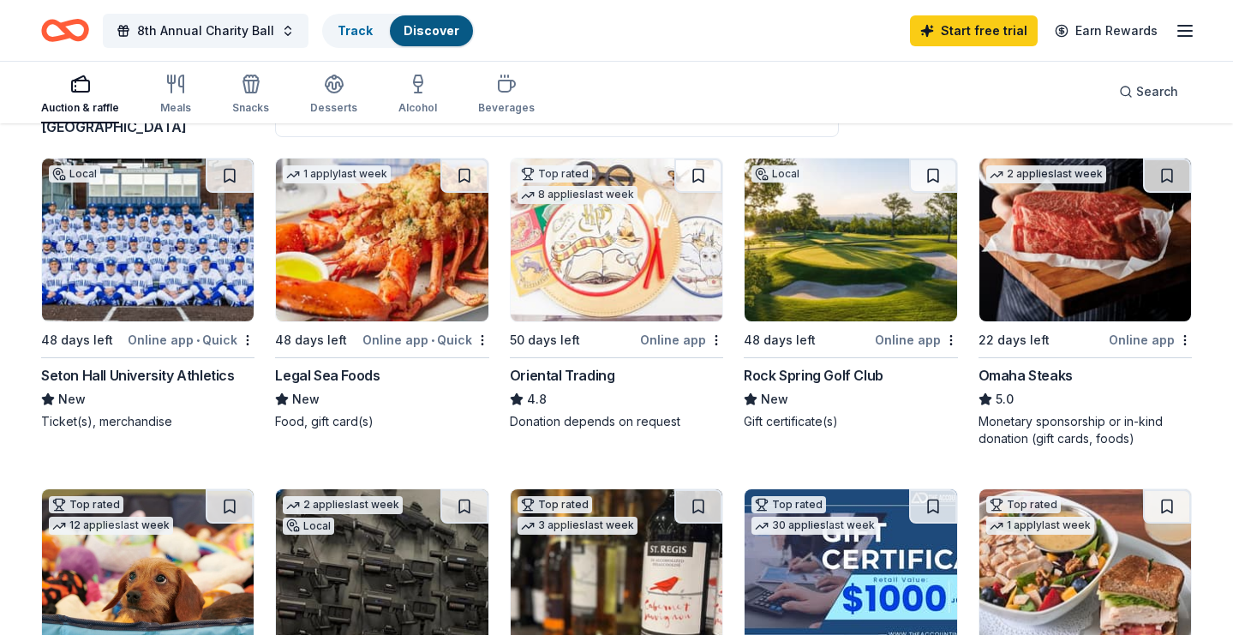
click at [1039, 280] on img at bounding box center [1085, 239] width 212 height 163
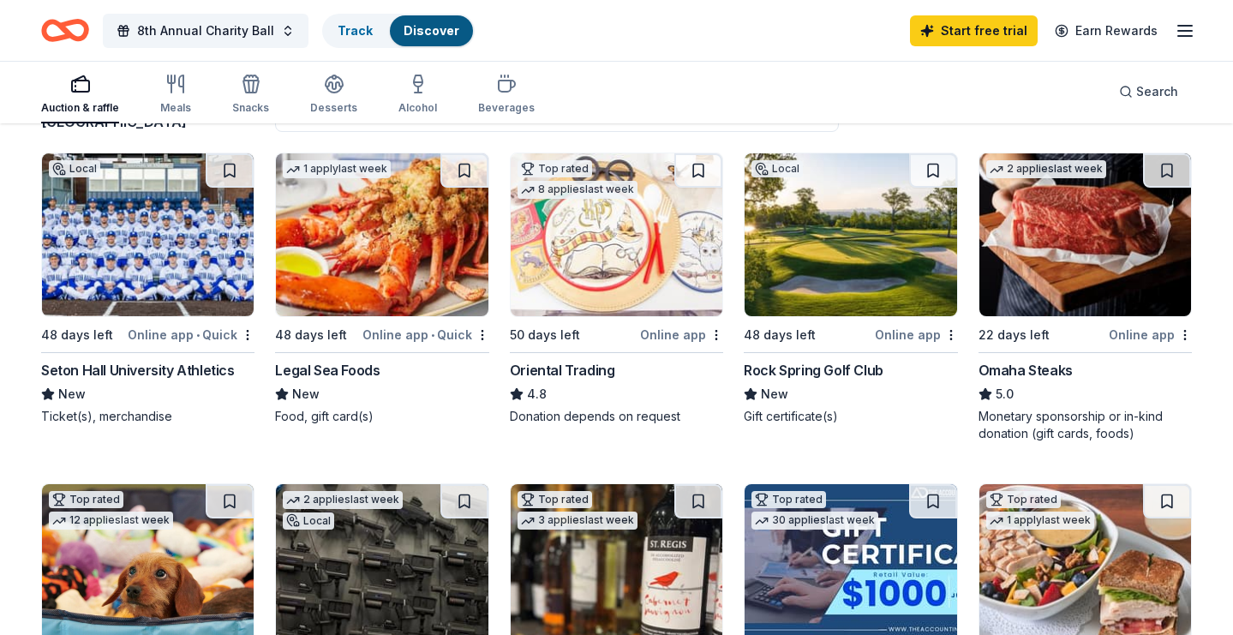
scroll to position [164, 0]
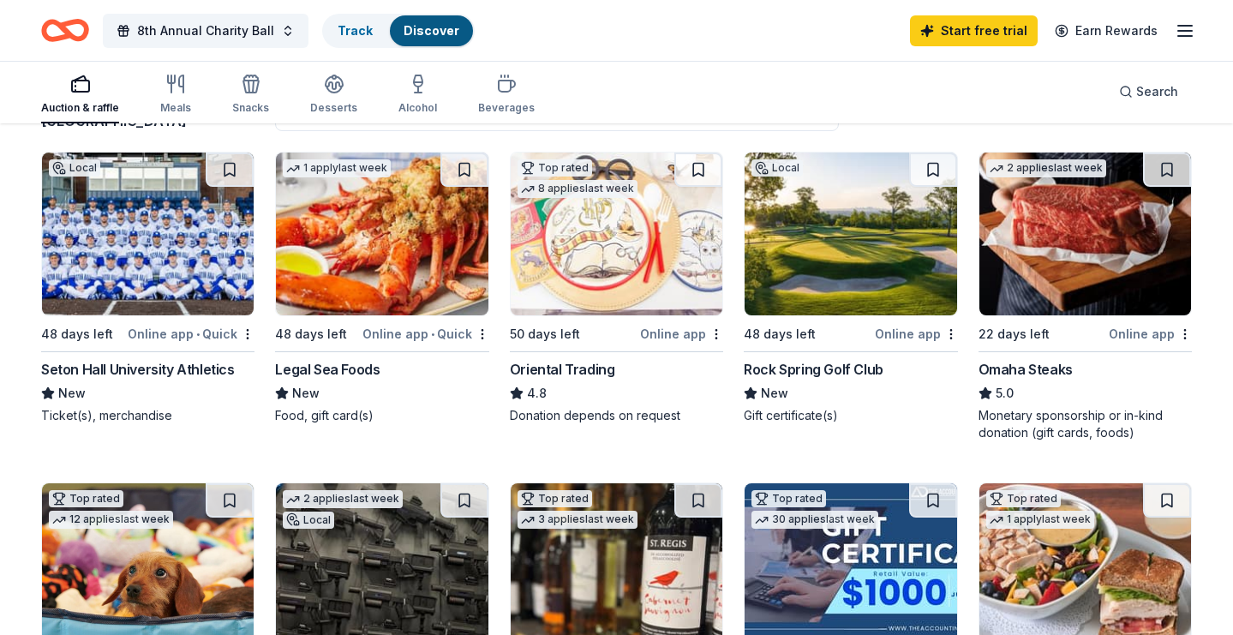
click at [829, 290] on img at bounding box center [850, 233] width 212 height 163
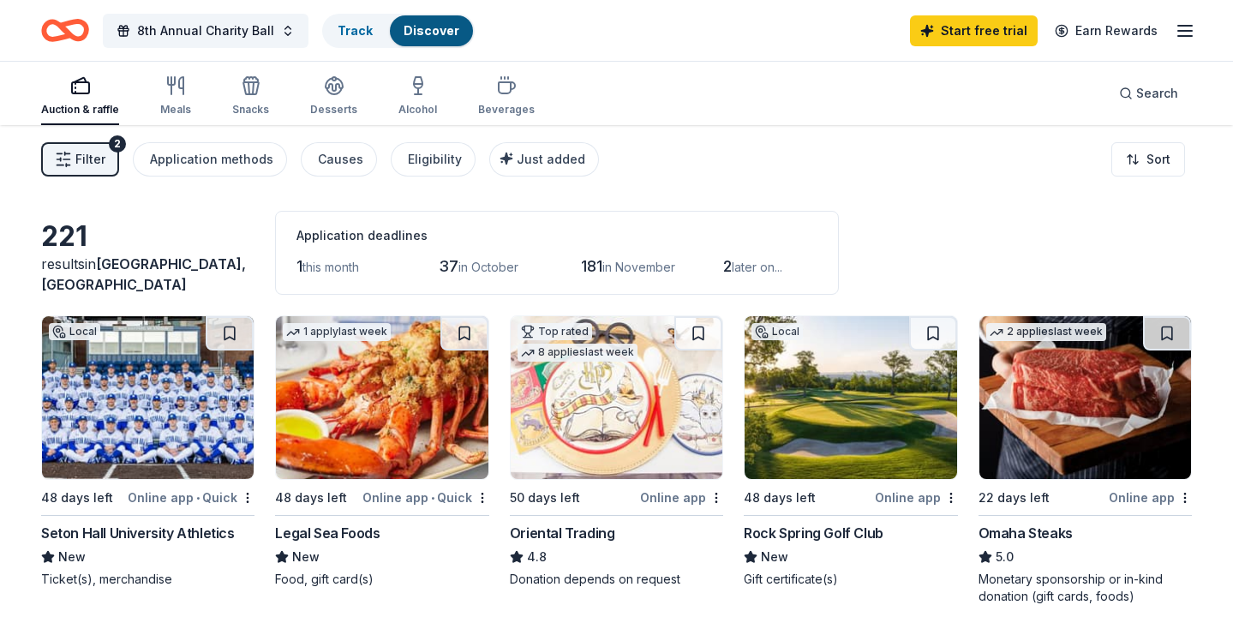
scroll to position [0, 0]
click at [251, 156] on div "Application methods" at bounding box center [211, 159] width 123 height 21
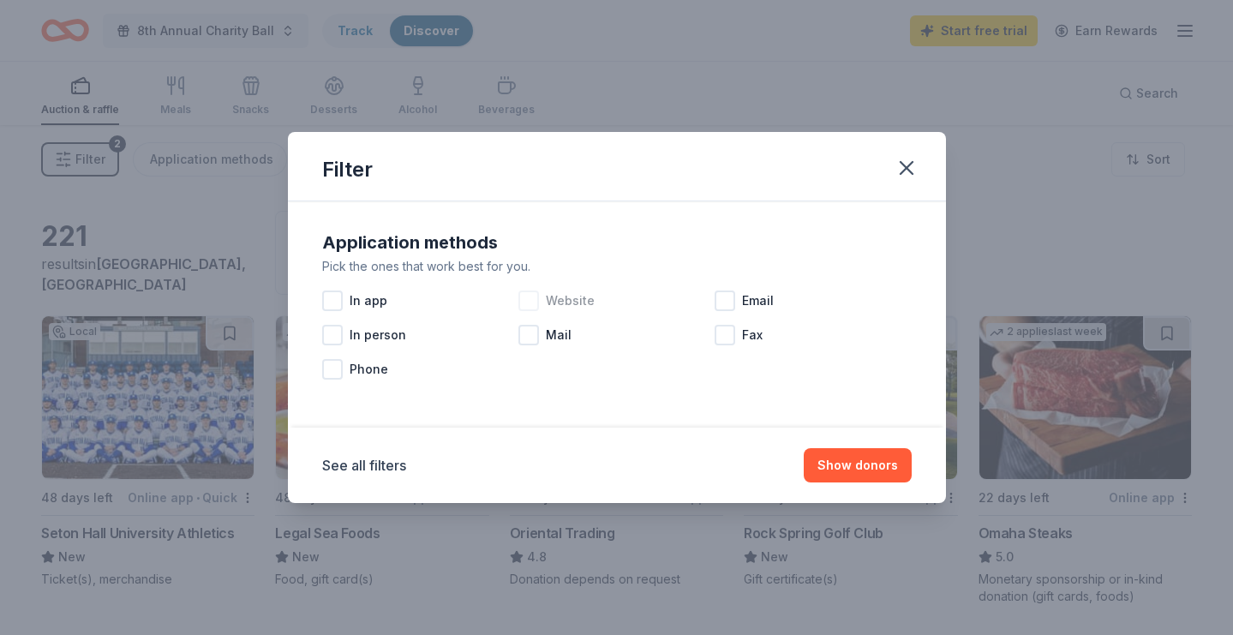
click at [571, 296] on span "Website" at bounding box center [570, 300] width 49 height 21
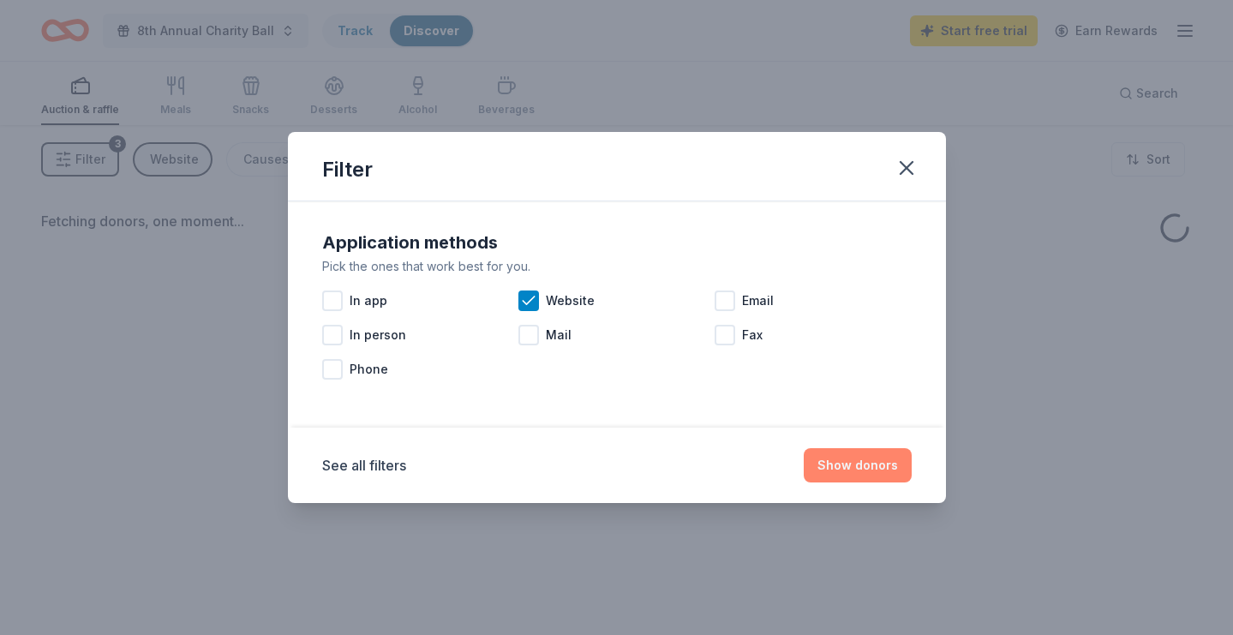
click at [844, 474] on button "Show donors" at bounding box center [857, 465] width 108 height 34
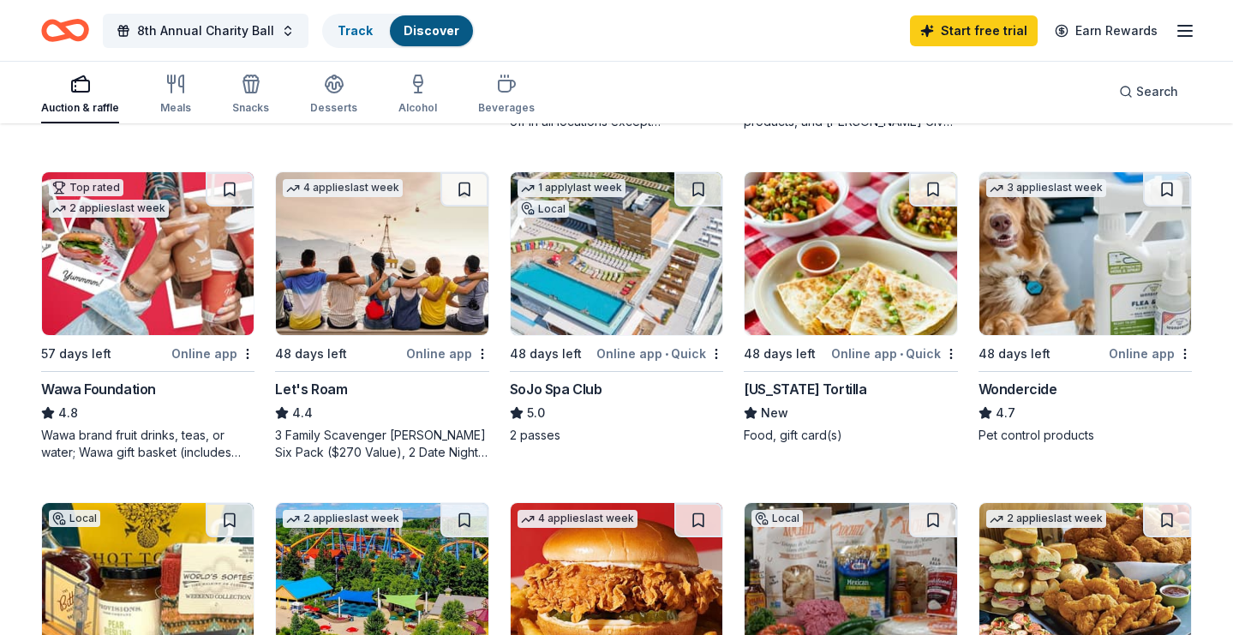
scroll to position [806, 0]
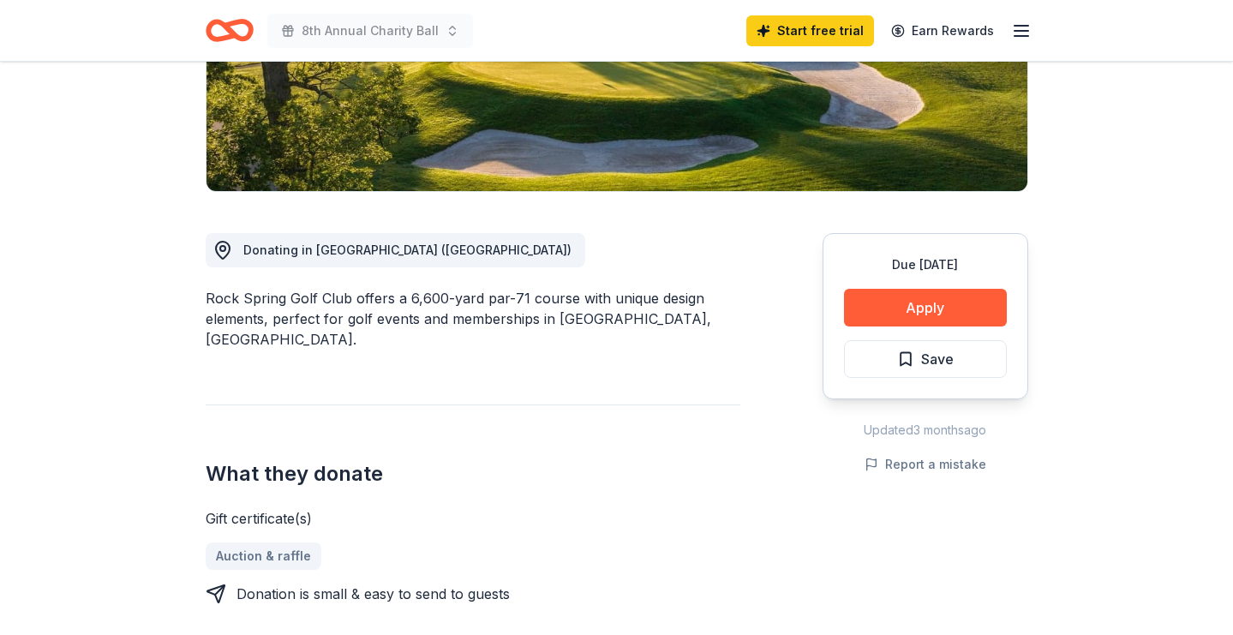
scroll to position [388, 0]
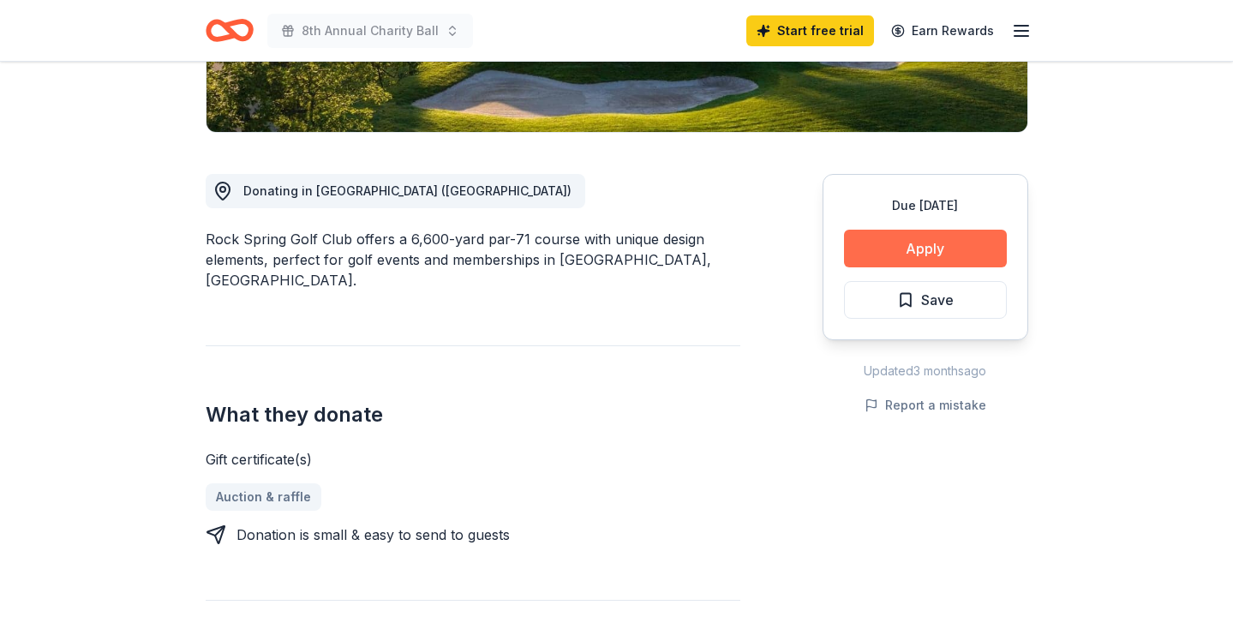
click at [931, 257] on button "Apply" at bounding box center [925, 249] width 163 height 38
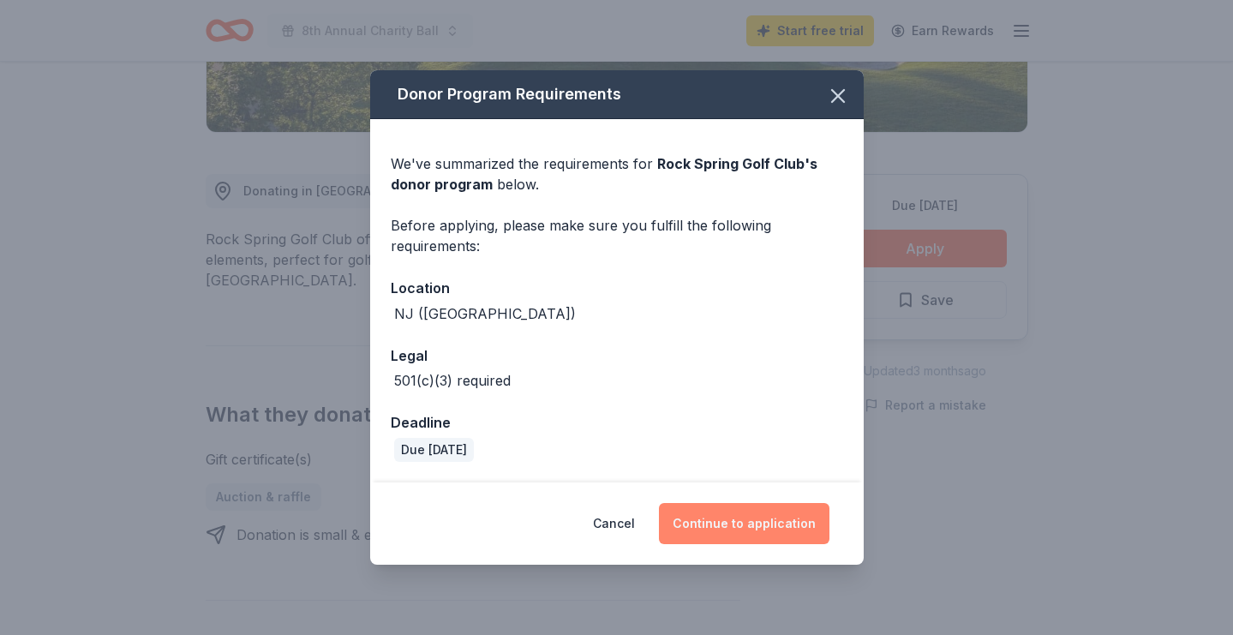
click at [785, 520] on button "Continue to application" at bounding box center [744, 523] width 170 height 41
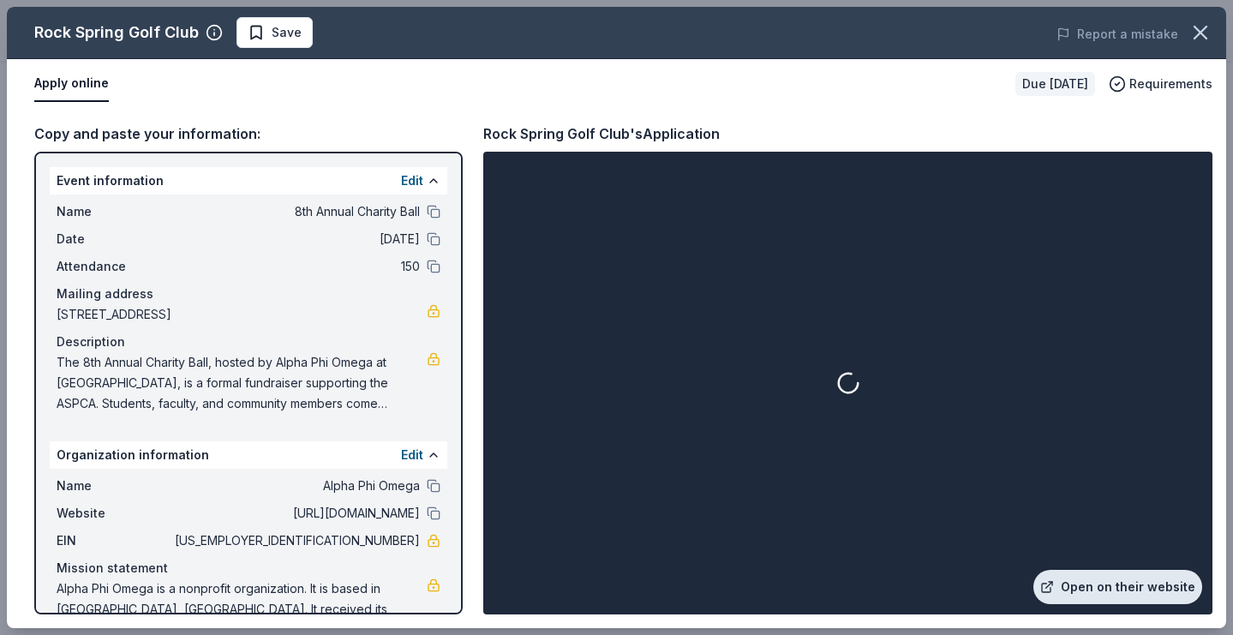
click at [1109, 588] on link "Open on their website" at bounding box center [1117, 587] width 169 height 34
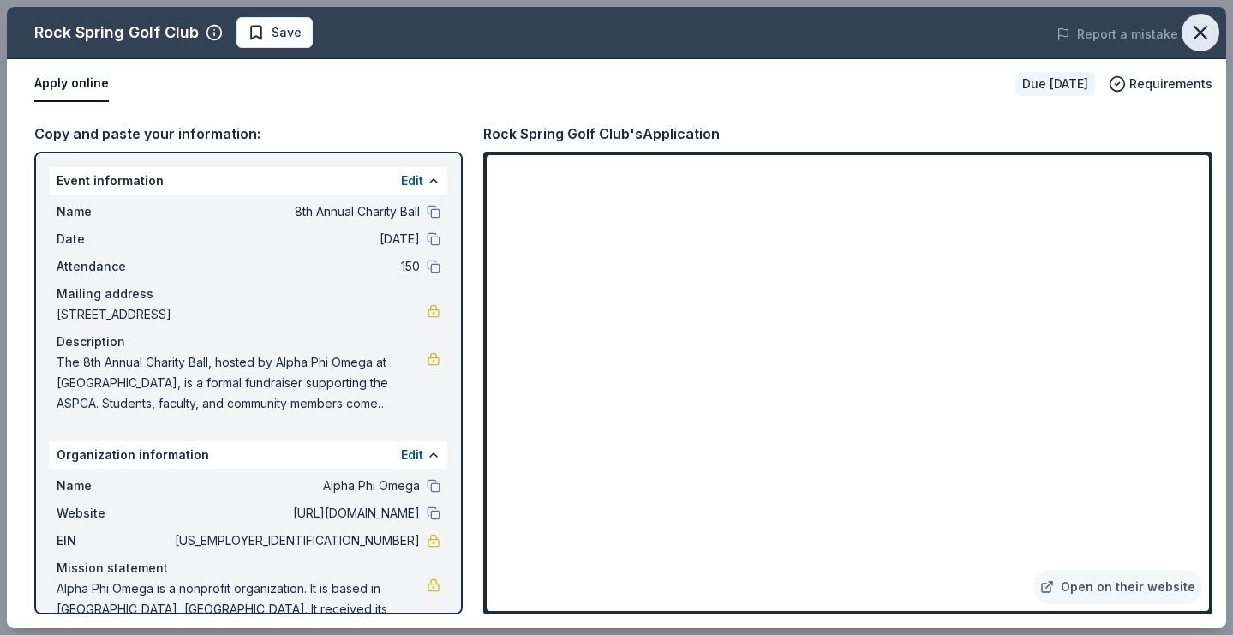
click at [1203, 26] on icon "button" at bounding box center [1200, 33] width 24 height 24
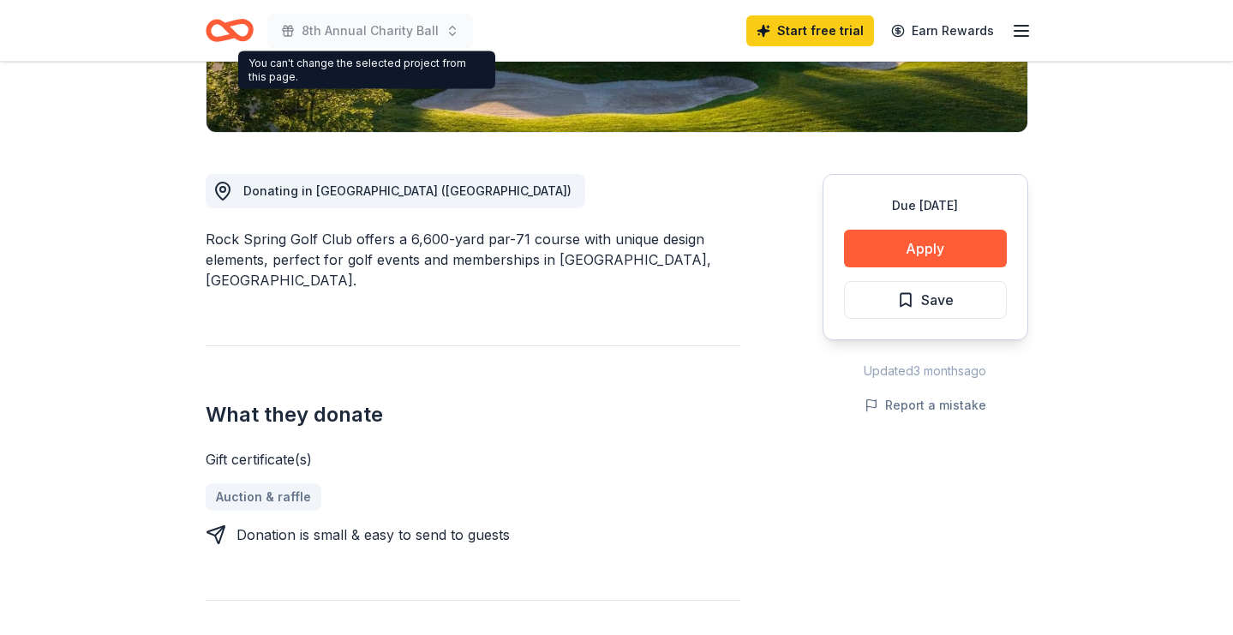
click at [212, 32] on icon "Home" at bounding box center [230, 30] width 48 height 40
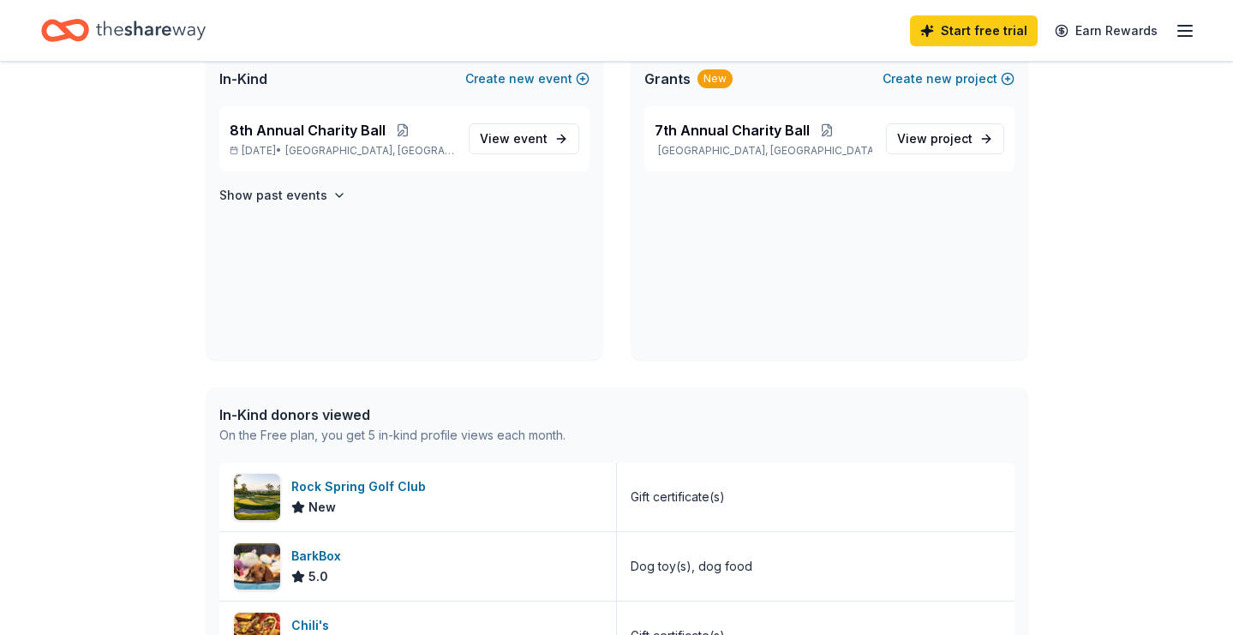
click at [221, 30] on div "Start free trial Earn Rewards" at bounding box center [616, 30] width 1150 height 40
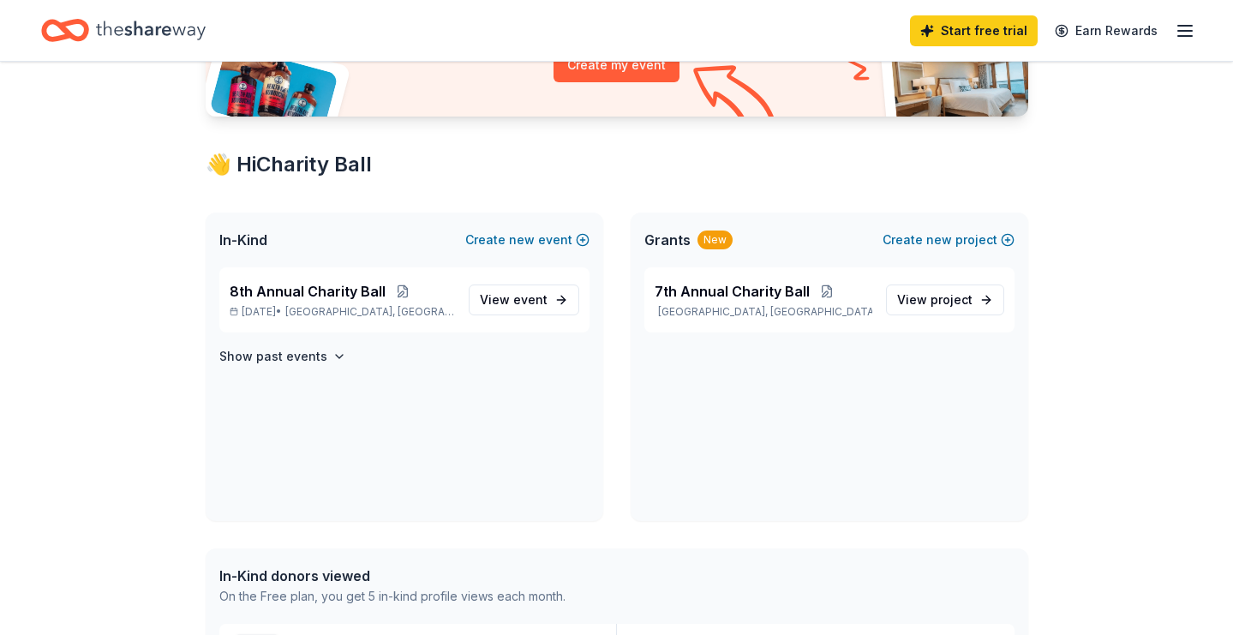
scroll to position [265, 0]
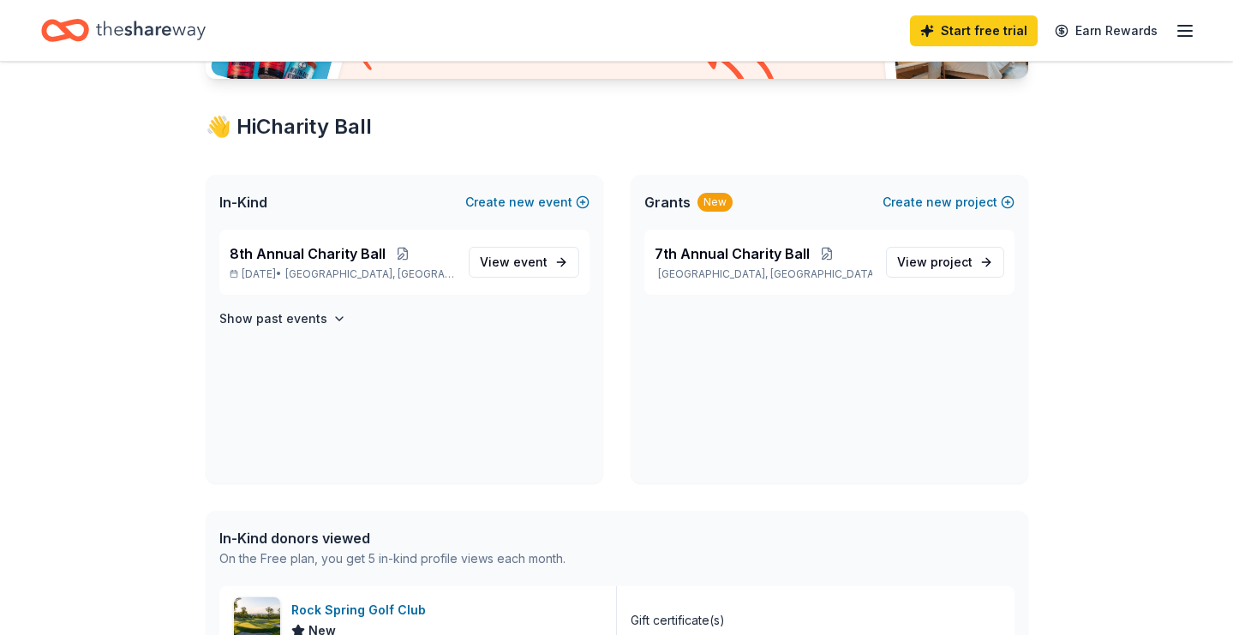
click at [506, 227] on div "In-Kind Create new event" at bounding box center [404, 202] width 397 height 55
click at [506, 272] on link "View event" at bounding box center [524, 262] width 110 height 31
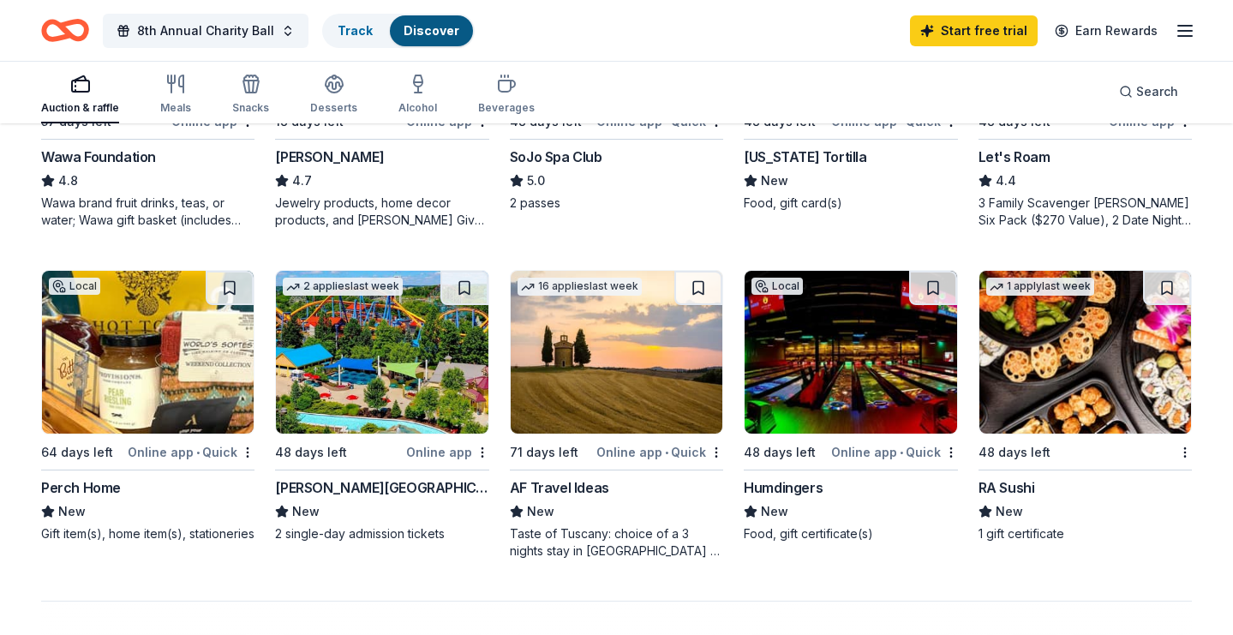
scroll to position [1041, 0]
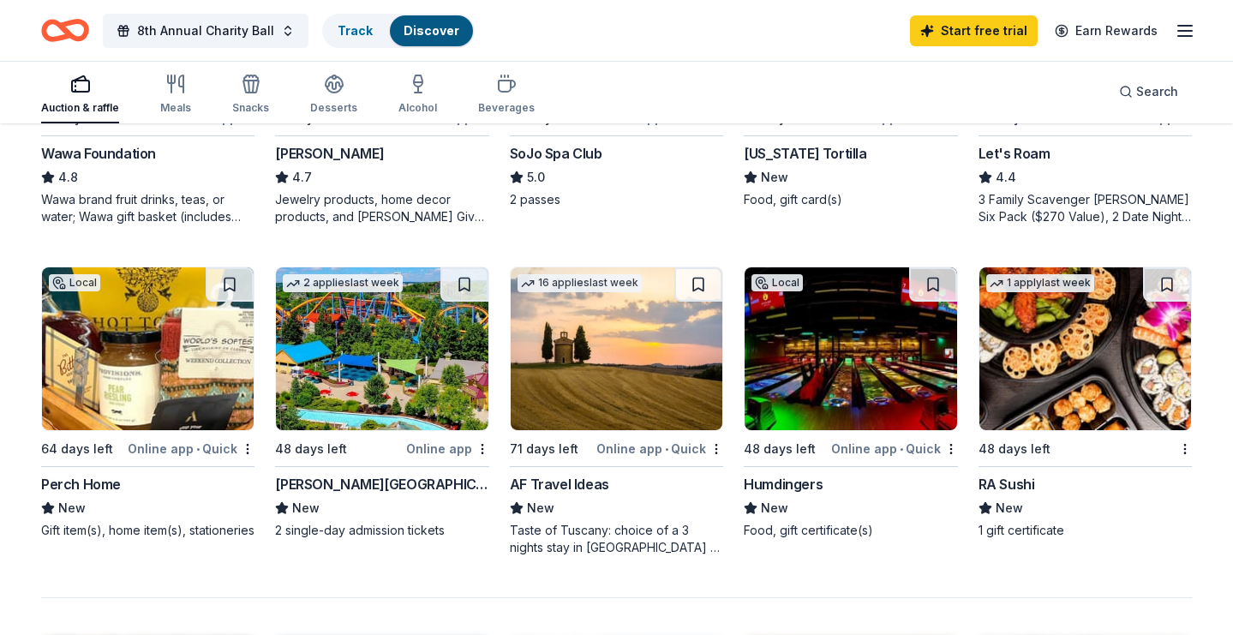
click at [427, 374] on img at bounding box center [382, 348] width 212 height 163
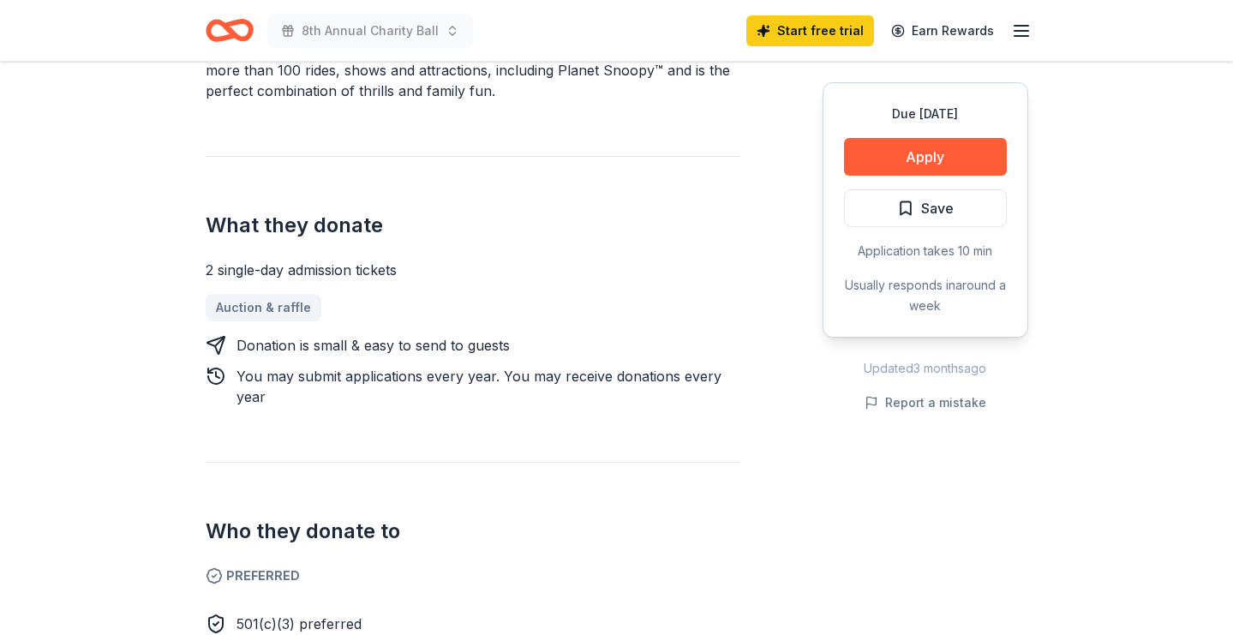
scroll to position [598, 0]
click at [891, 143] on button "Apply" at bounding box center [925, 157] width 163 height 38
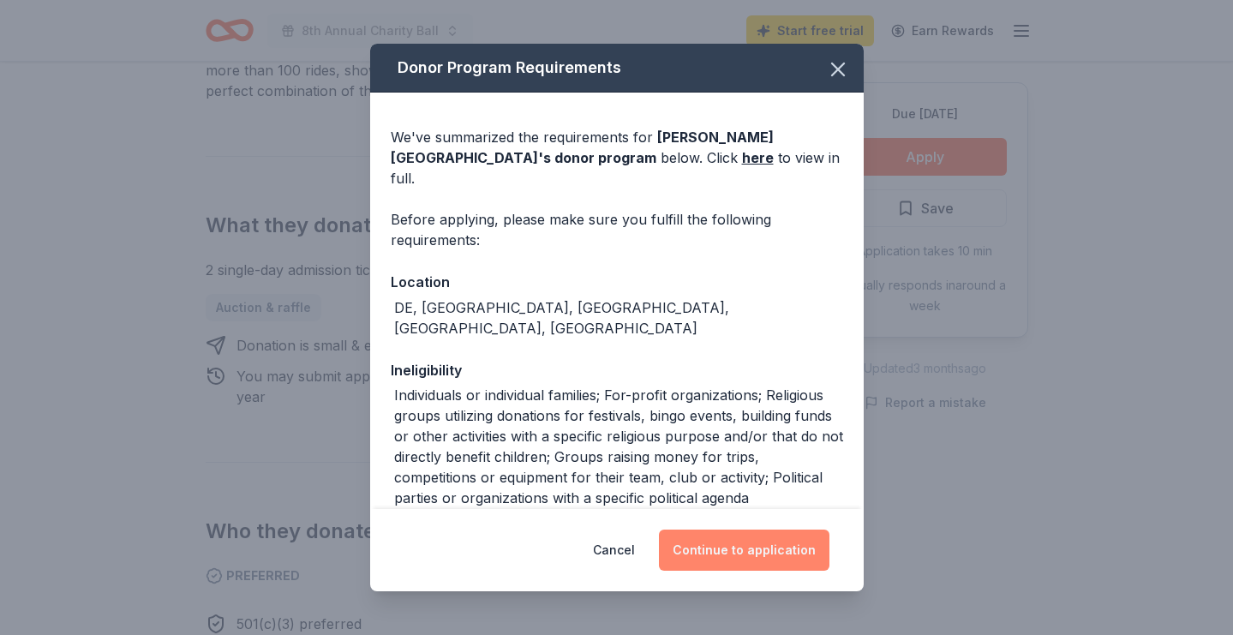
click at [802, 546] on button "Continue to application" at bounding box center [744, 549] width 170 height 41
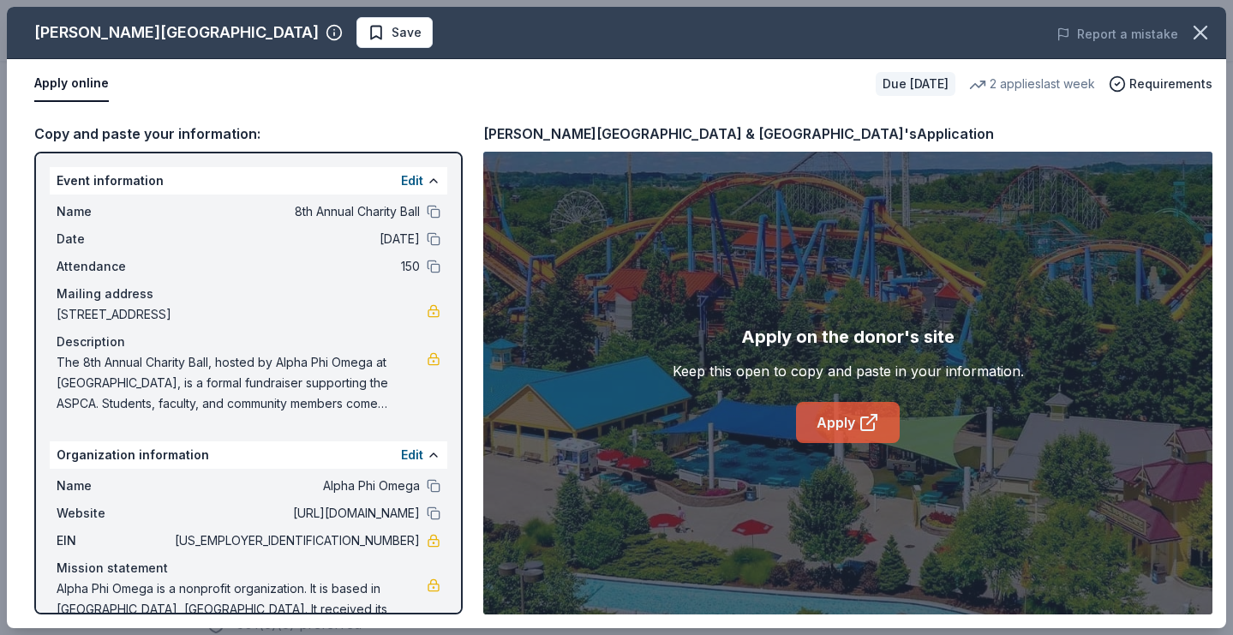
click at [818, 433] on link "Apply" at bounding box center [848, 422] width 104 height 41
click at [1008, 0] on div "[PERSON_NAME][GEOGRAPHIC_DATA] Save Report a mistake Apply online Due [DATE] 2 …" at bounding box center [616, 317] width 1233 height 635
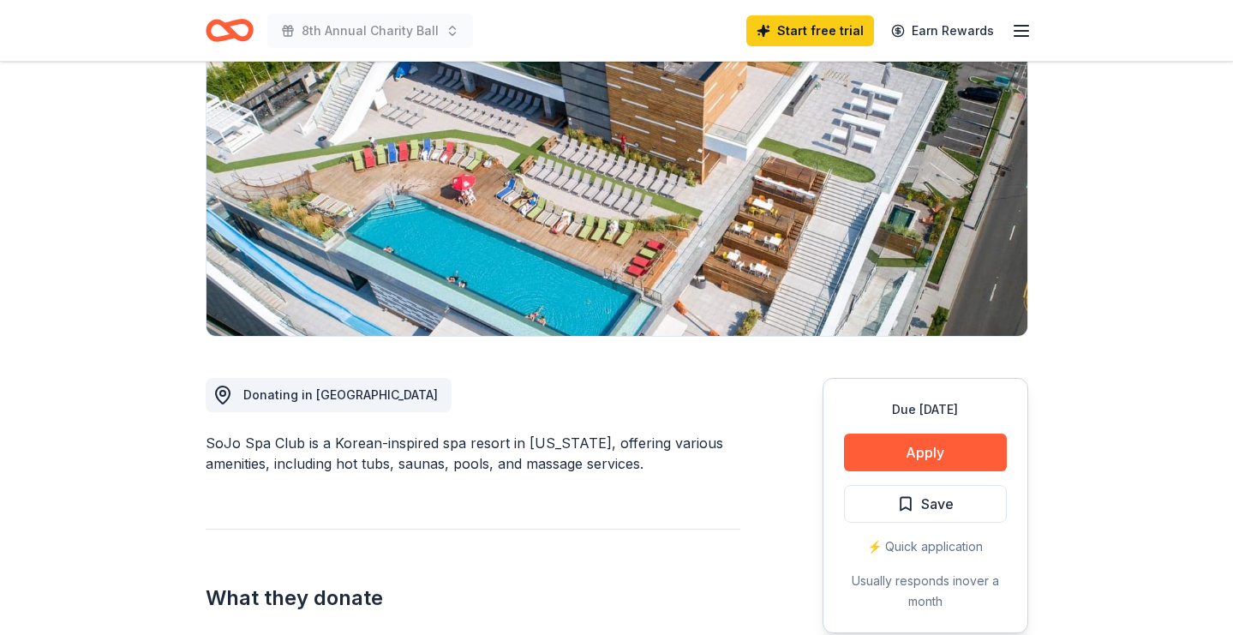
scroll to position [200, 0]
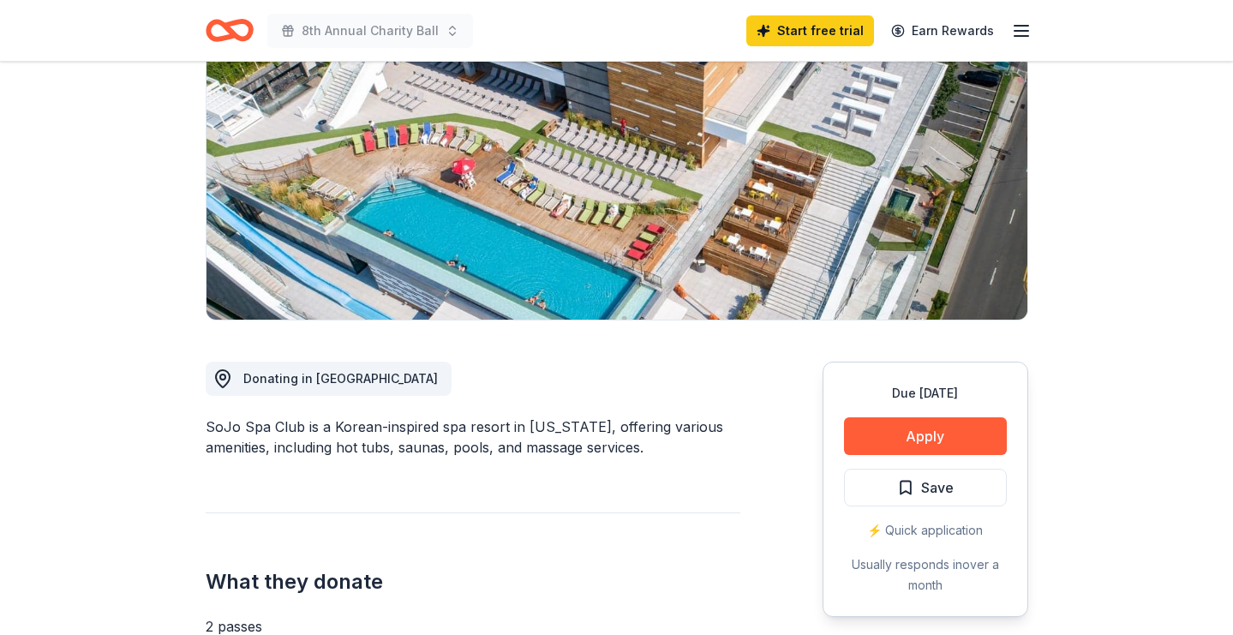
click at [904, 457] on div "Due [DATE] Apply Save ⚡️ Quick application Usually responds in over a month" at bounding box center [925, 488] width 206 height 255
click at [887, 444] on button "Apply" at bounding box center [925, 436] width 163 height 38
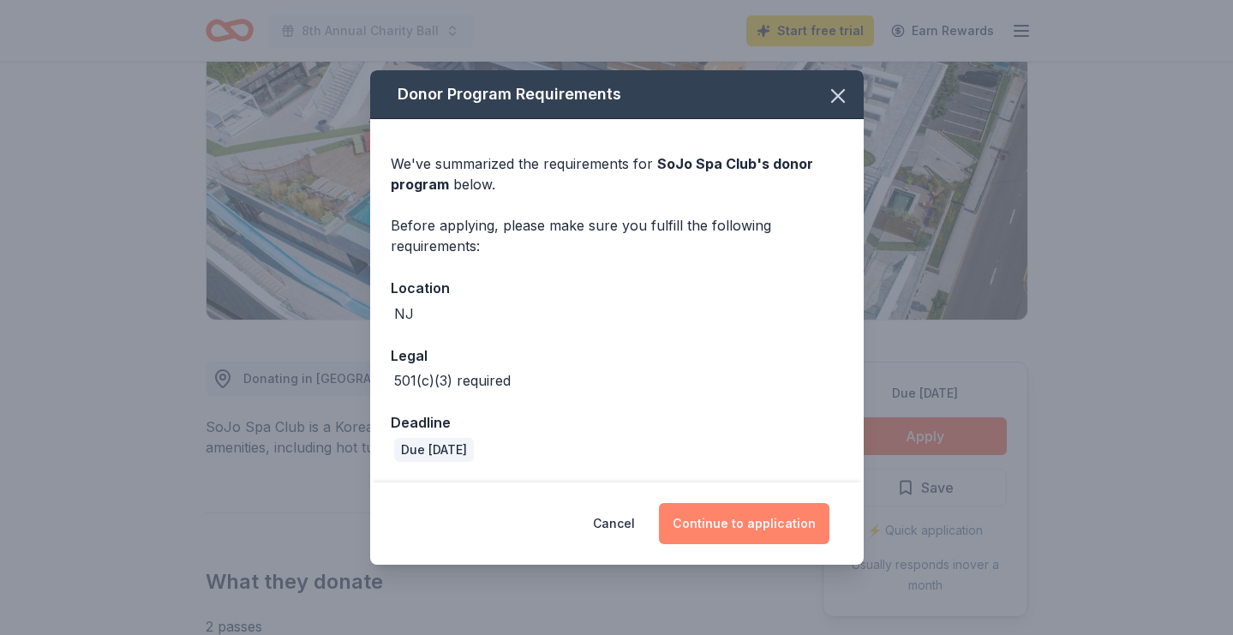
click at [686, 517] on button "Continue to application" at bounding box center [744, 523] width 170 height 41
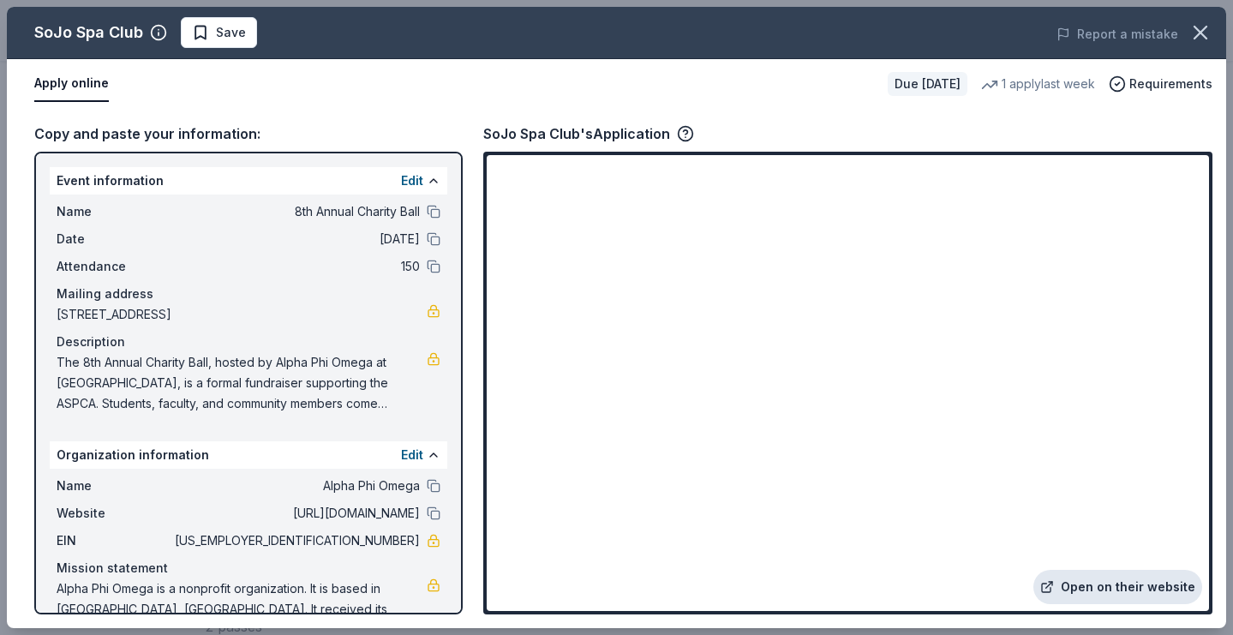
click at [1082, 571] on link "Open on their website" at bounding box center [1117, 587] width 169 height 34
